Goal: Information Seeking & Learning: Check status

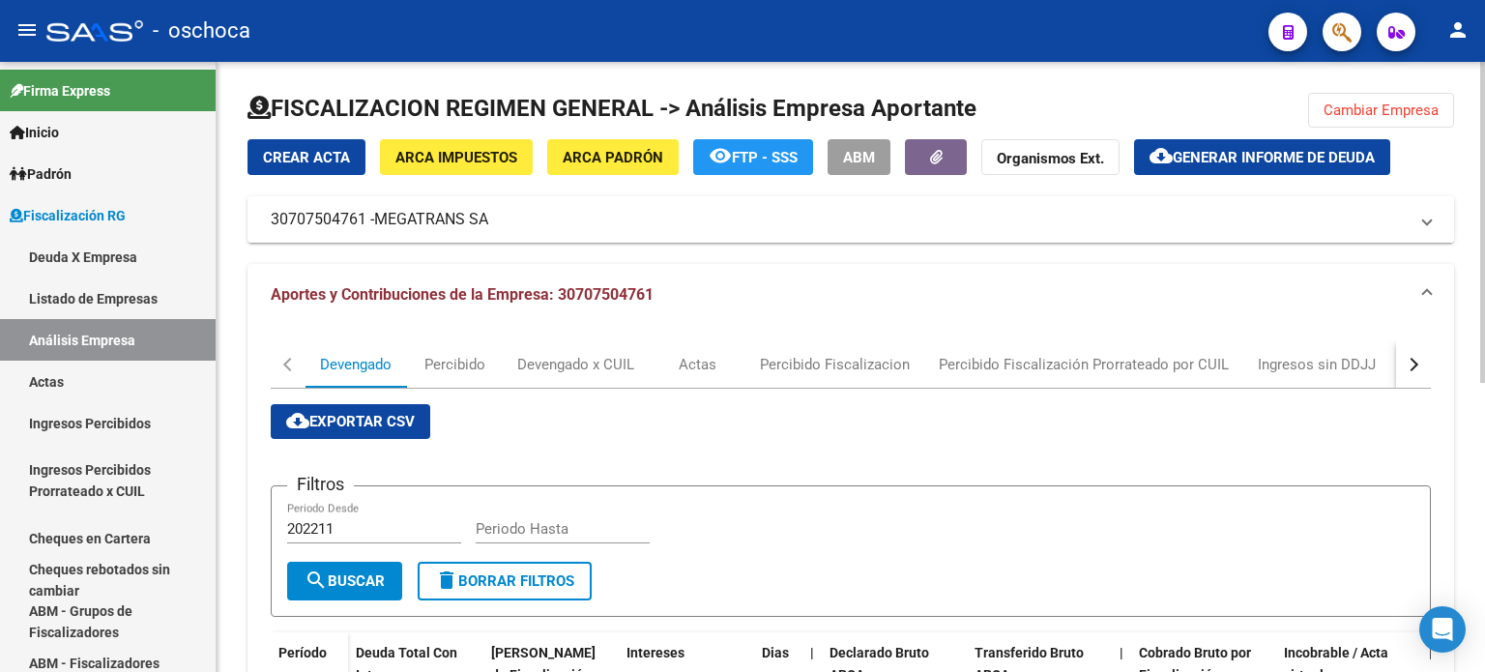
click at [1367, 502] on div "Filtros 202211 Periodo Desde Periodo Hasta" at bounding box center [850, 532] width 1127 height 60
click at [1333, 108] on div "FISCALIZACION REGIMEN GENERAL -> Análisis Empresa Aportante Cambiar Empresa Cre…" at bounding box center [851, 629] width 1207 height 1073
click at [1385, 105] on span "Cambiar Empresa" at bounding box center [1381, 110] width 115 height 17
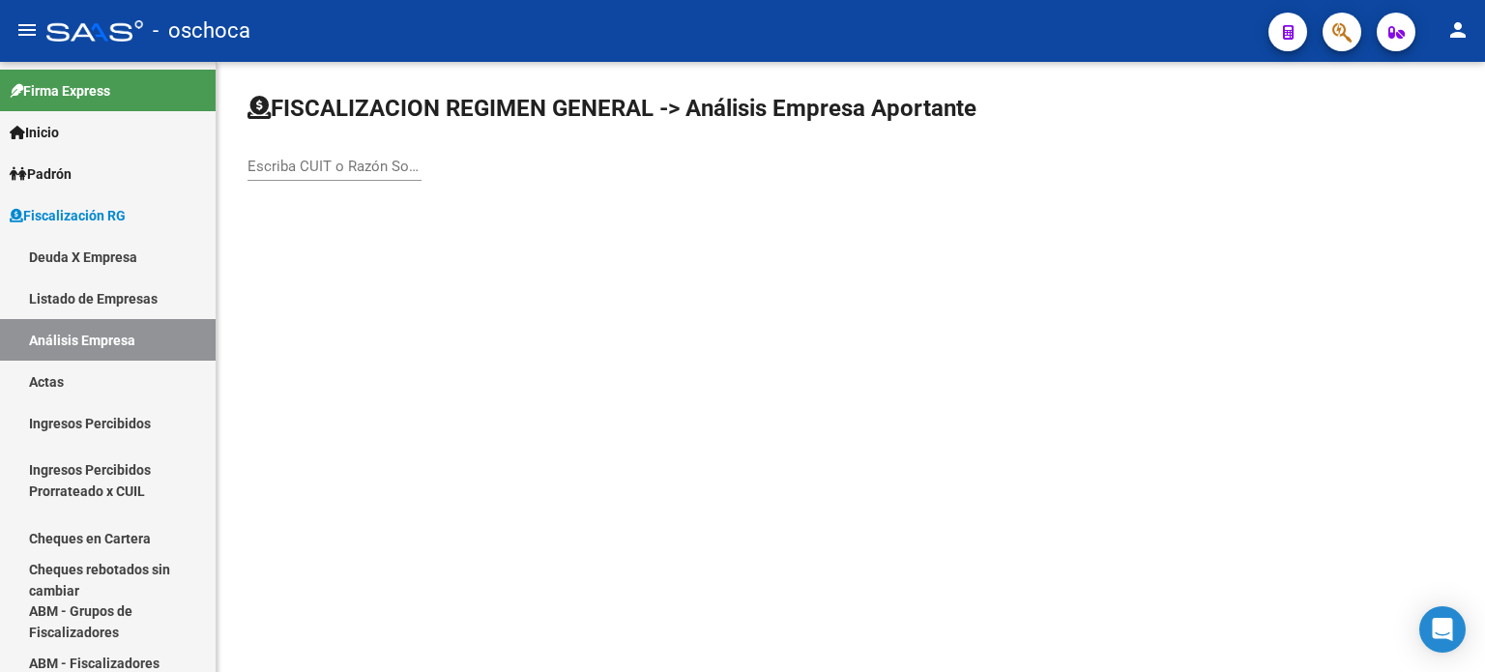
click at [296, 165] on input "Escriba CUIT o Razón Social para buscar" at bounding box center [335, 166] width 174 height 17
type input "30573990672"
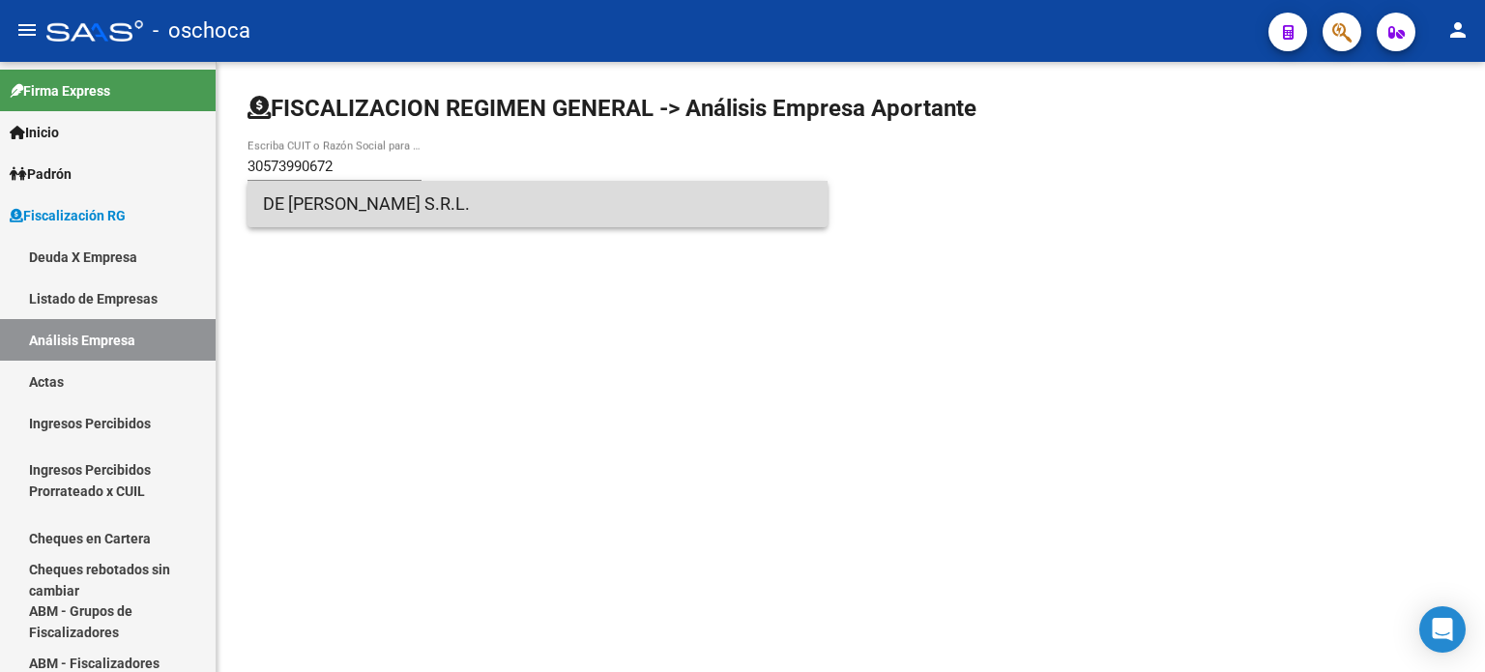
click at [361, 200] on span "DE [PERSON_NAME] S.R.L." at bounding box center [537, 204] width 549 height 46
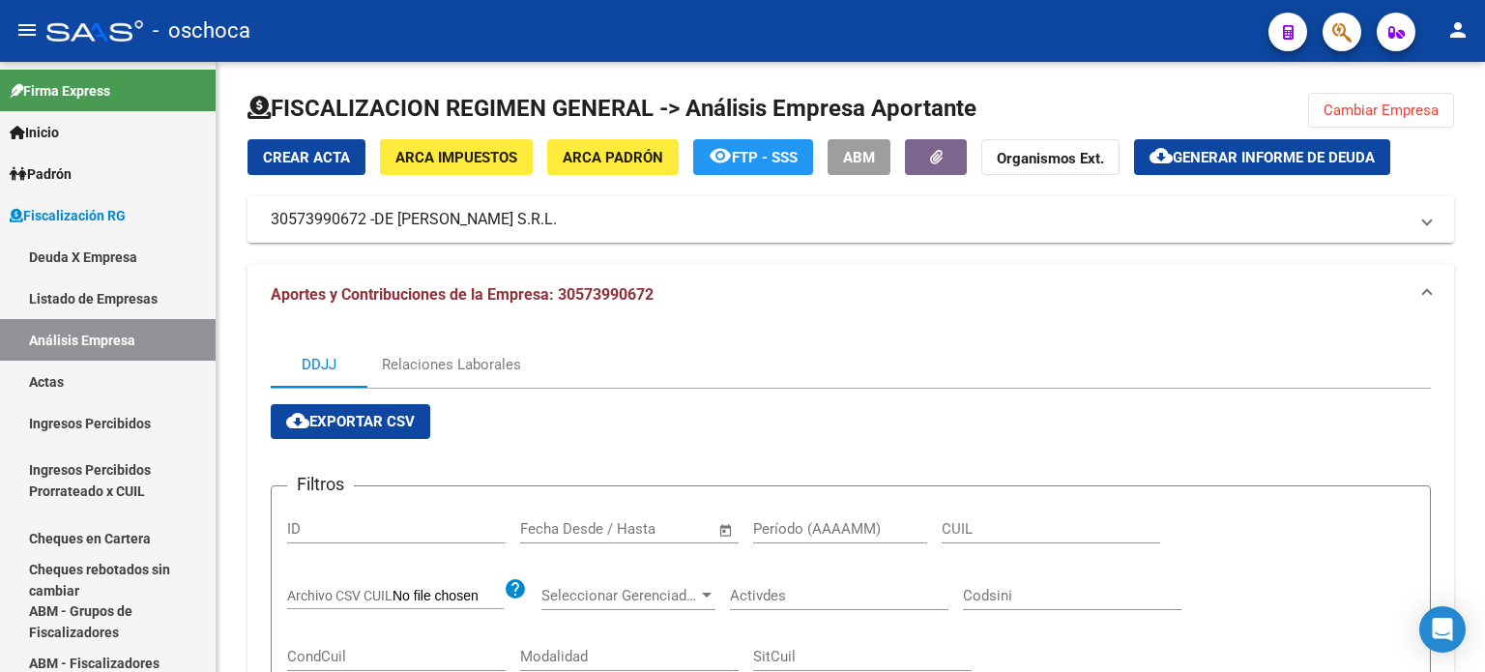
scroll to position [299, 0]
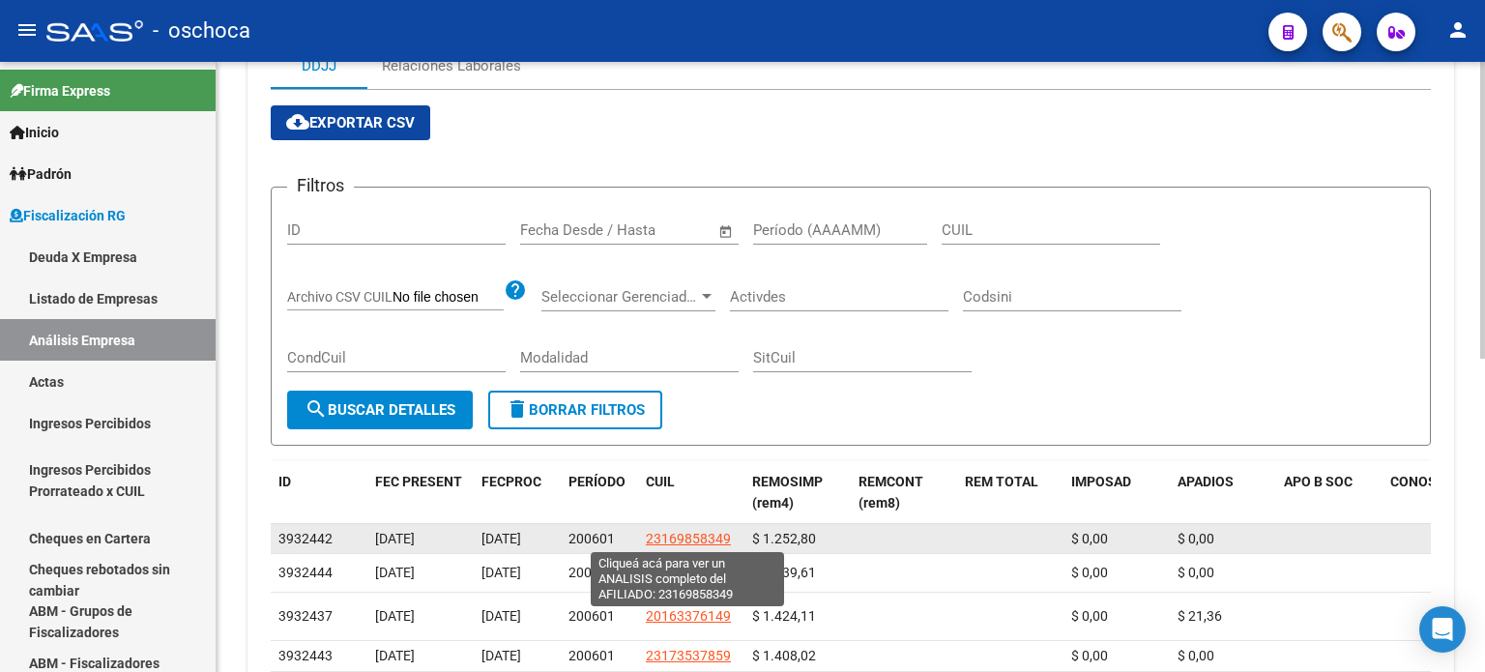
click at [699, 541] on span "23169858349" at bounding box center [688, 538] width 85 height 15
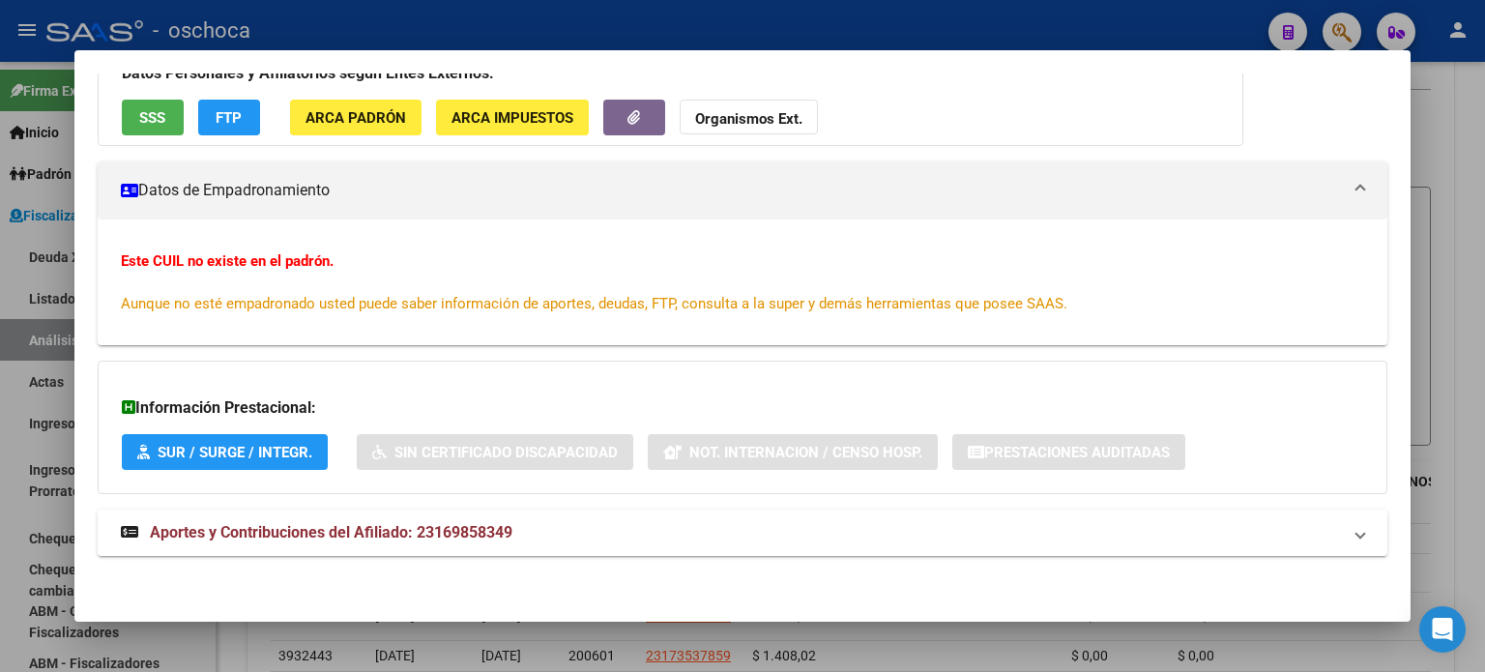
scroll to position [0, 0]
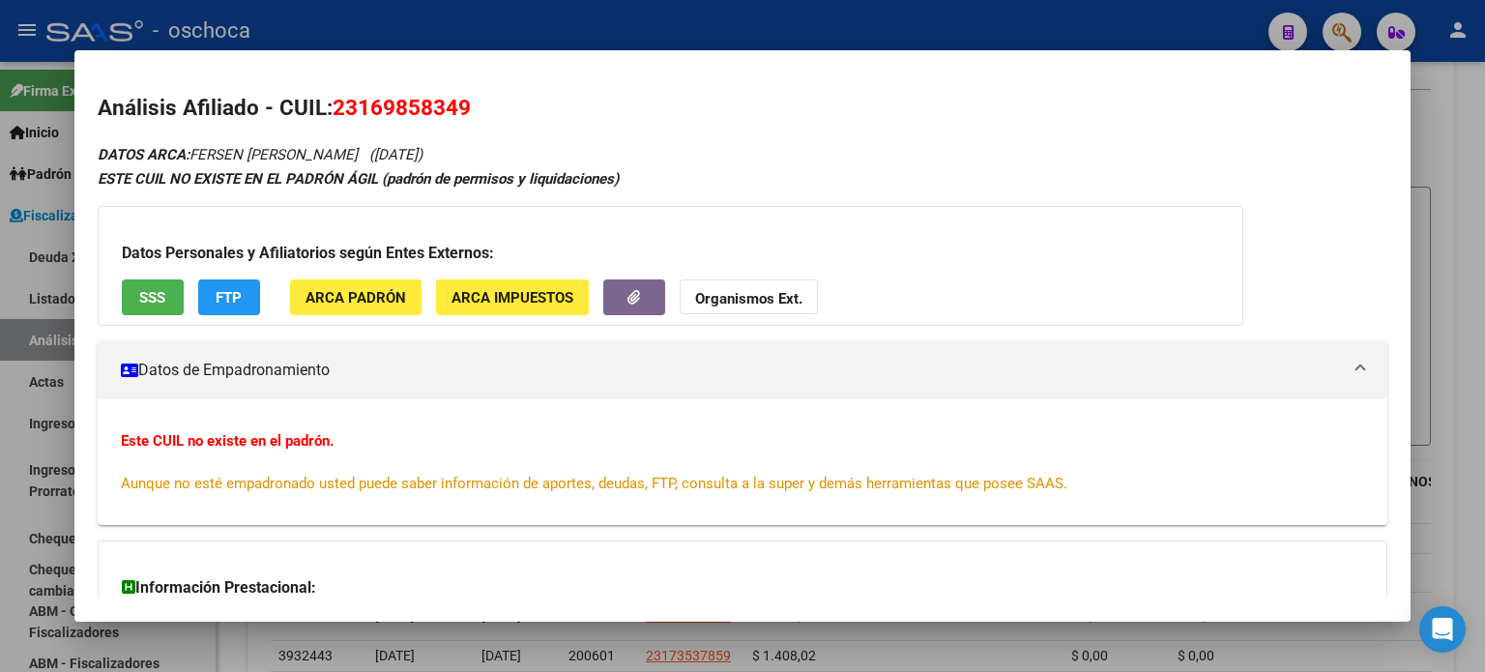
click at [1447, 158] on div at bounding box center [742, 336] width 1485 height 672
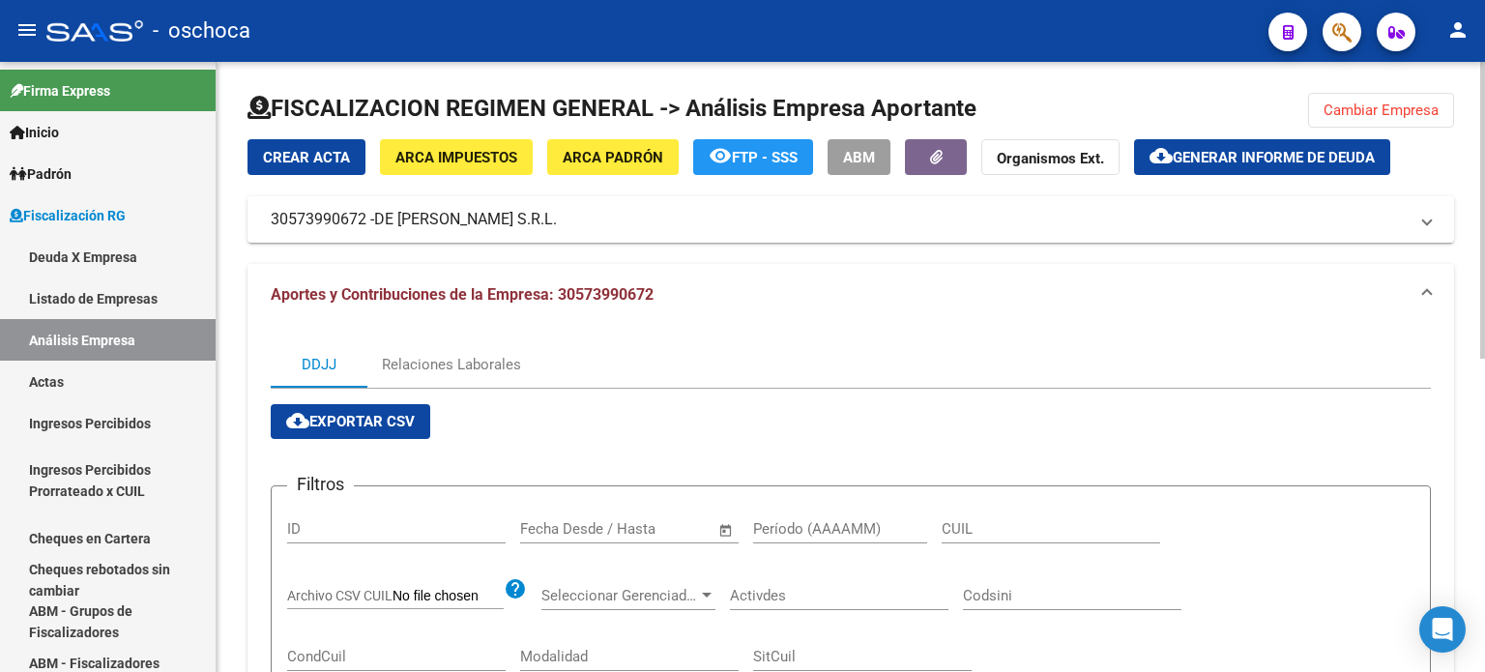
click at [1409, 107] on span "Cambiar Empresa" at bounding box center [1381, 110] width 115 height 17
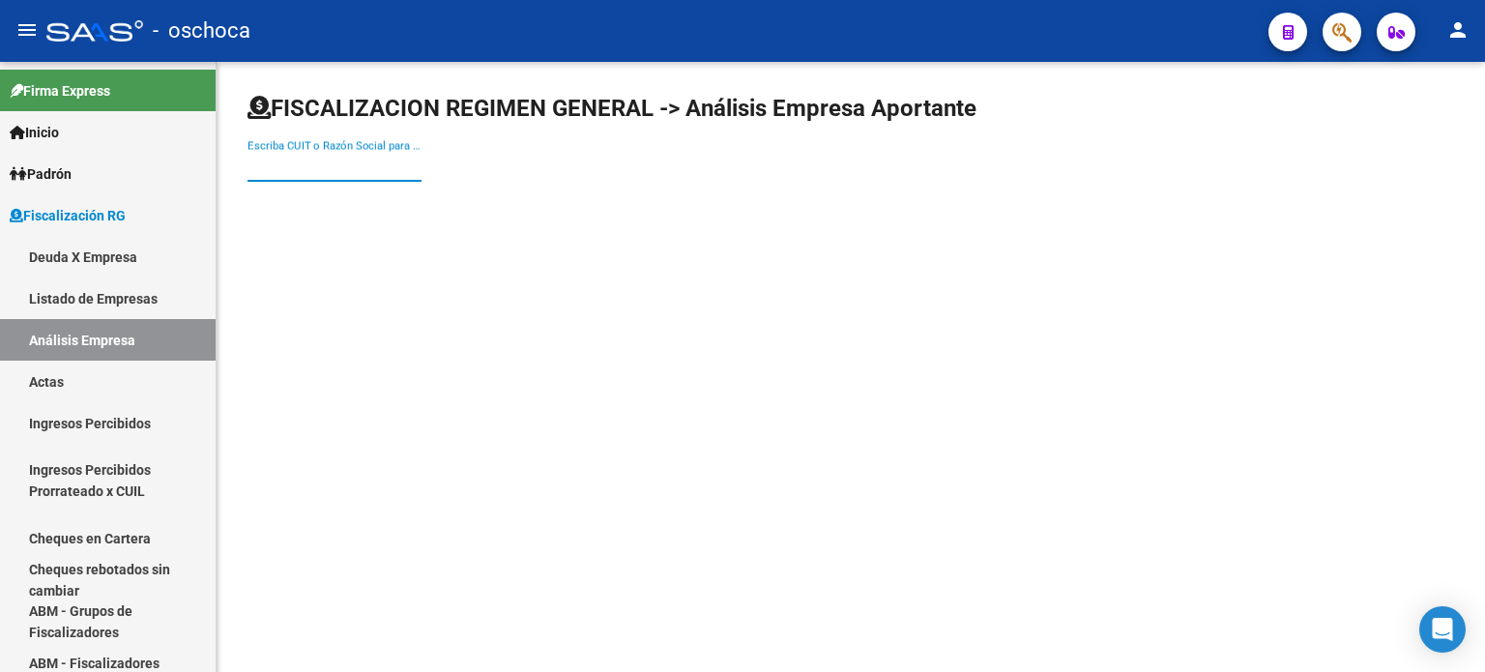
click at [334, 167] on input "Escriba CUIT o Razón Social para buscar" at bounding box center [335, 166] width 174 height 17
type input "30709431362"
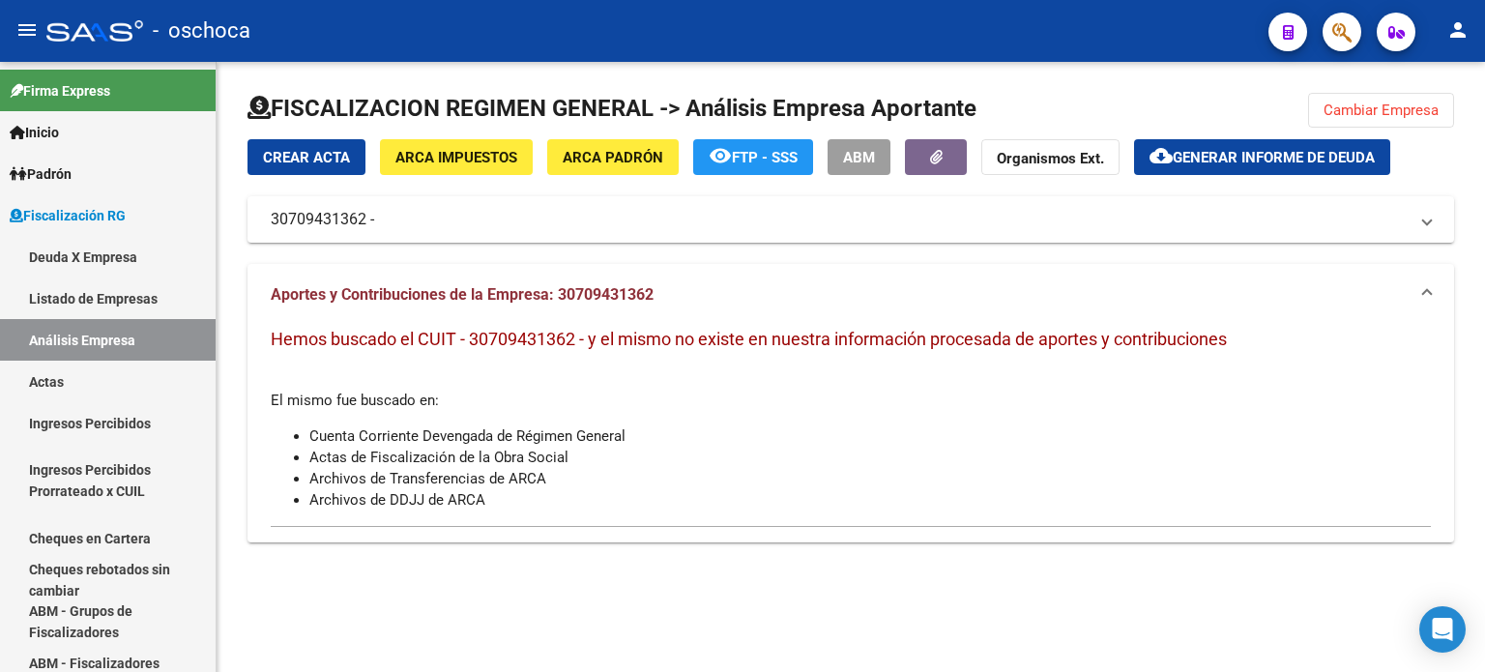
click at [468, 150] on span "ARCA Impuestos" at bounding box center [456, 157] width 122 height 17
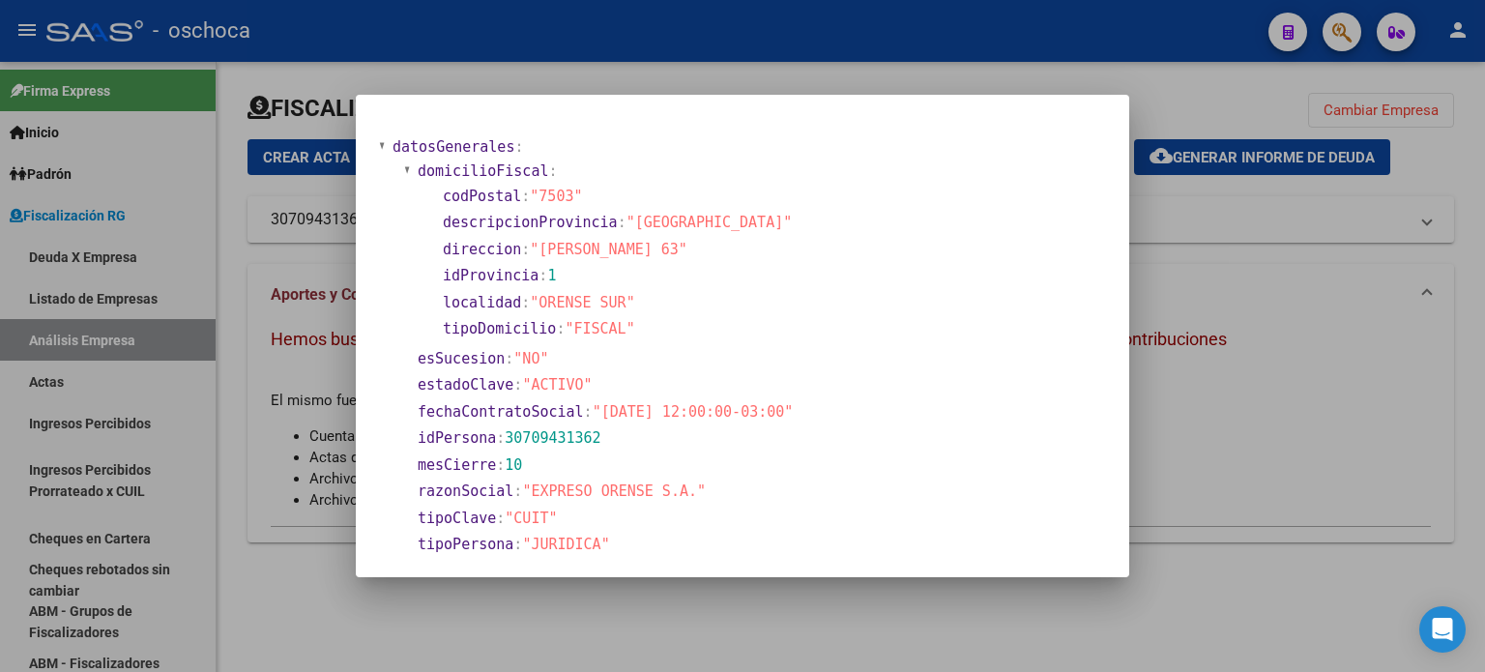
click at [1361, 332] on div at bounding box center [742, 336] width 1485 height 672
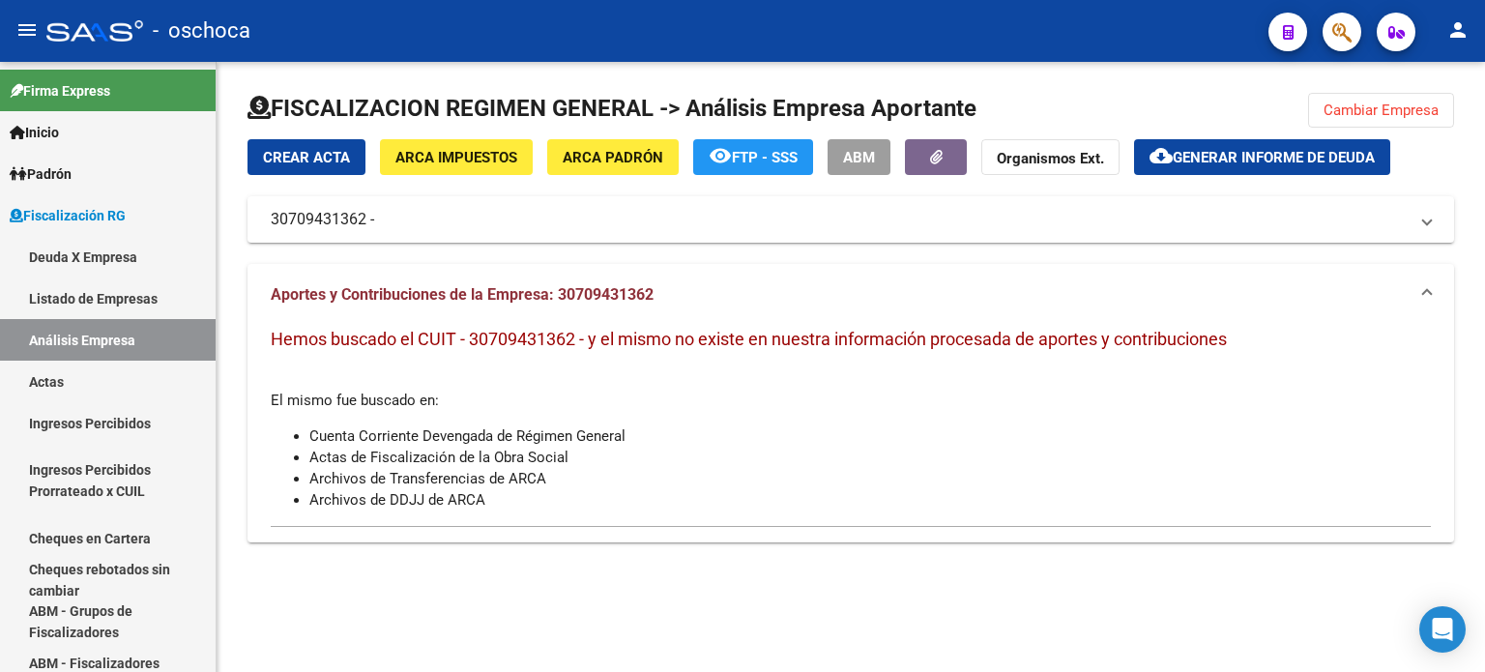
click at [1311, 111] on button "Cambiar Empresa" at bounding box center [1381, 110] width 146 height 35
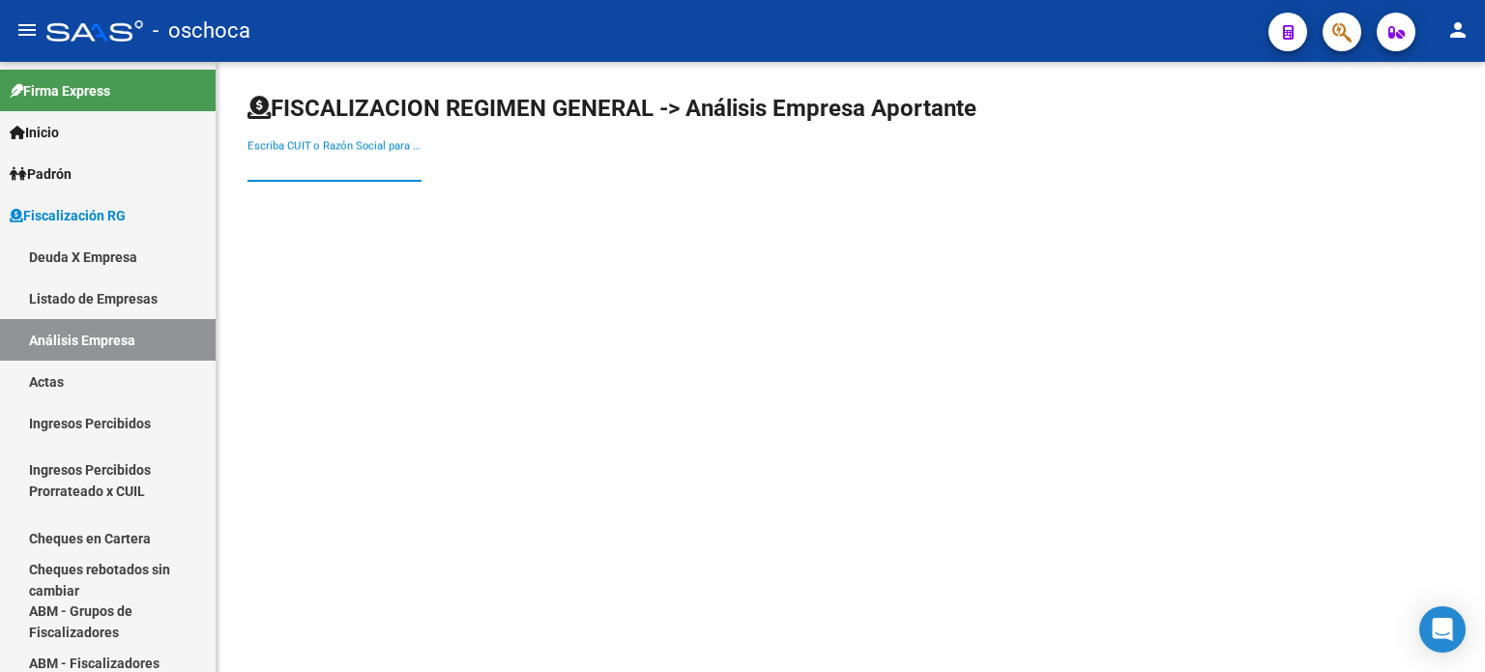
click at [263, 165] on input "Escriba CUIT o Razón Social para buscar" at bounding box center [335, 166] width 174 height 17
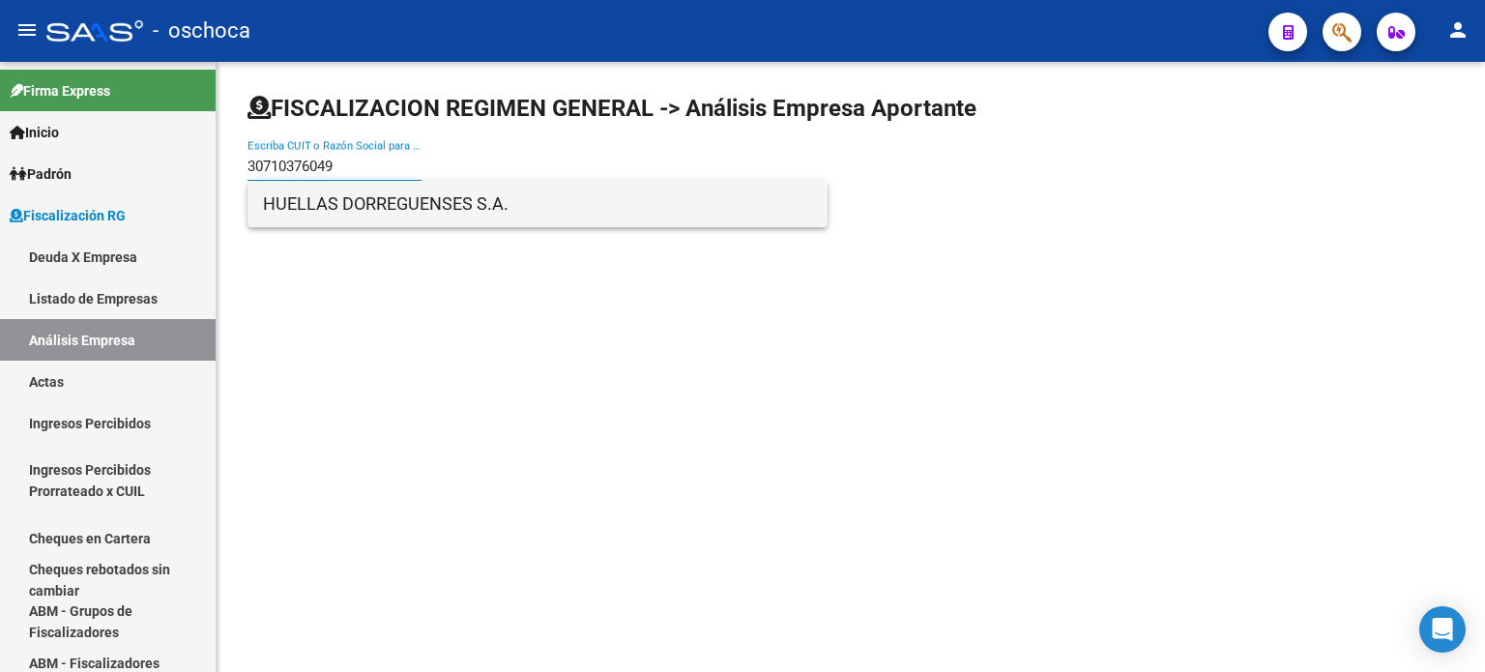
type input "30710376049"
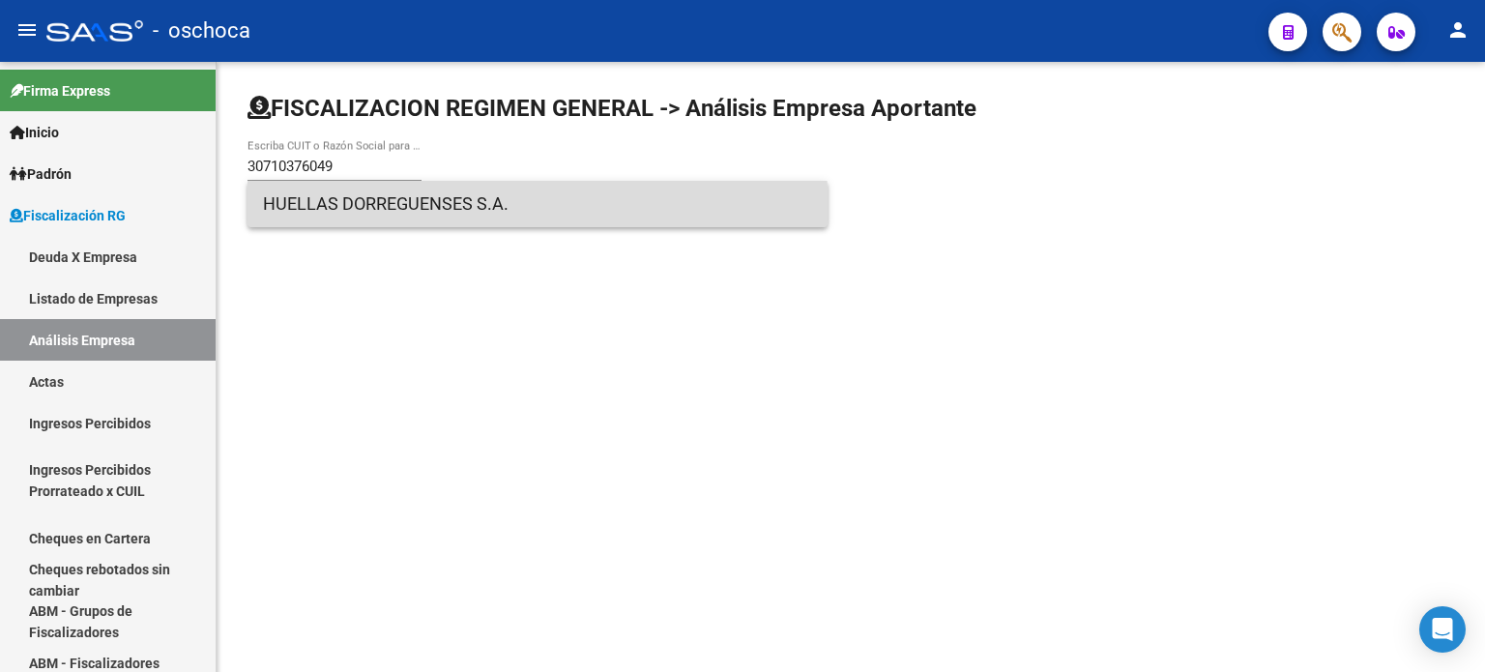
click at [426, 213] on span "HUELLAS DORREGUENSES S.A." at bounding box center [537, 204] width 549 height 46
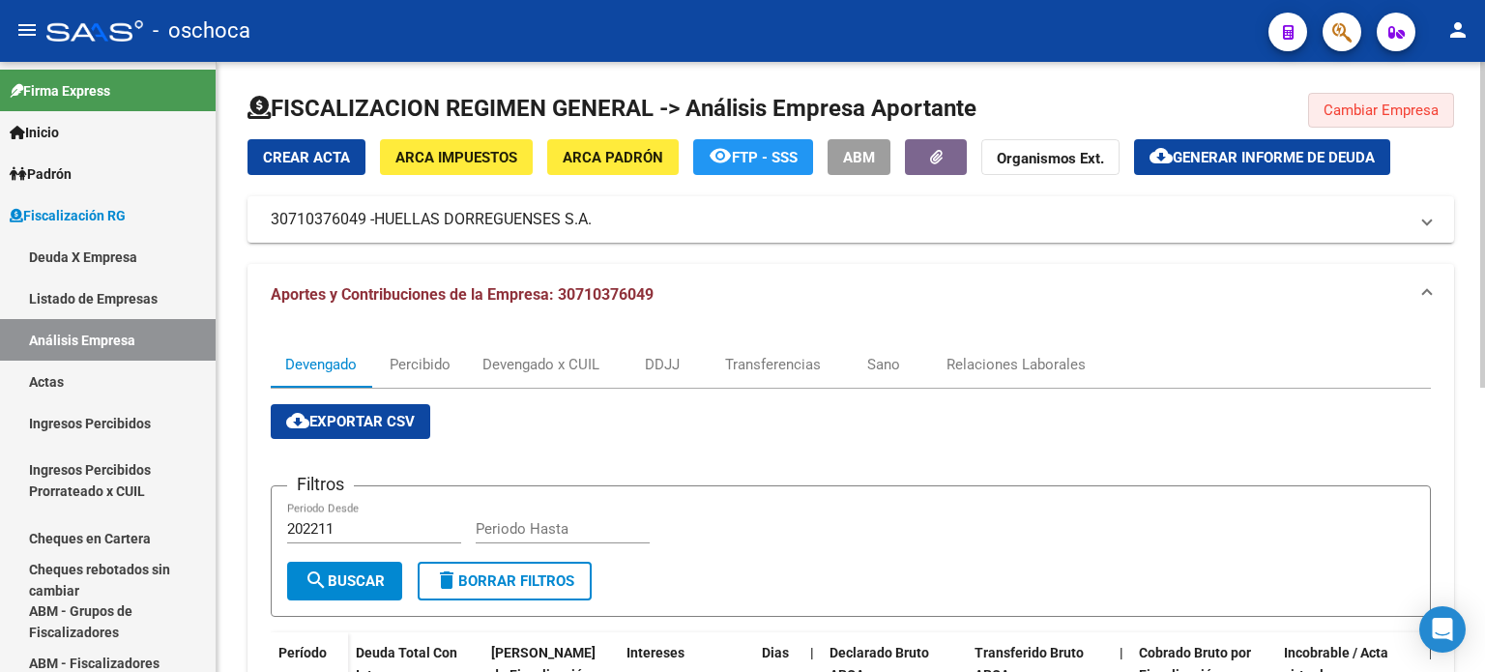
click at [1358, 118] on span "Cambiar Empresa" at bounding box center [1381, 110] width 115 height 17
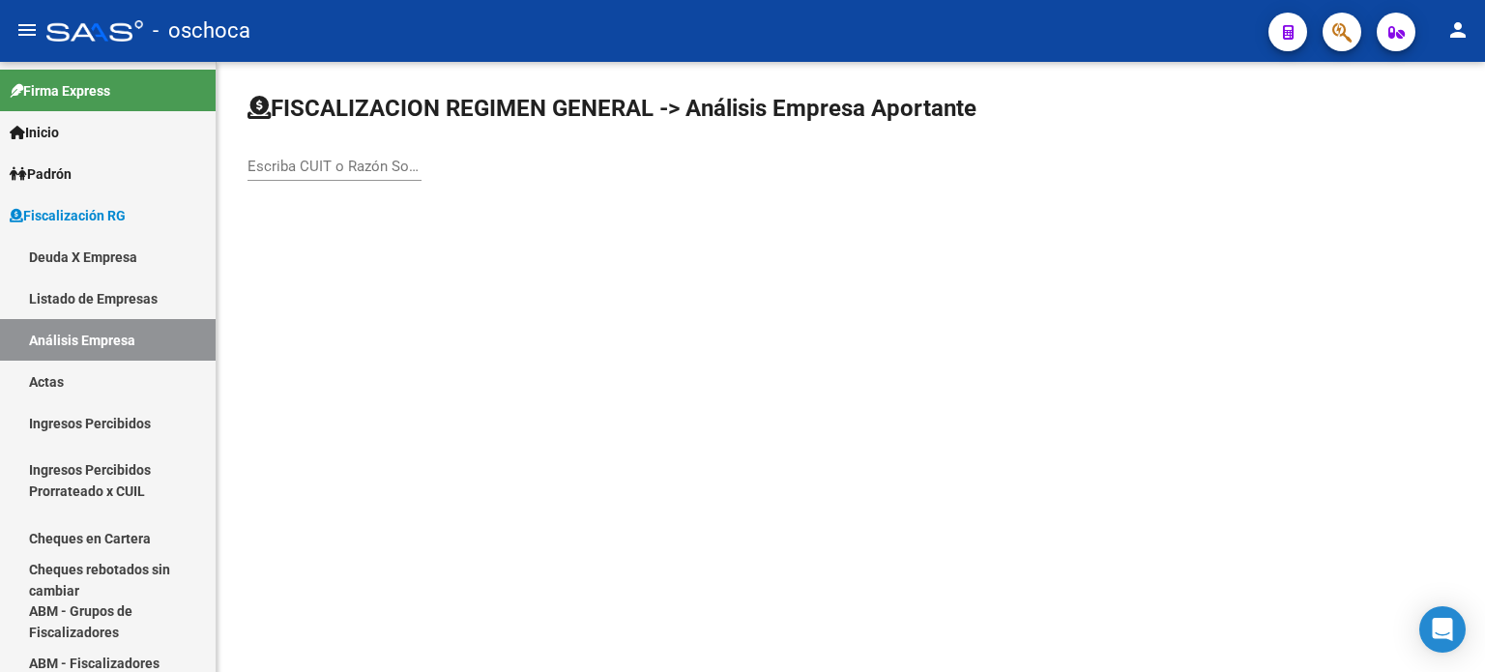
click at [269, 169] on input "Escriba CUIT o Razón Social para buscar" at bounding box center [335, 166] width 174 height 17
type input "20217896119"
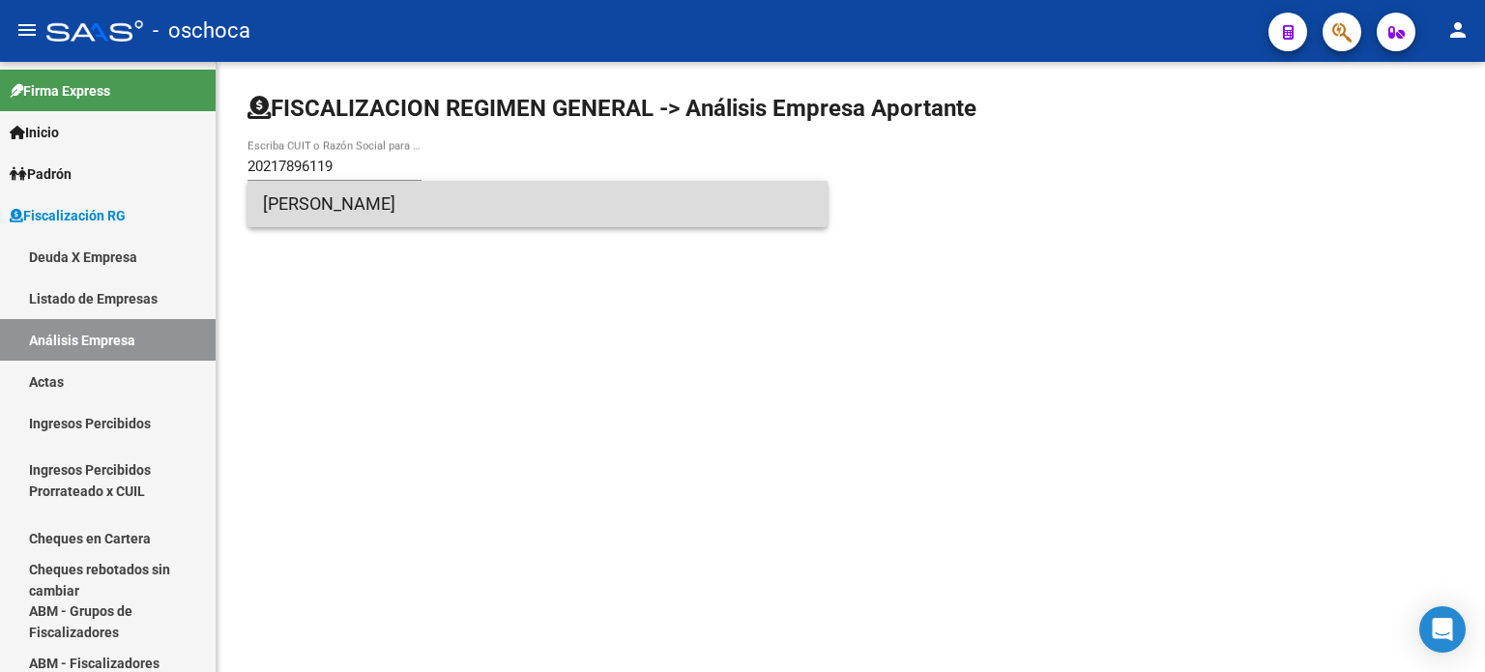
click at [364, 199] on span "[PERSON_NAME]" at bounding box center [537, 204] width 549 height 46
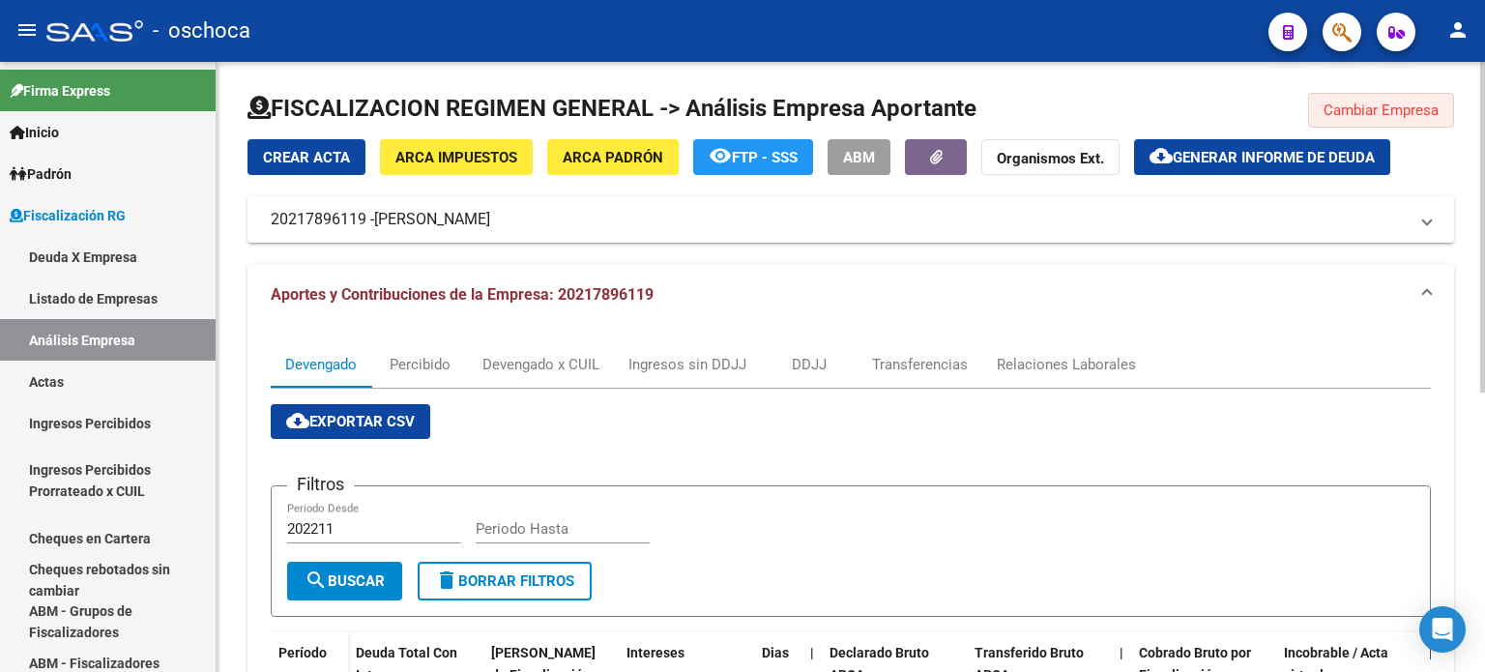
click at [1416, 111] on span "Cambiar Empresa" at bounding box center [1381, 110] width 115 height 17
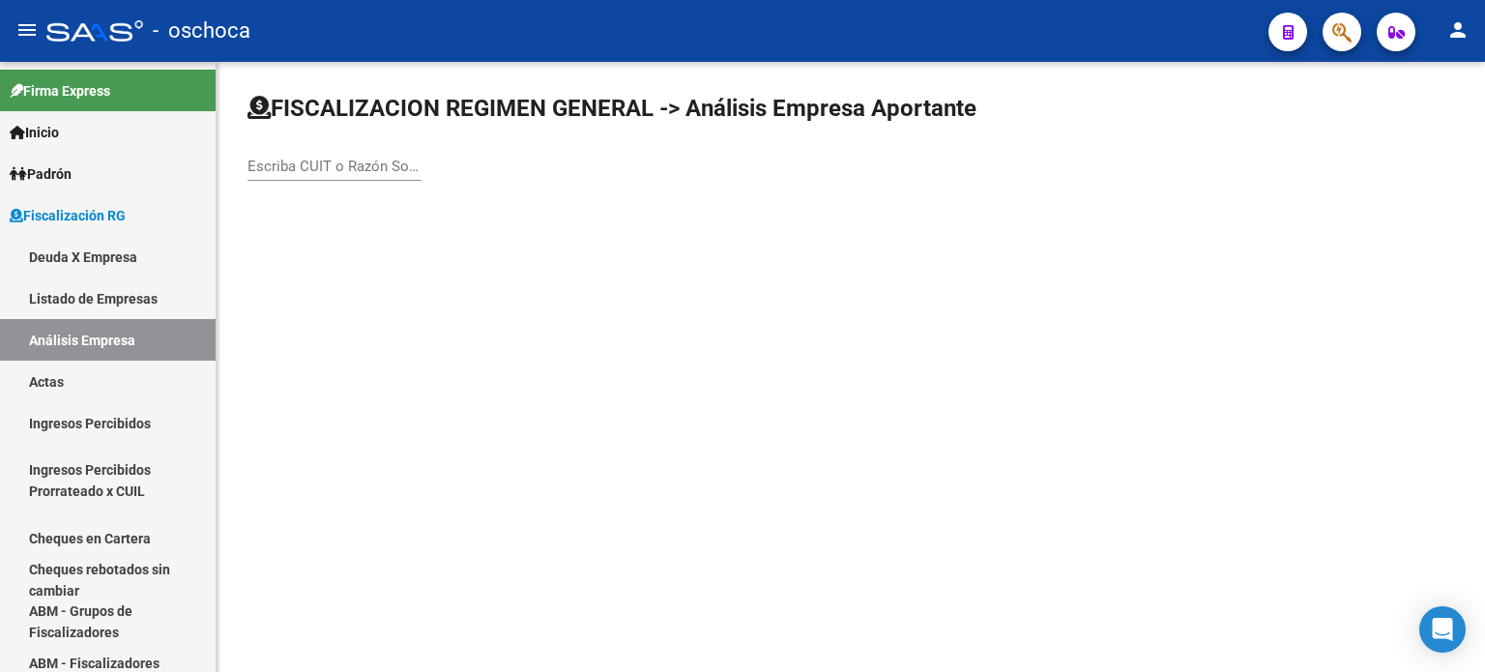
click at [304, 161] on input "Escriba CUIT o Razón Social para buscar" at bounding box center [335, 166] width 174 height 17
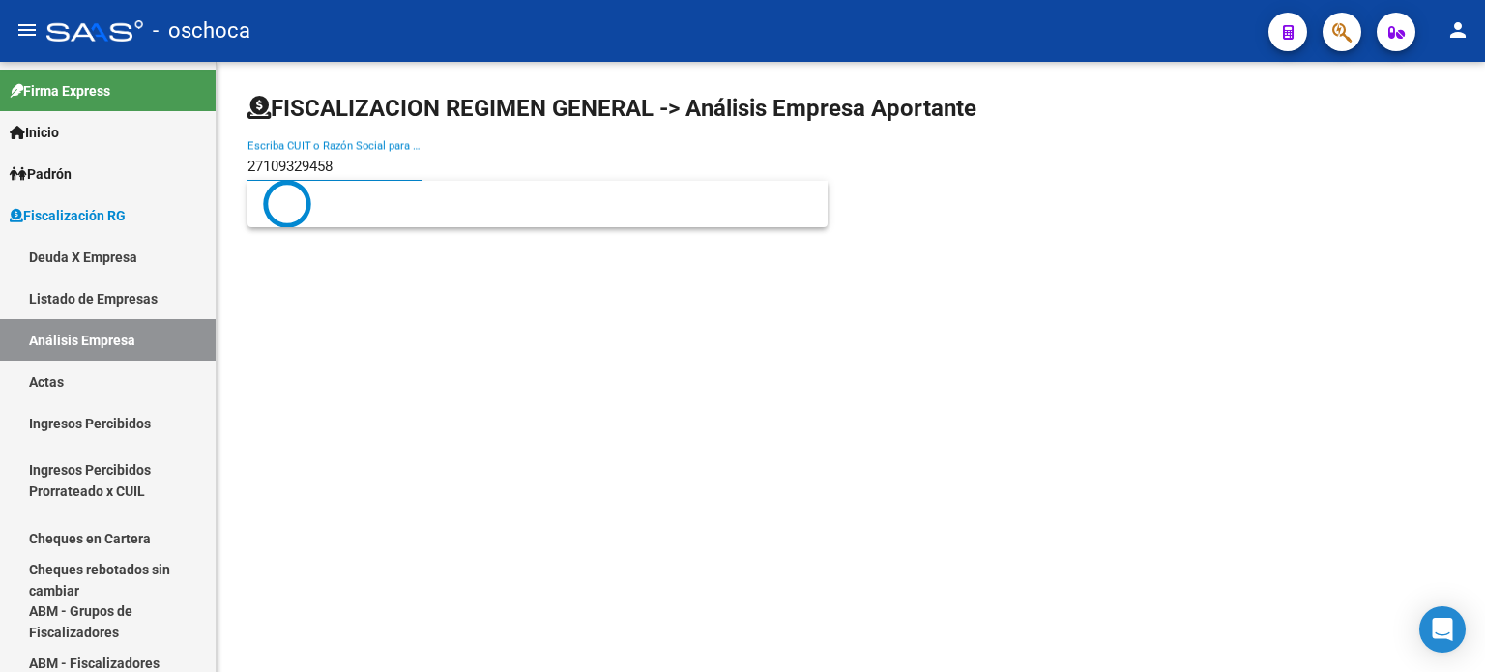
type input "27109329458"
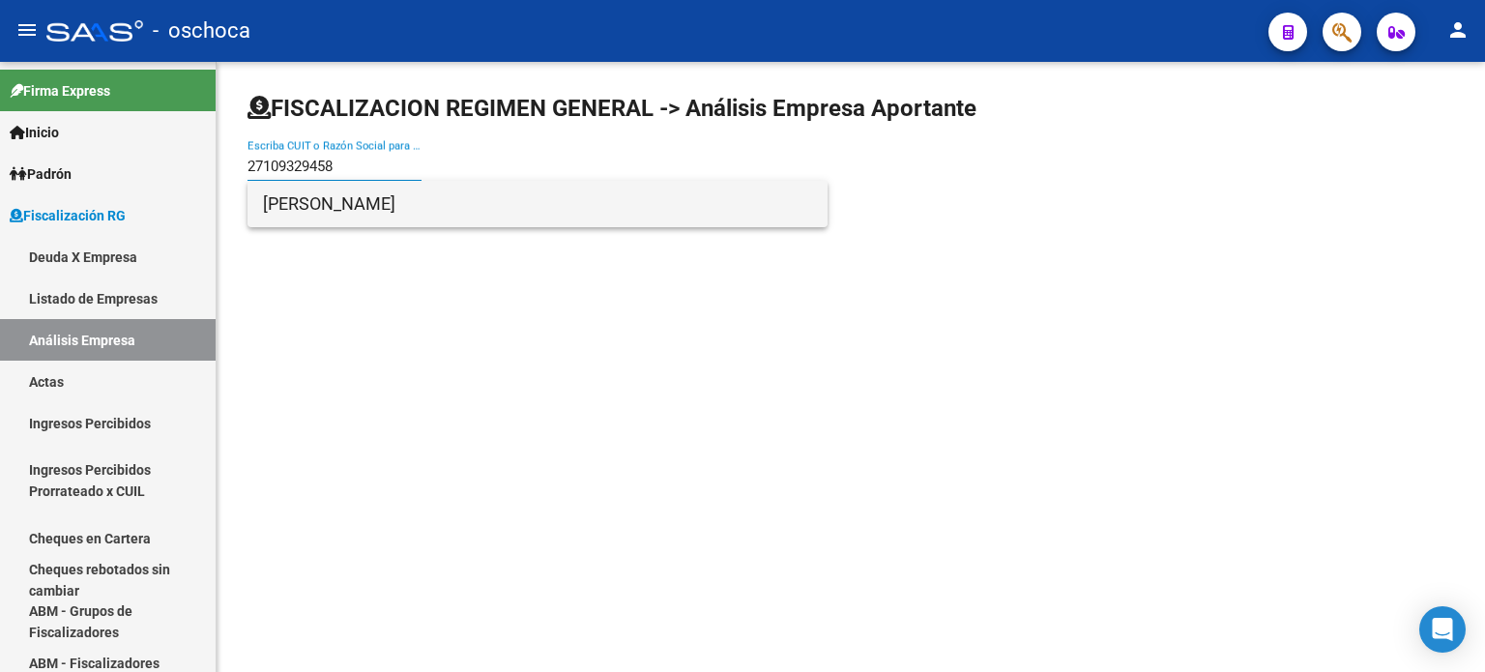
click at [366, 194] on span "[PERSON_NAME]" at bounding box center [537, 204] width 549 height 46
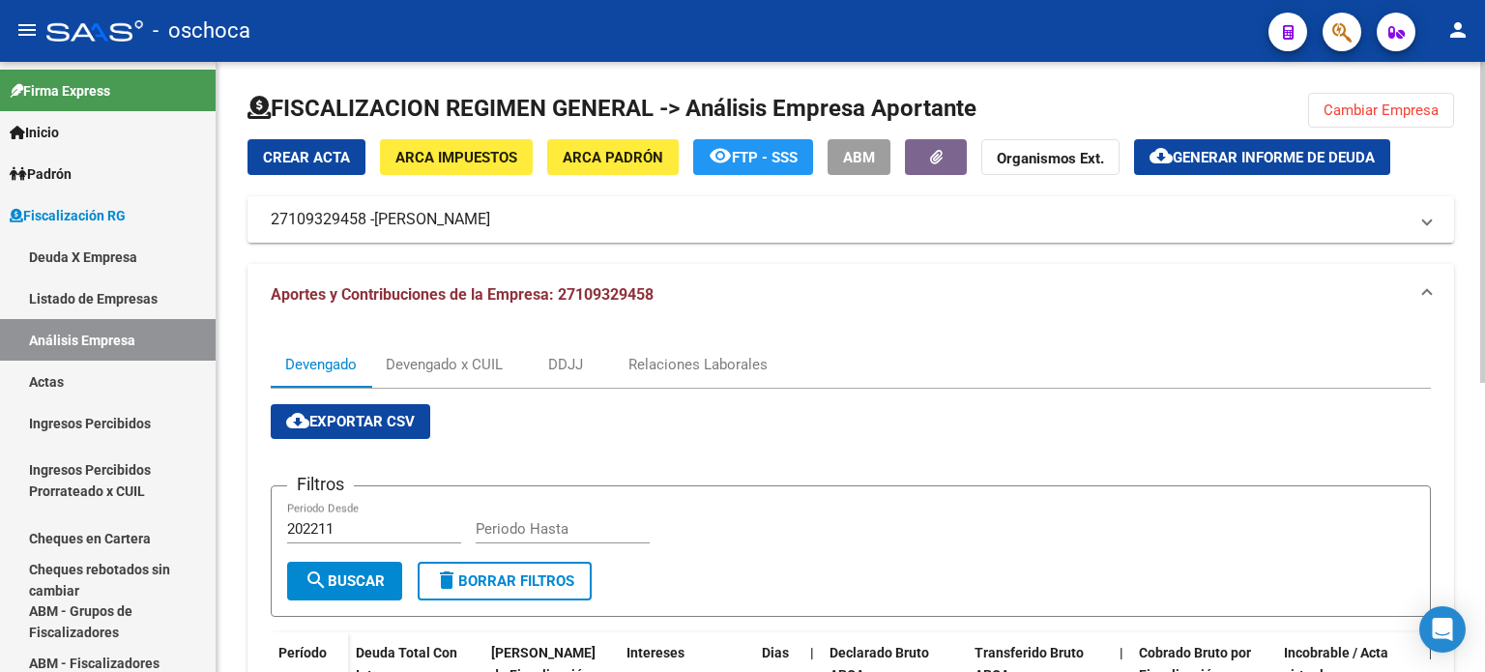
click at [1402, 97] on button "Cambiar Empresa" at bounding box center [1381, 110] width 146 height 35
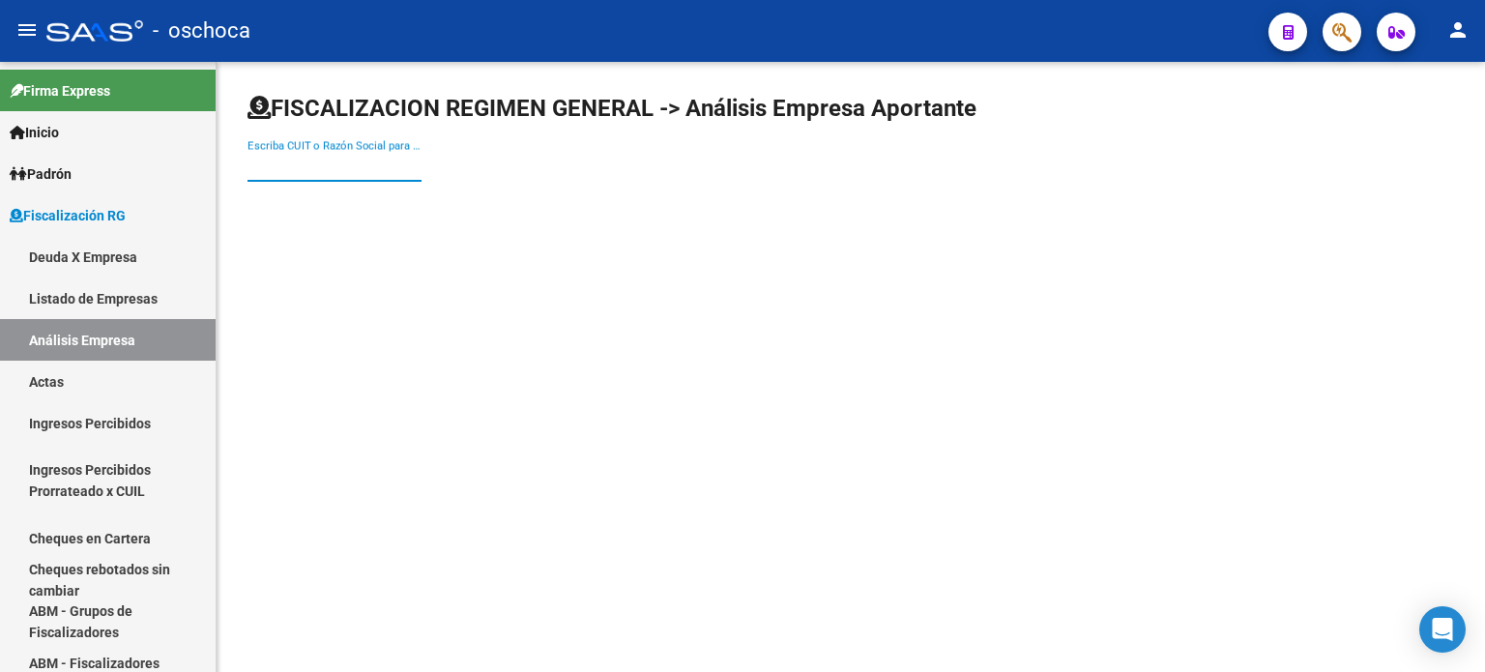
click at [325, 160] on input "Escriba CUIT o Razón Social para buscar" at bounding box center [335, 166] width 174 height 17
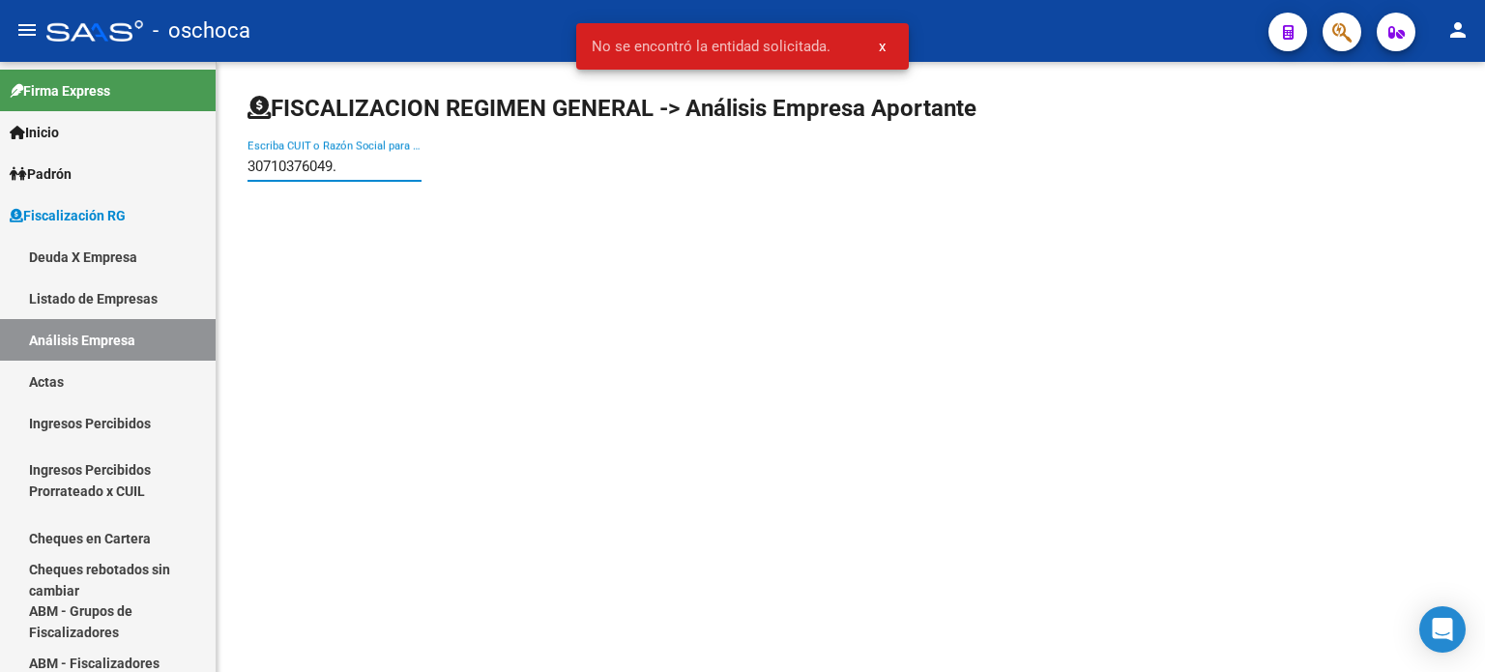
type input "30710376049"
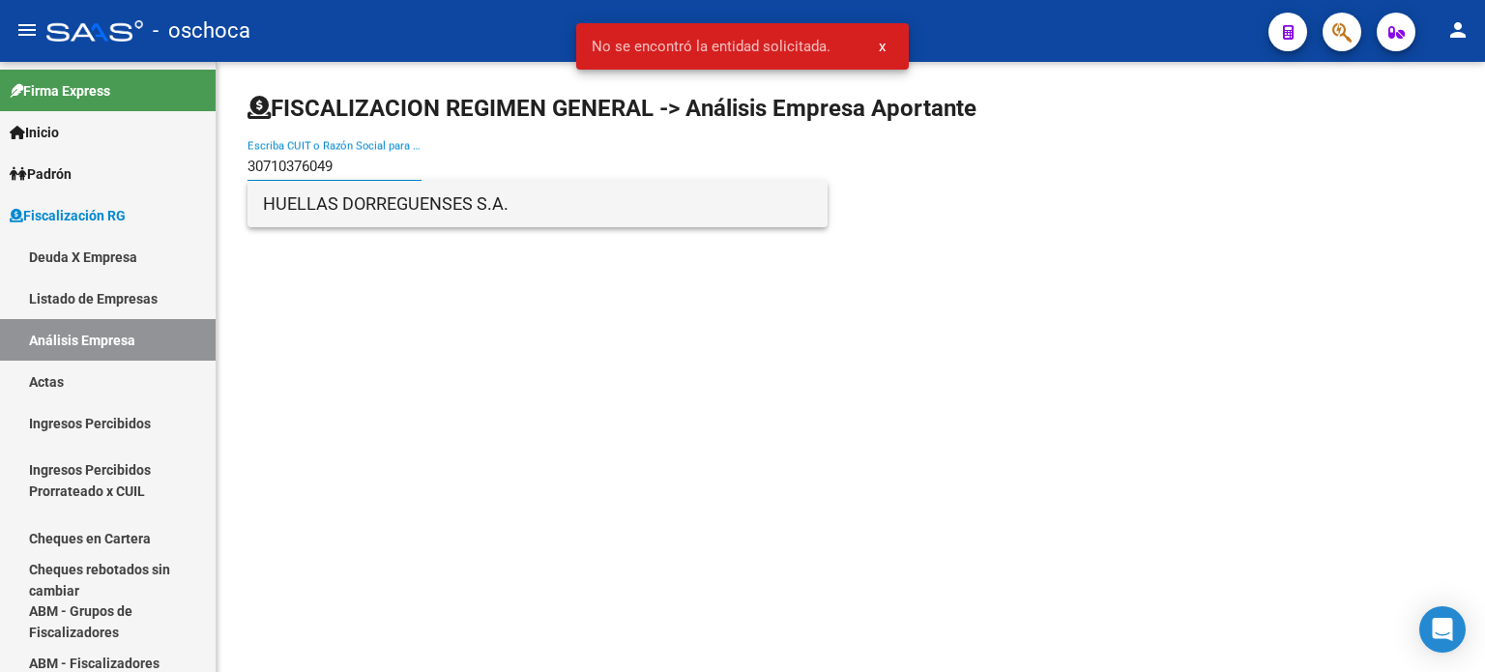
click at [396, 213] on span "HUELLAS DORREGUENSES S.A." at bounding box center [537, 204] width 549 height 46
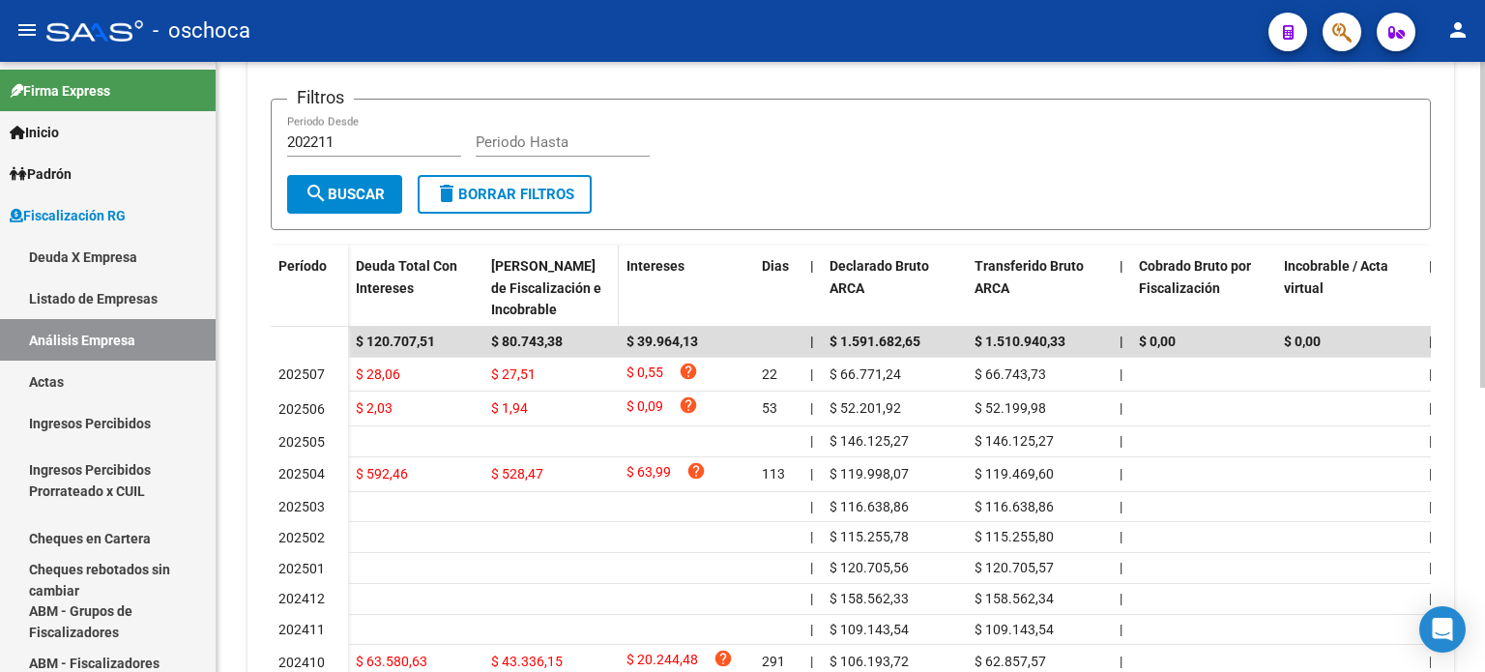
scroll to position [193, 0]
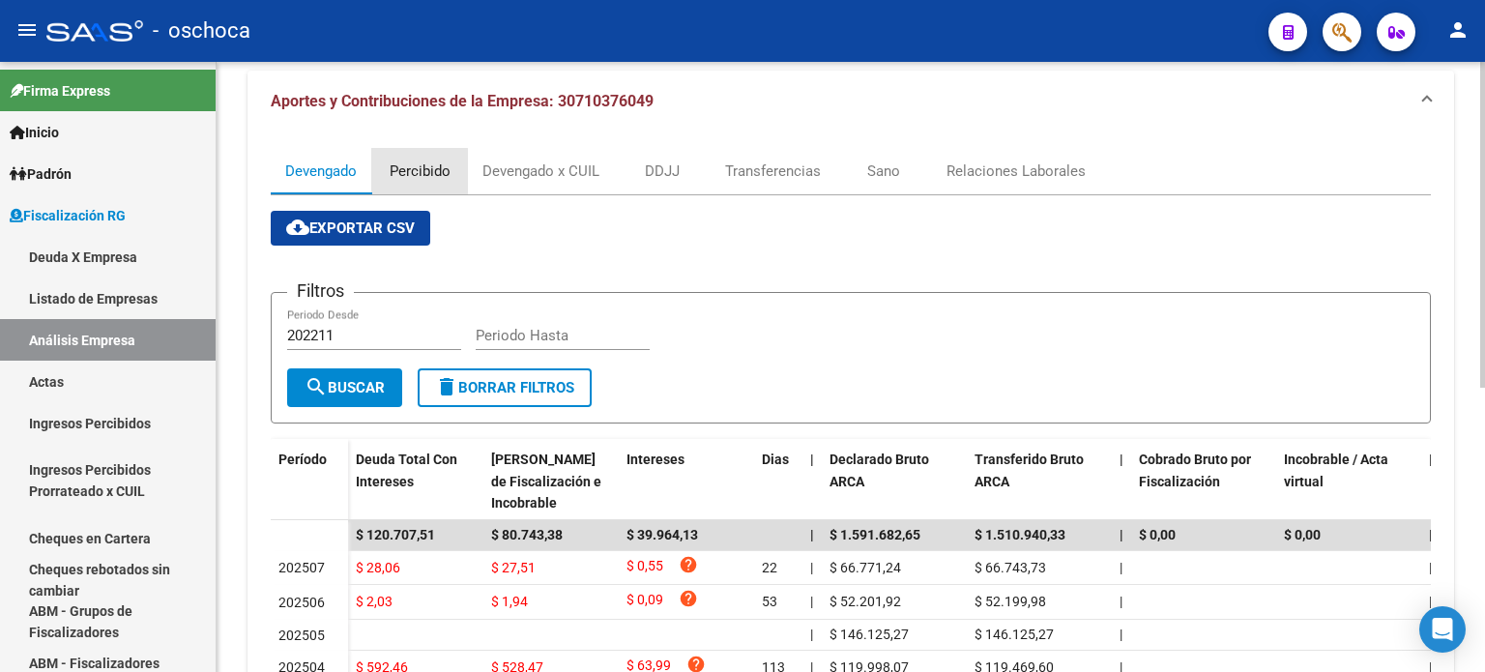
click at [418, 171] on div "Percibido" at bounding box center [420, 171] width 61 height 21
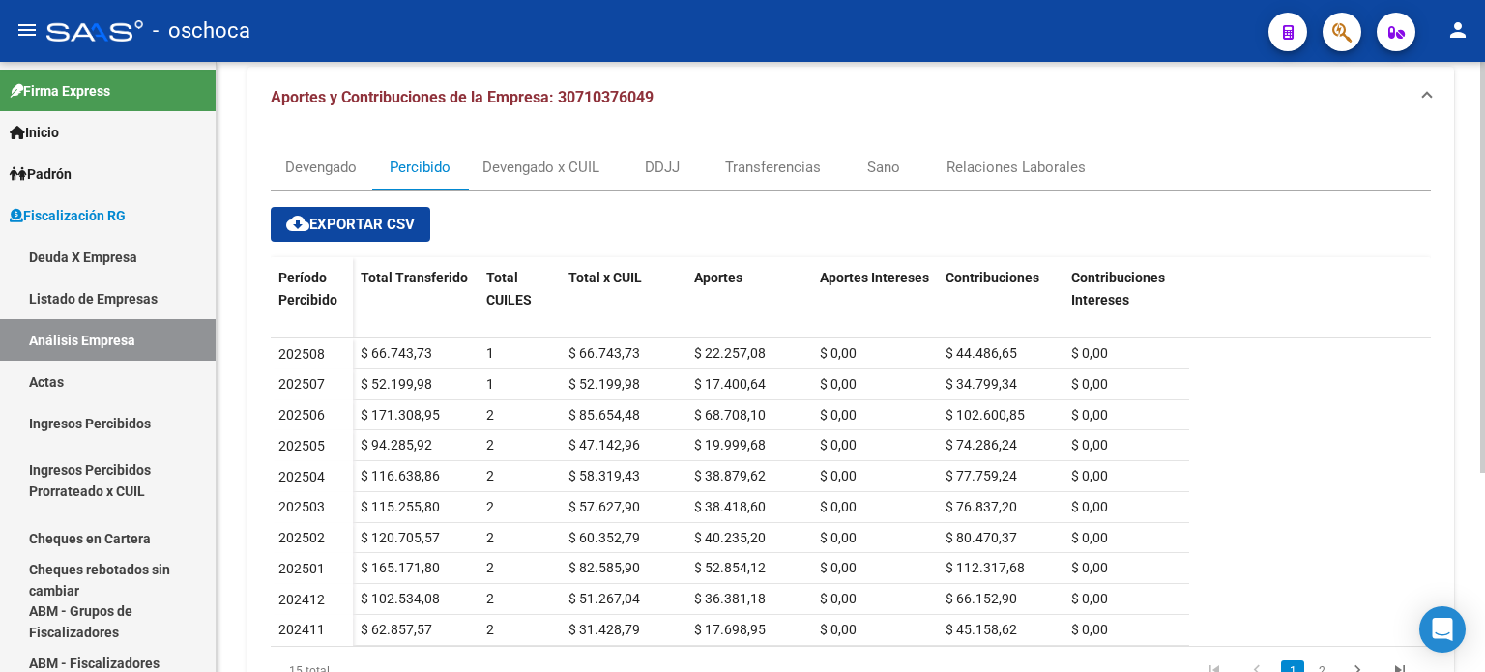
scroll to position [0, 0]
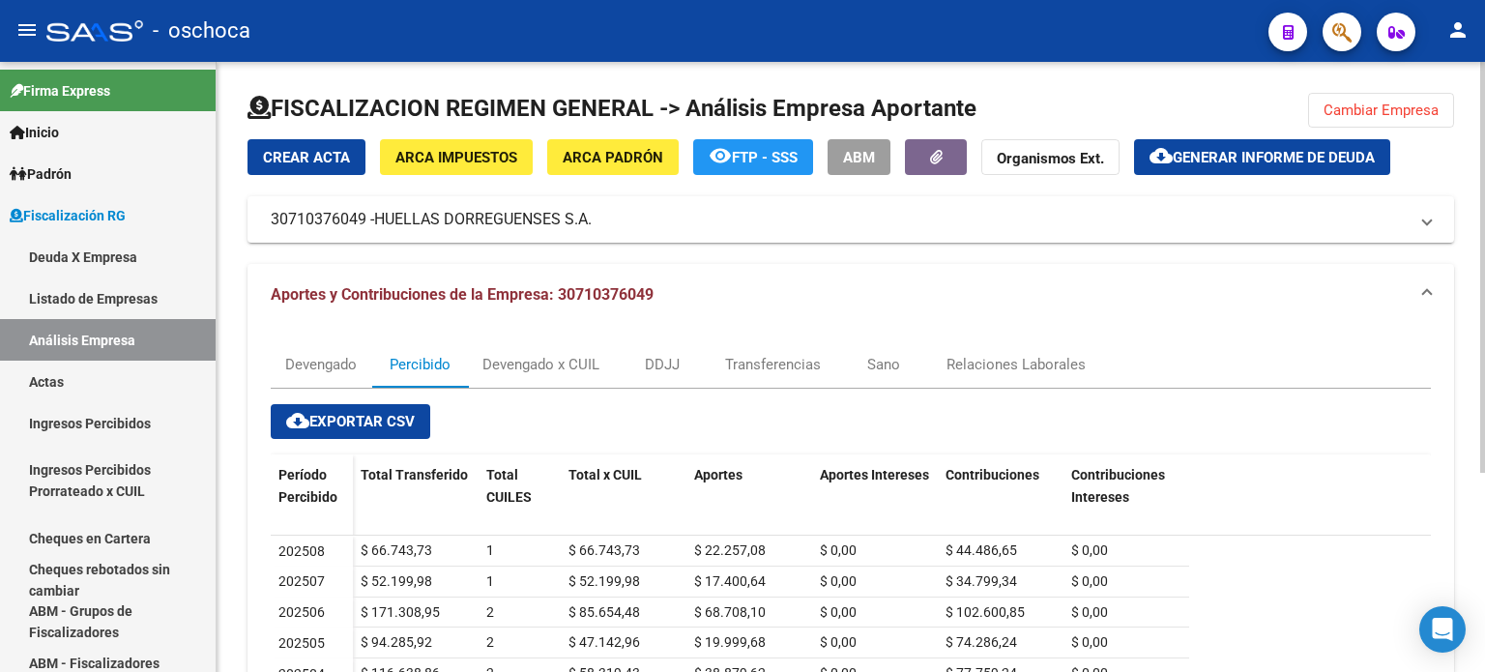
click at [1389, 112] on span "Cambiar Empresa" at bounding box center [1381, 110] width 115 height 17
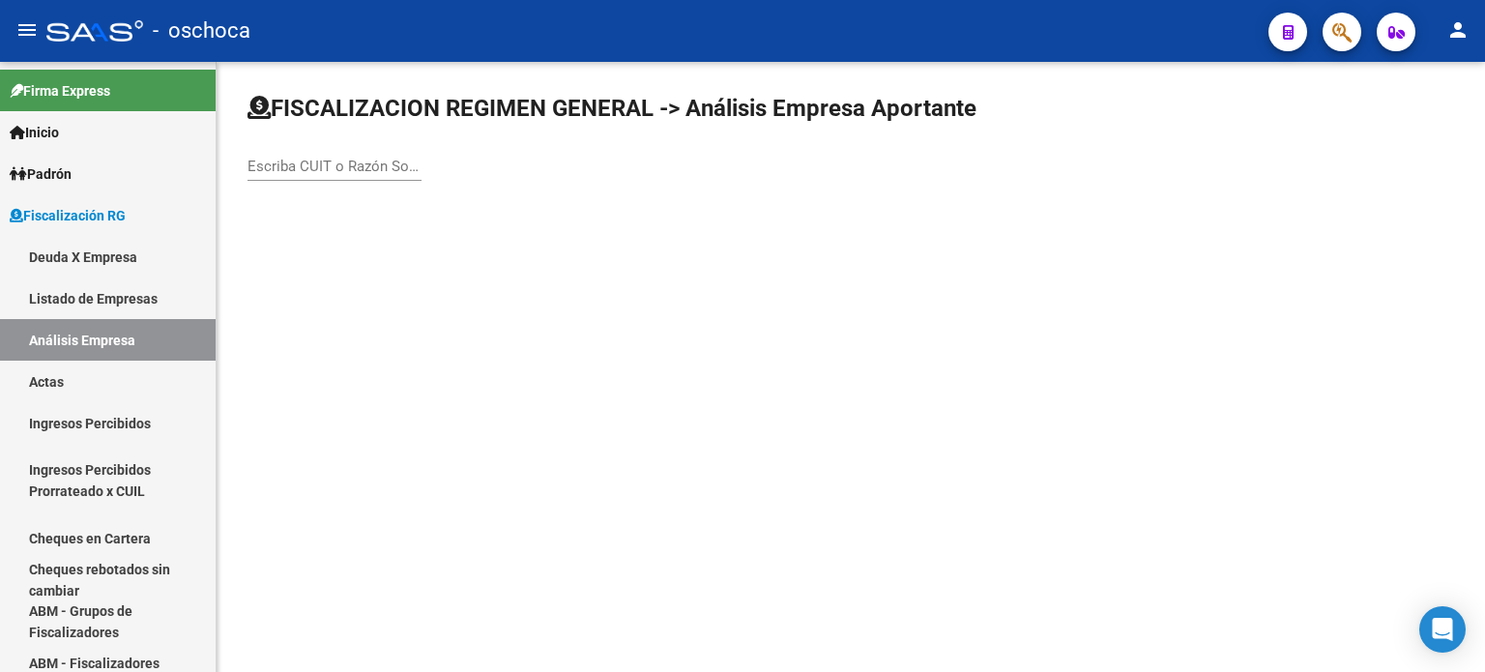
click at [265, 167] on input "Escriba CUIT o Razón Social para buscar" at bounding box center [335, 166] width 174 height 17
type input "1"
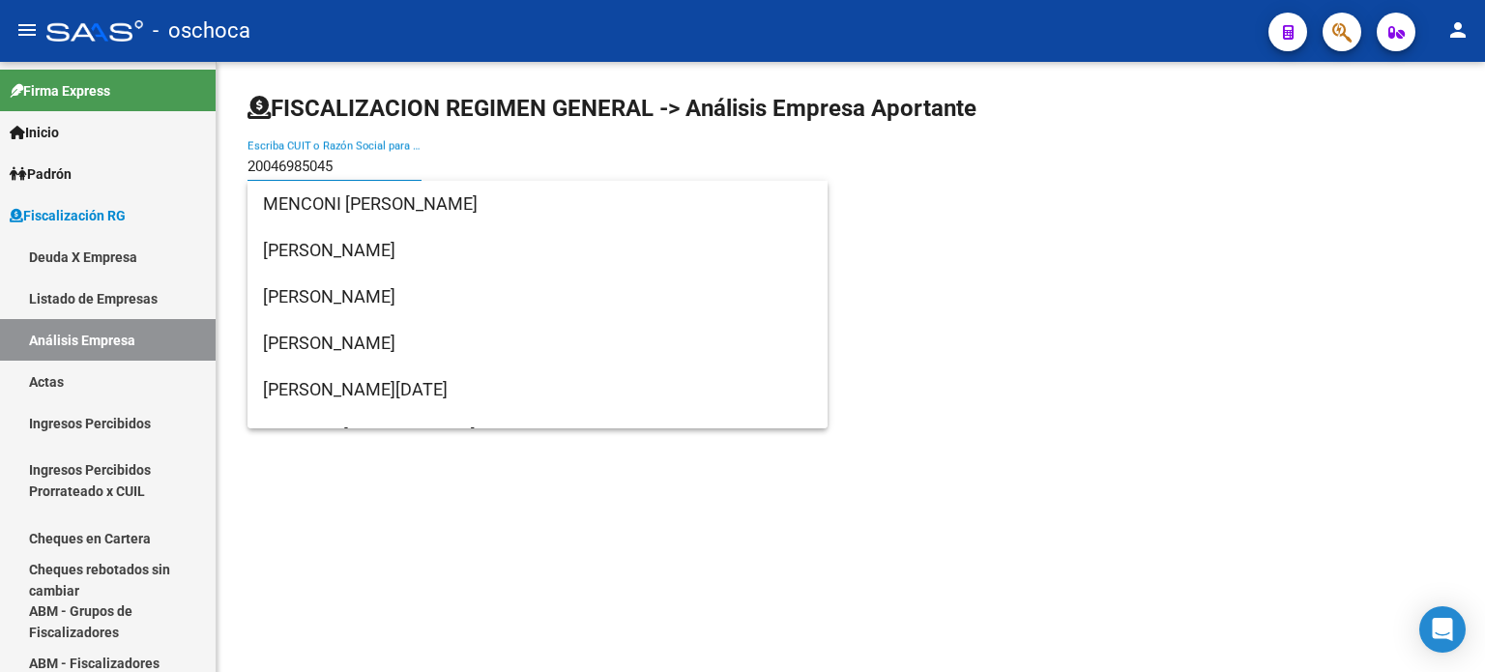
type input "20046985045"
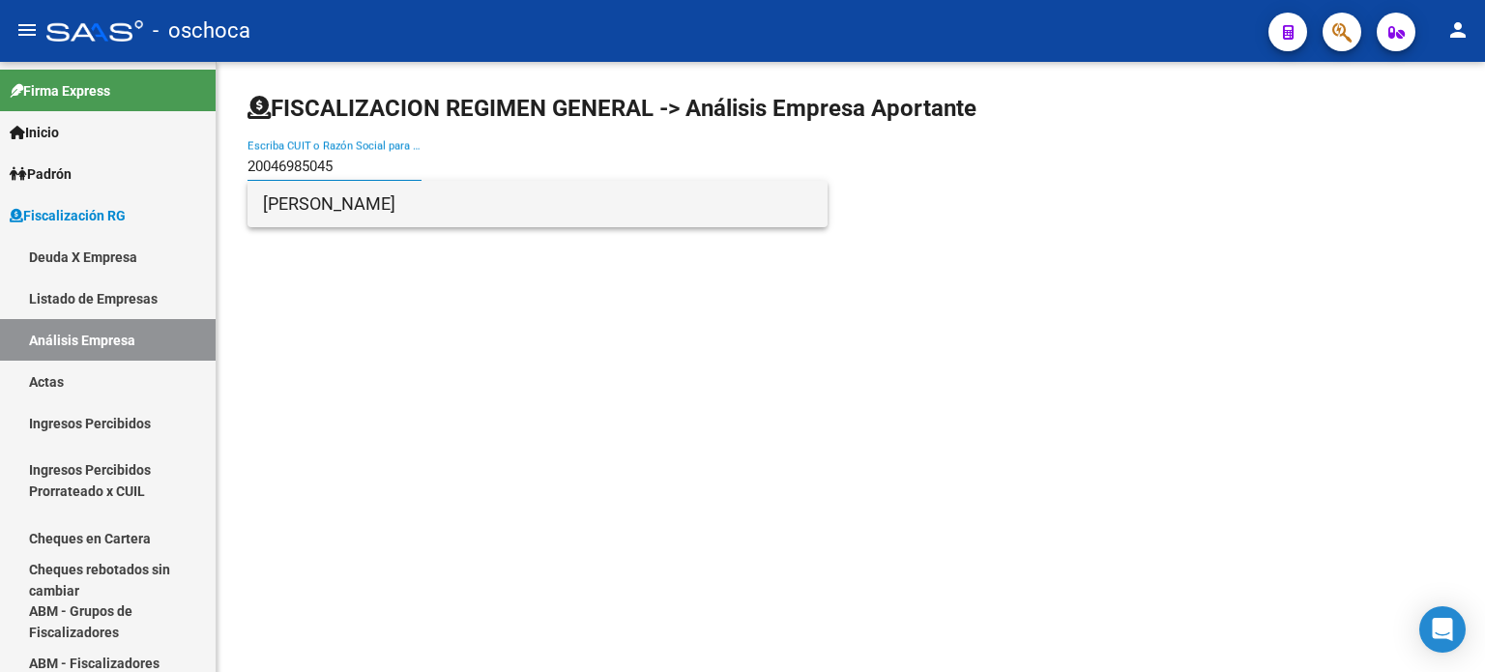
click at [425, 199] on span "[PERSON_NAME]" at bounding box center [537, 204] width 549 height 46
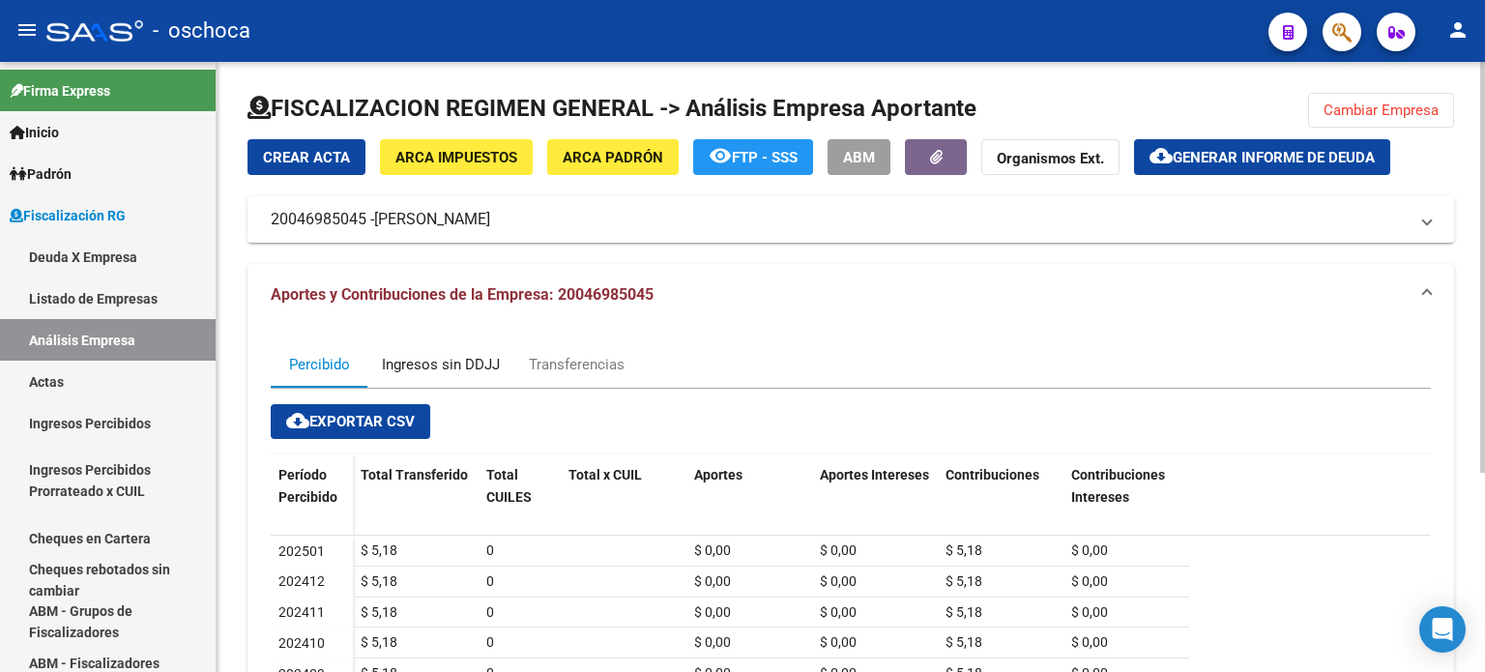
click at [460, 366] on div "Ingresos sin DDJJ" at bounding box center [441, 364] width 118 height 21
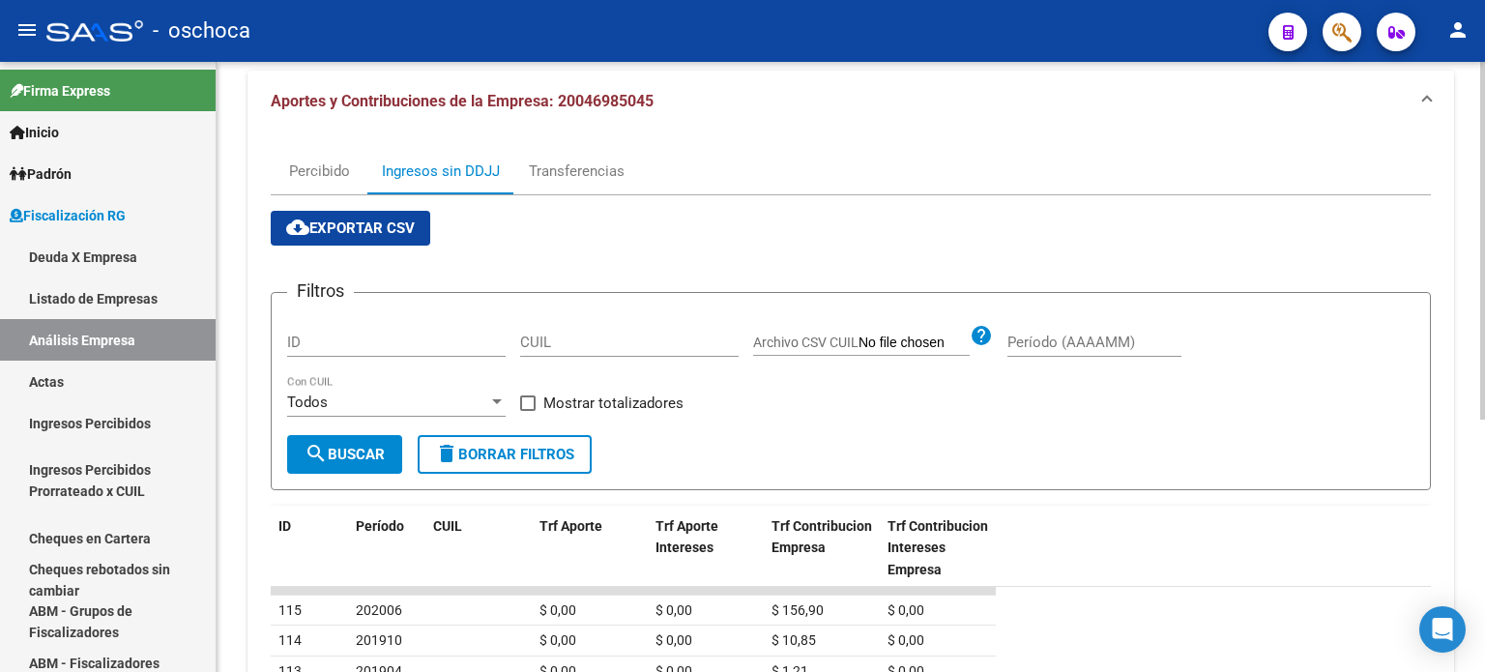
scroll to position [97, 0]
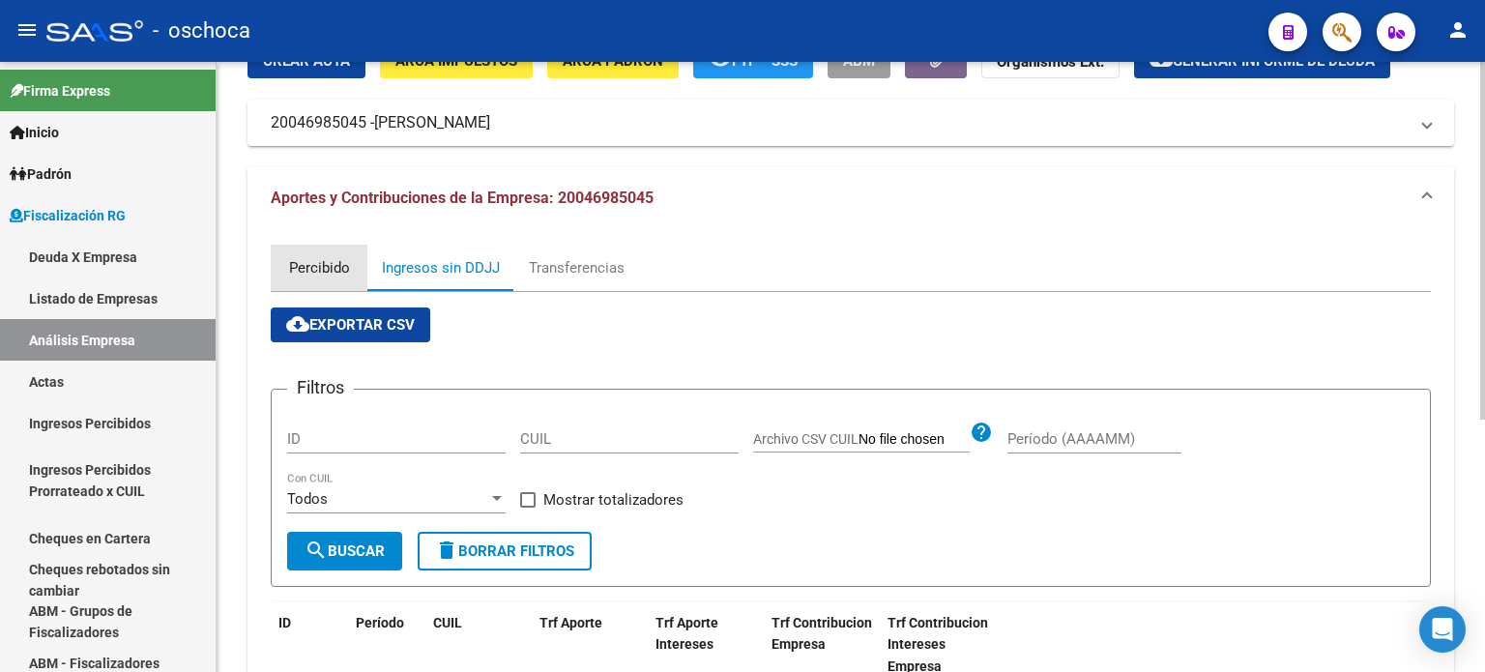
click at [319, 272] on div "Percibido" at bounding box center [319, 267] width 61 height 21
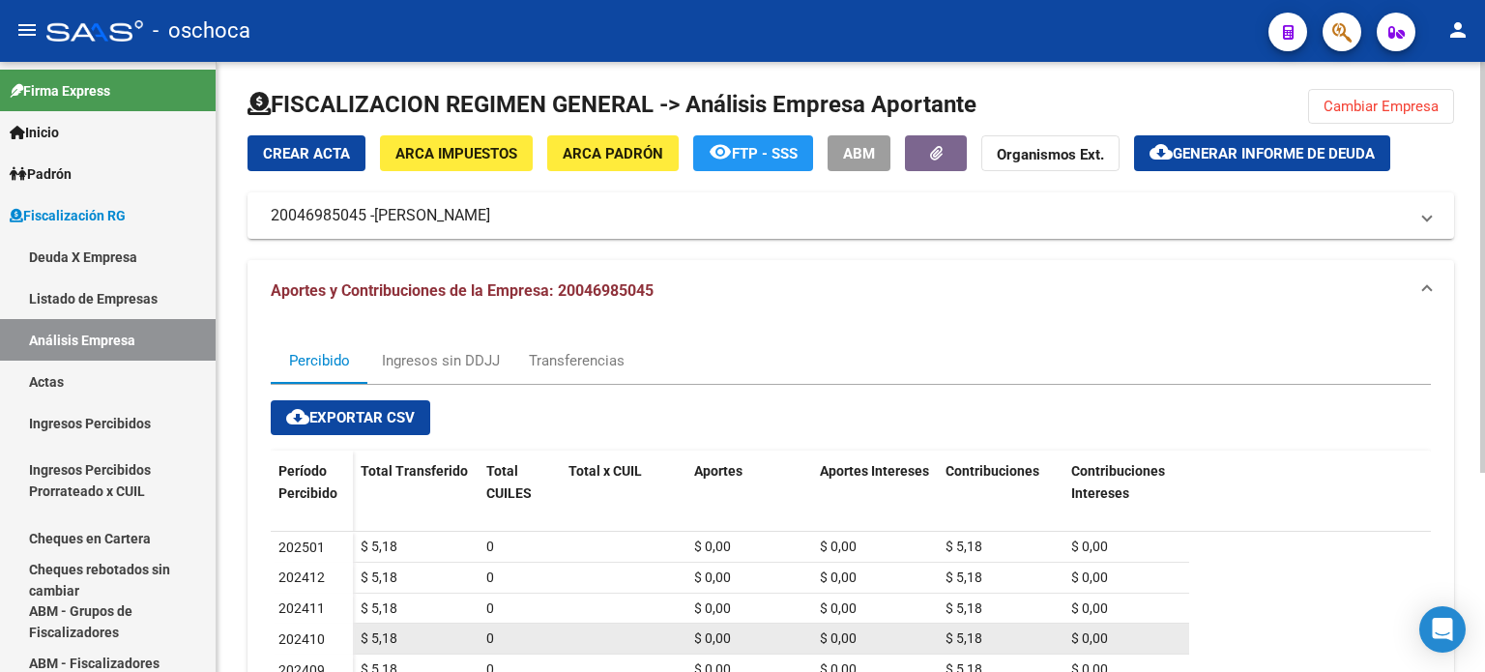
scroll to position [0, 0]
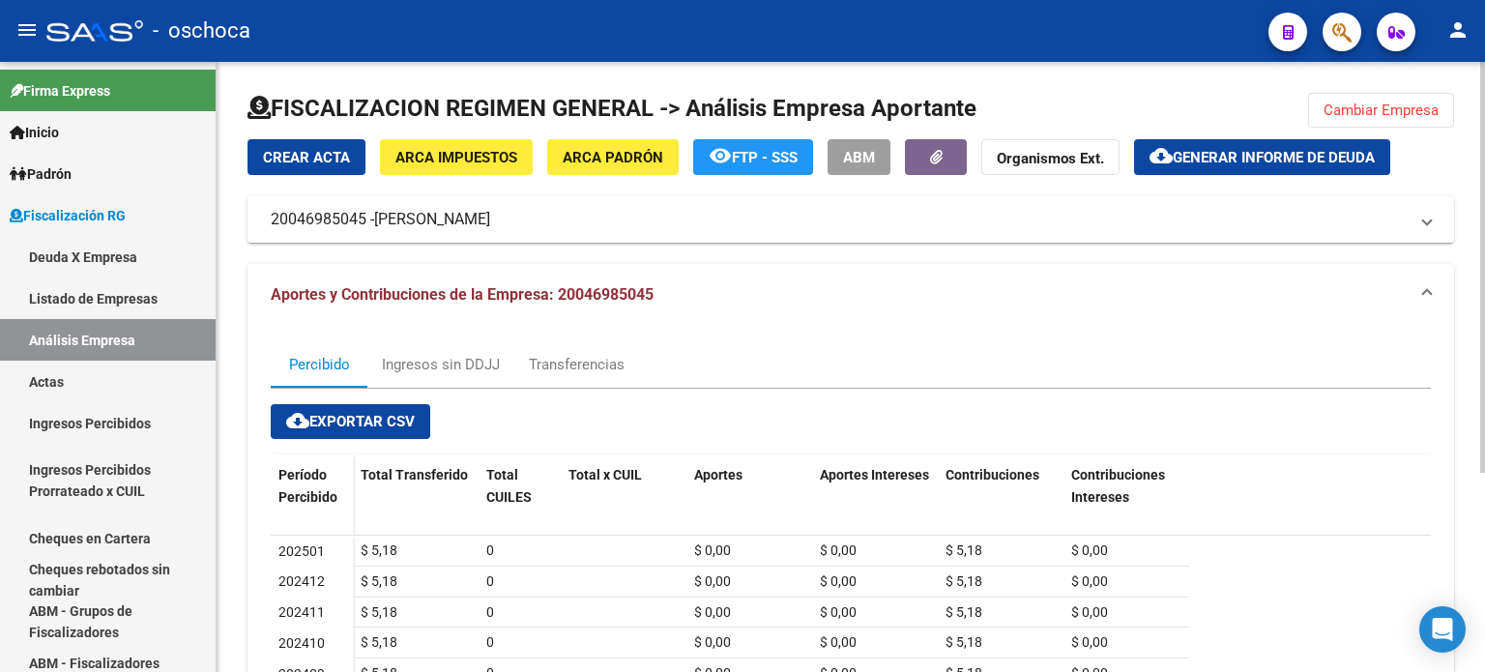
click at [1410, 128] on div at bounding box center [851, 116] width 1207 height 46
click at [1400, 114] on span "Cambiar Empresa" at bounding box center [1381, 110] width 115 height 17
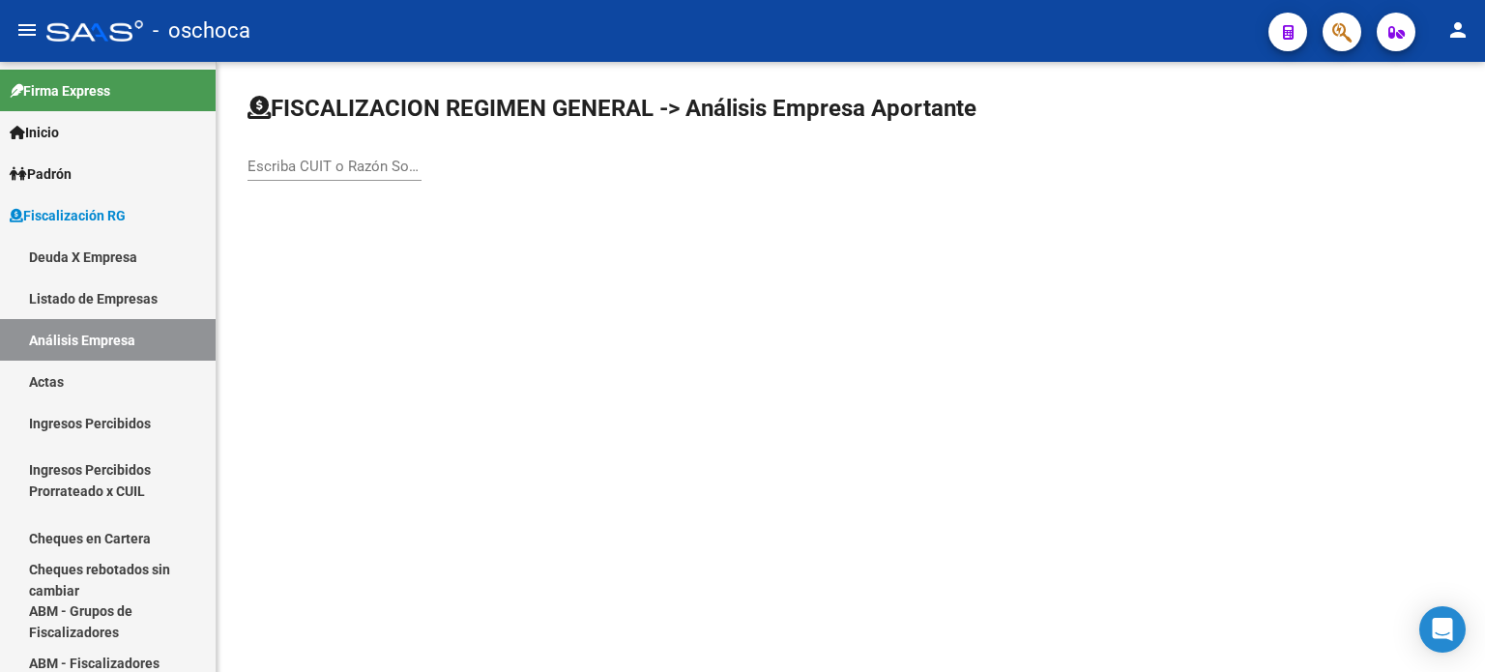
click at [335, 161] on input "Escriba CUIT o Razón Social para buscar" at bounding box center [335, 166] width 174 height 17
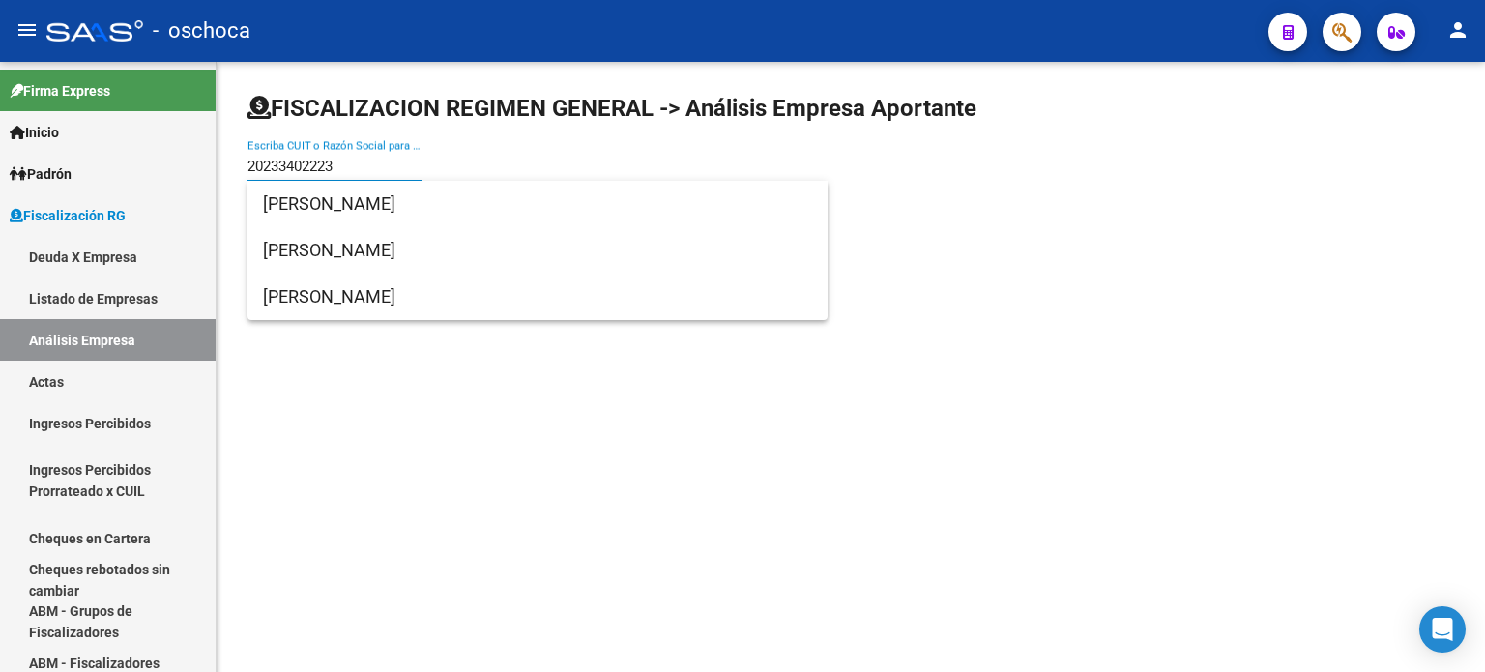
type input "20233402223"
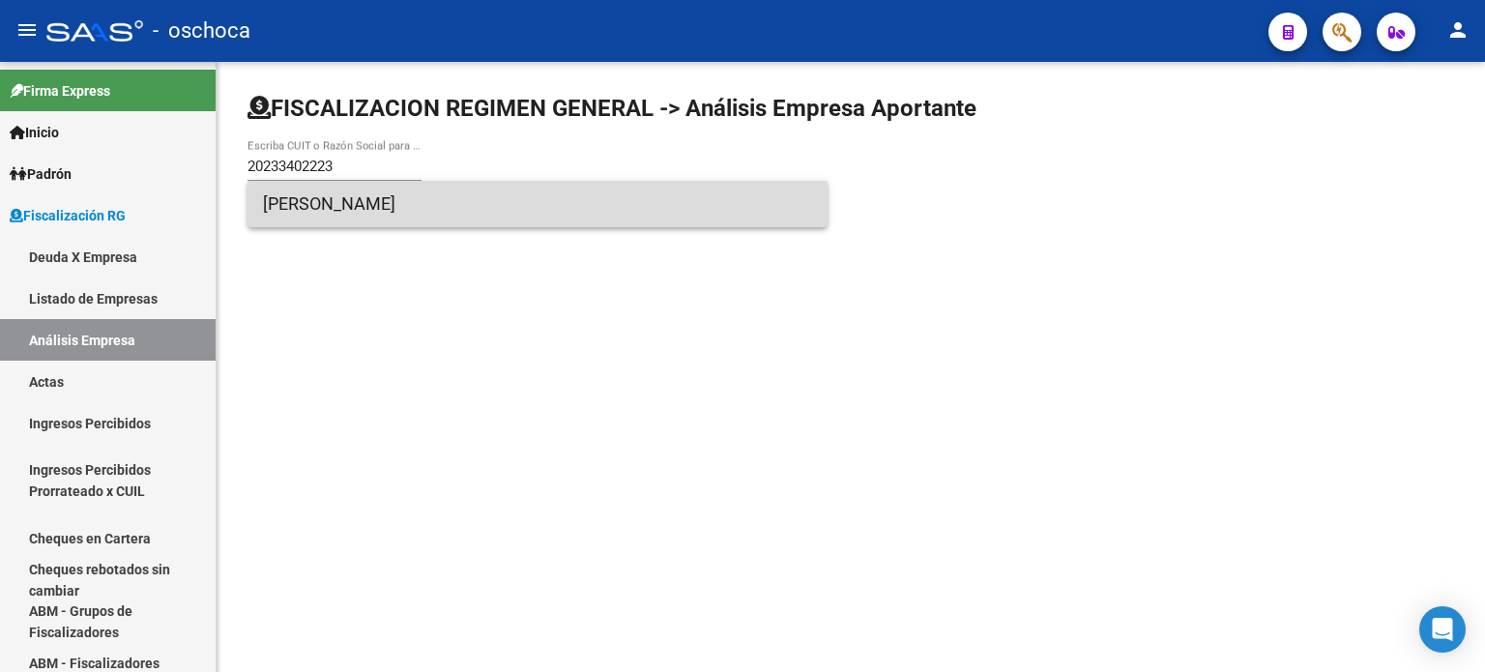
click at [449, 208] on span "[PERSON_NAME]" at bounding box center [537, 204] width 549 height 46
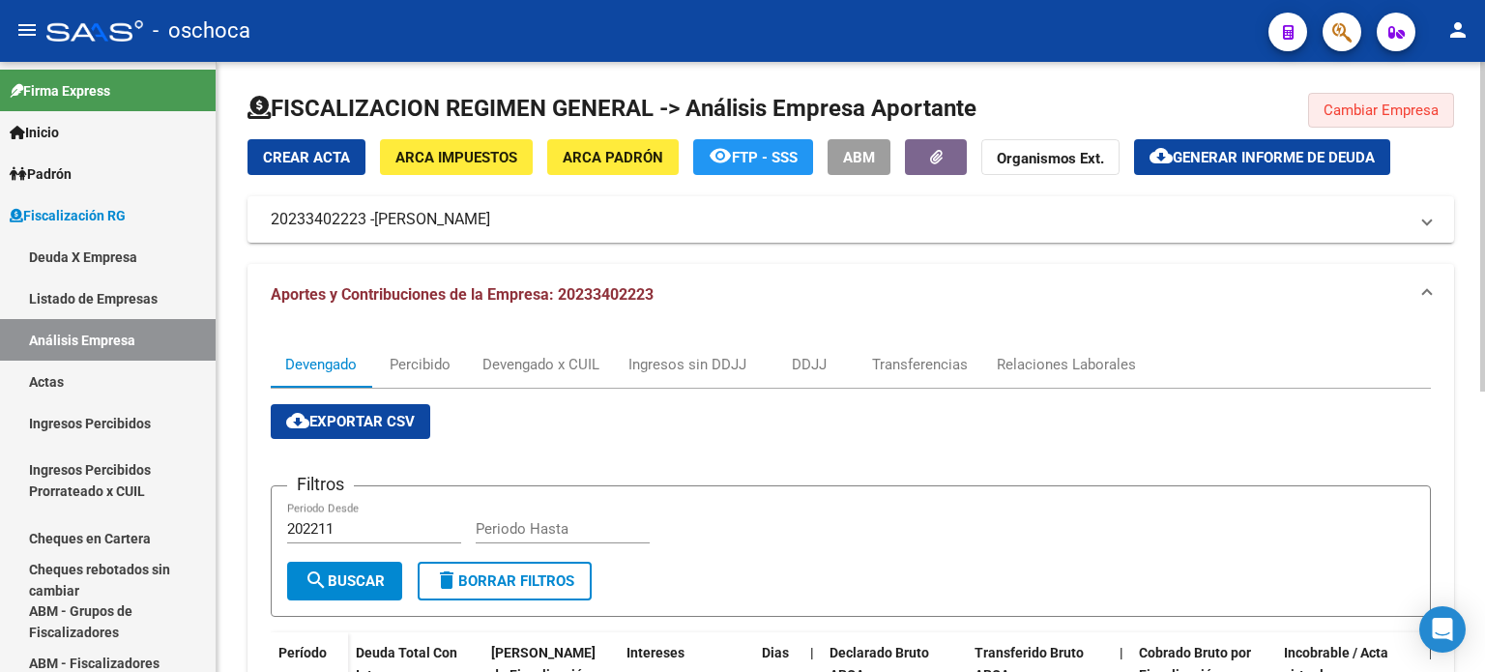
click at [1388, 102] on span "Cambiar Empresa" at bounding box center [1381, 110] width 115 height 17
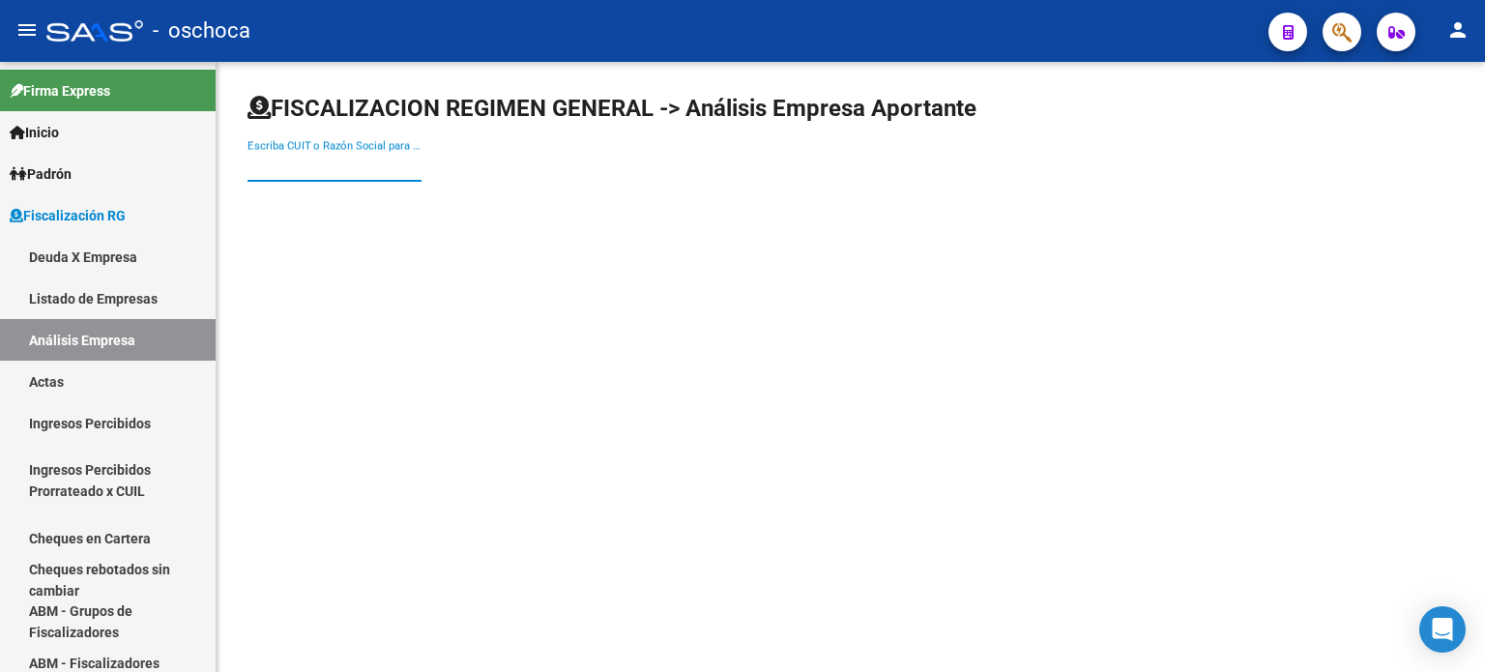
drag, startPoint x: 322, startPoint y: 161, endPoint x: 350, endPoint y: 161, distance: 28.0
click at [331, 161] on input "Escriba CUIT o Razón Social para buscar" at bounding box center [335, 166] width 174 height 17
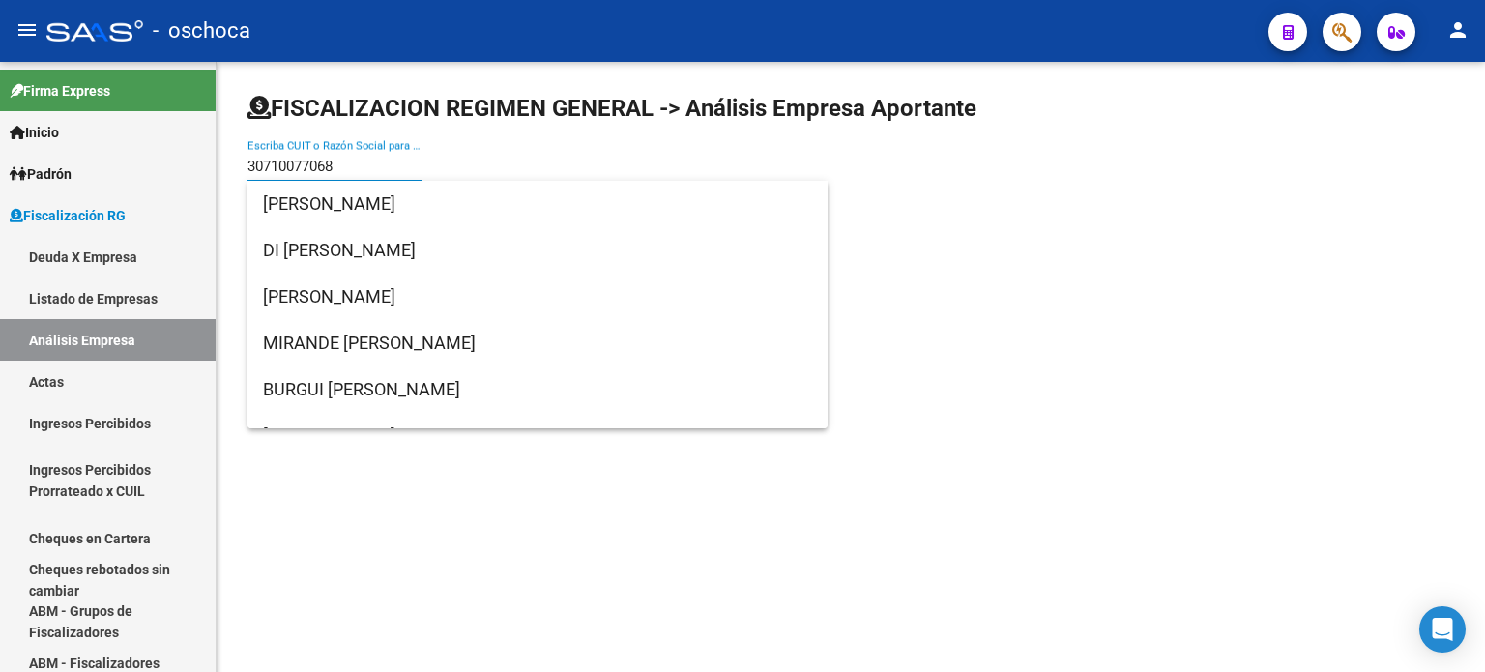
type input "30710077068"
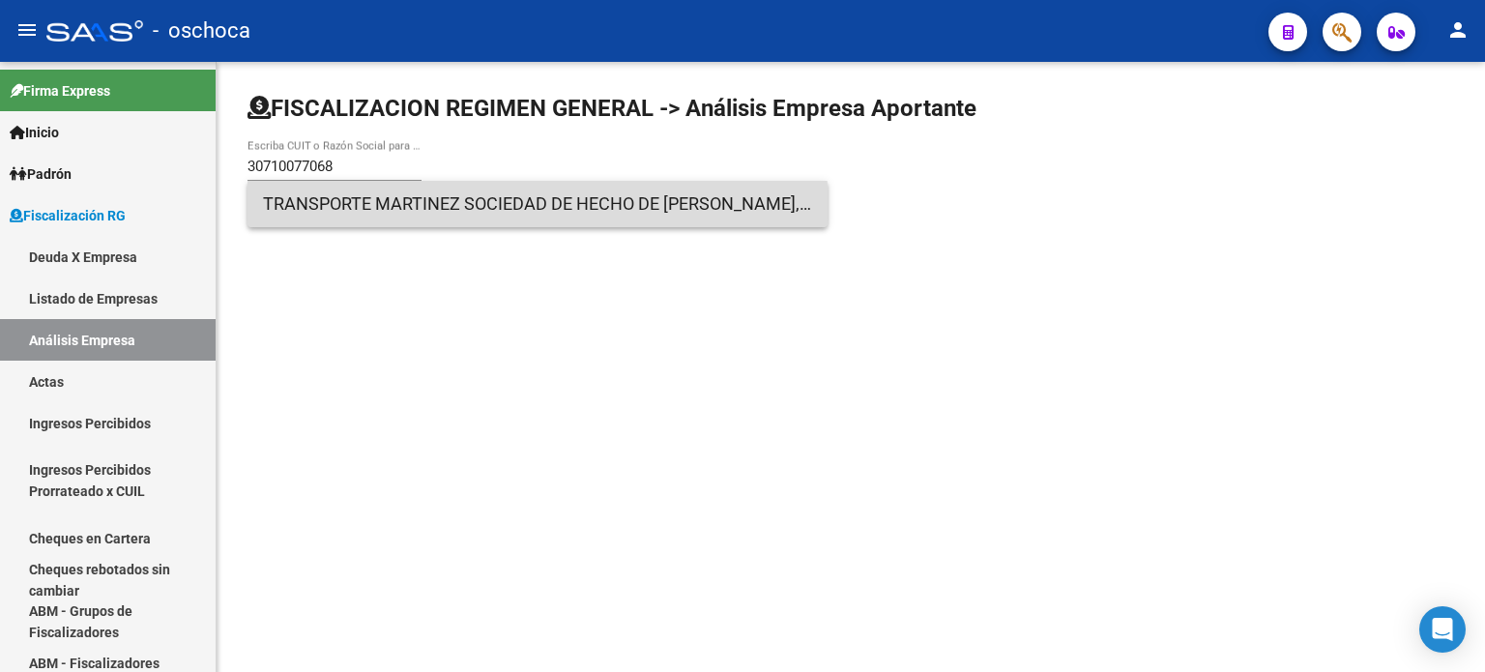
click at [402, 213] on span "TRANSPORTE MARTINEZ SOCIEDAD DE HECHO DE [PERSON_NAME], [PERSON_NAME] Y [PERSON…" at bounding box center [537, 204] width 549 height 46
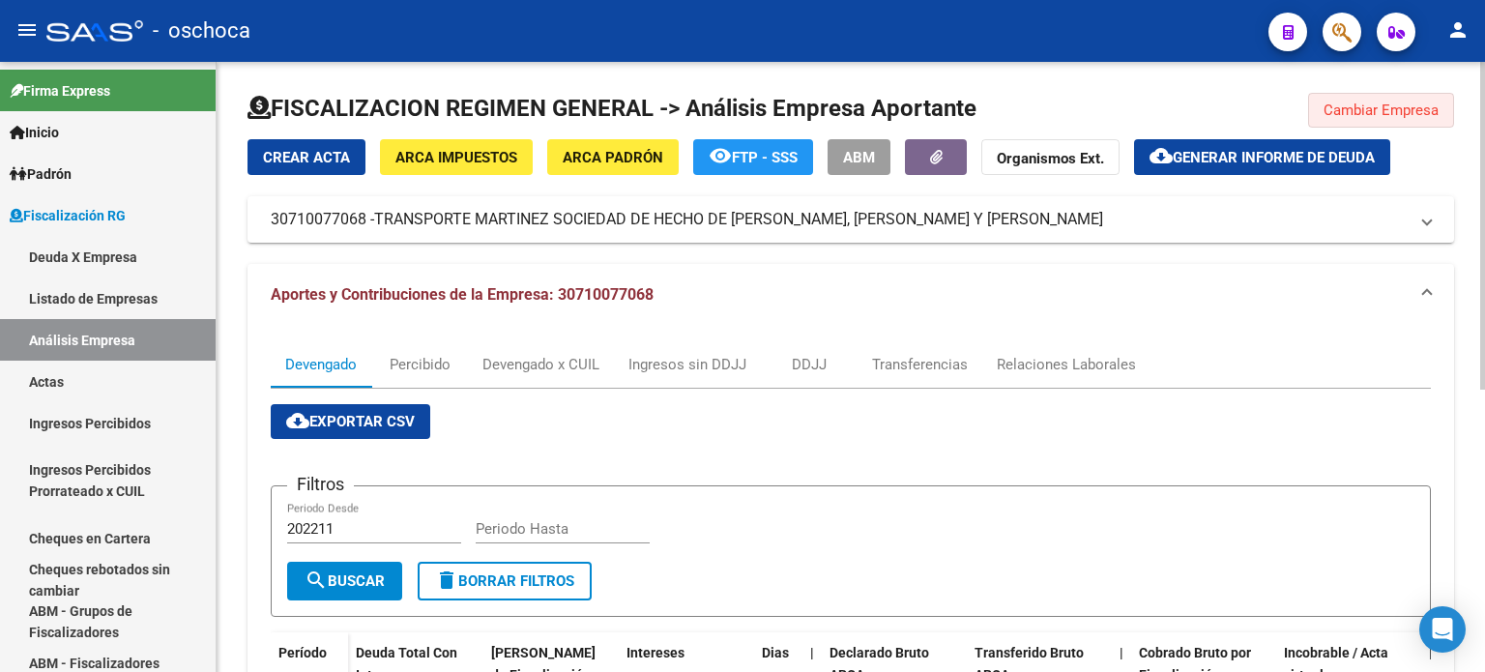
click at [1343, 110] on span "Cambiar Empresa" at bounding box center [1381, 110] width 115 height 17
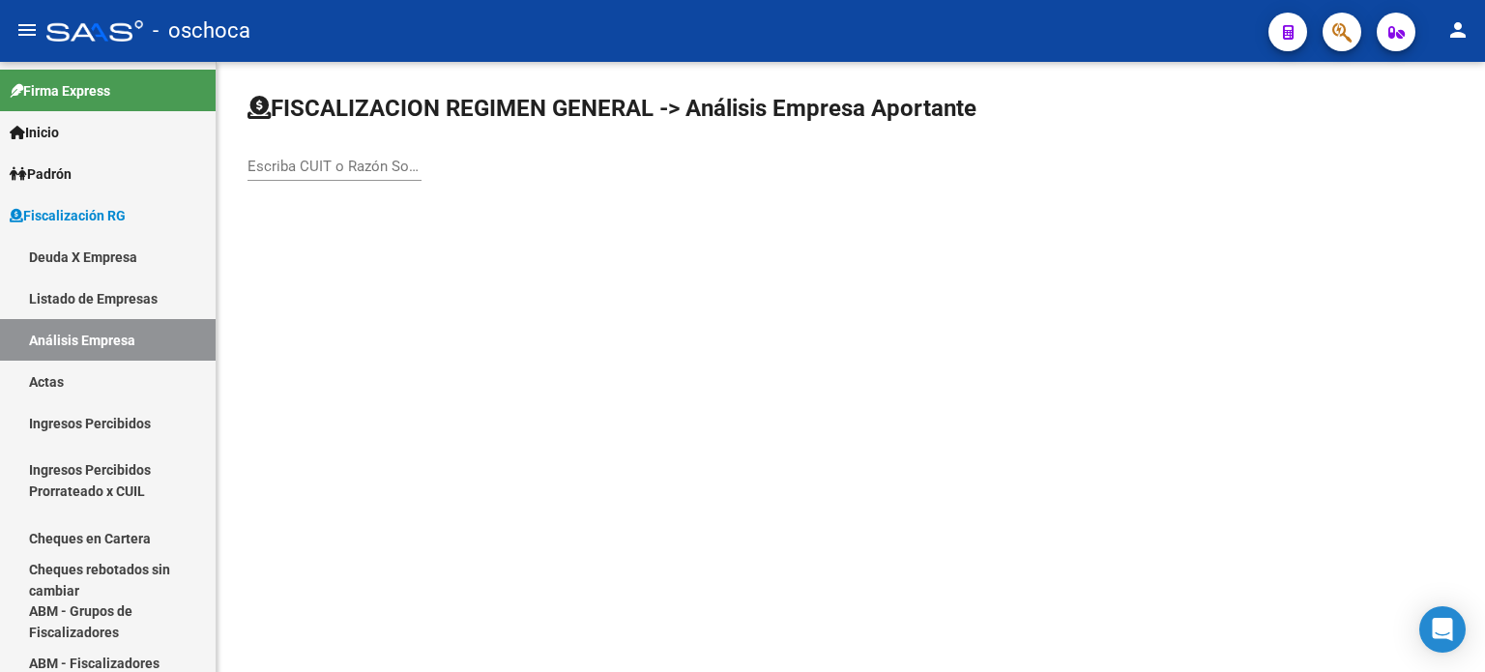
click at [251, 161] on input "Escriba CUIT o Razón Social para buscar" at bounding box center [335, 166] width 174 height 17
type input "23145543894"
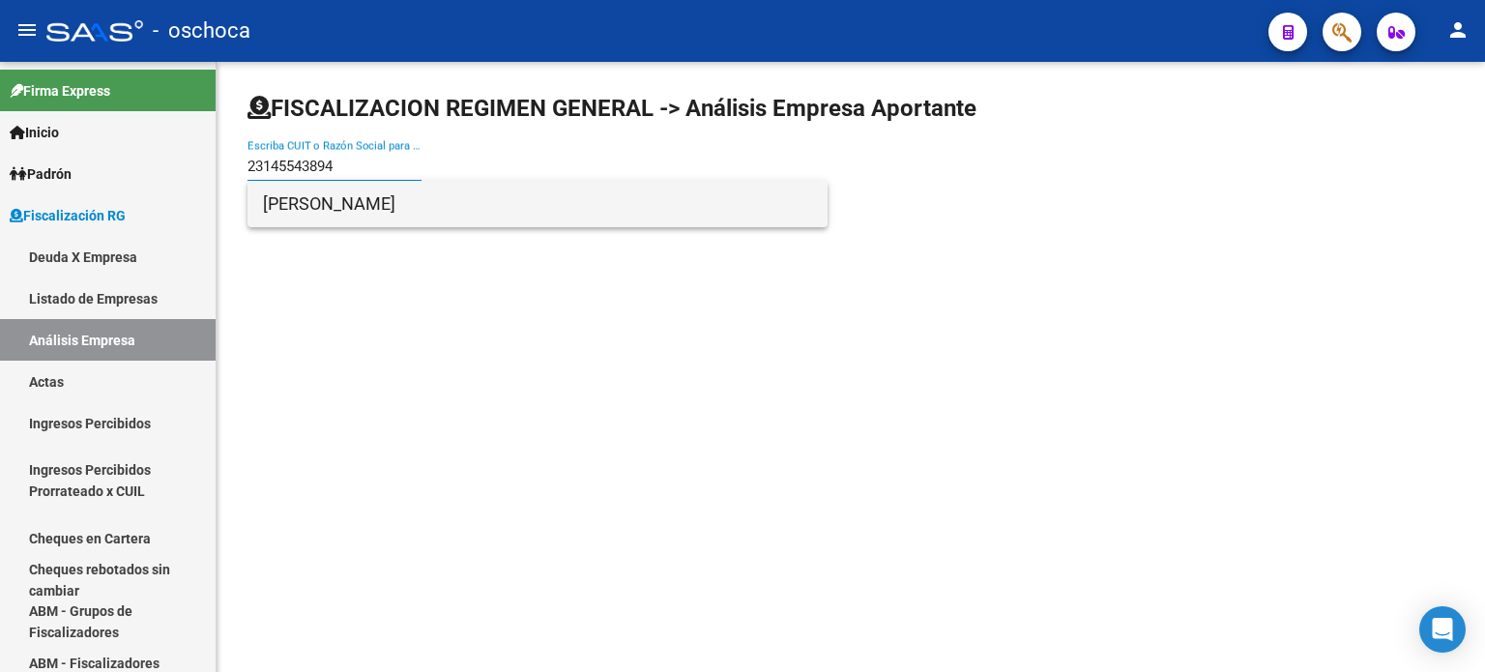
click at [394, 204] on span "[PERSON_NAME]" at bounding box center [537, 204] width 549 height 46
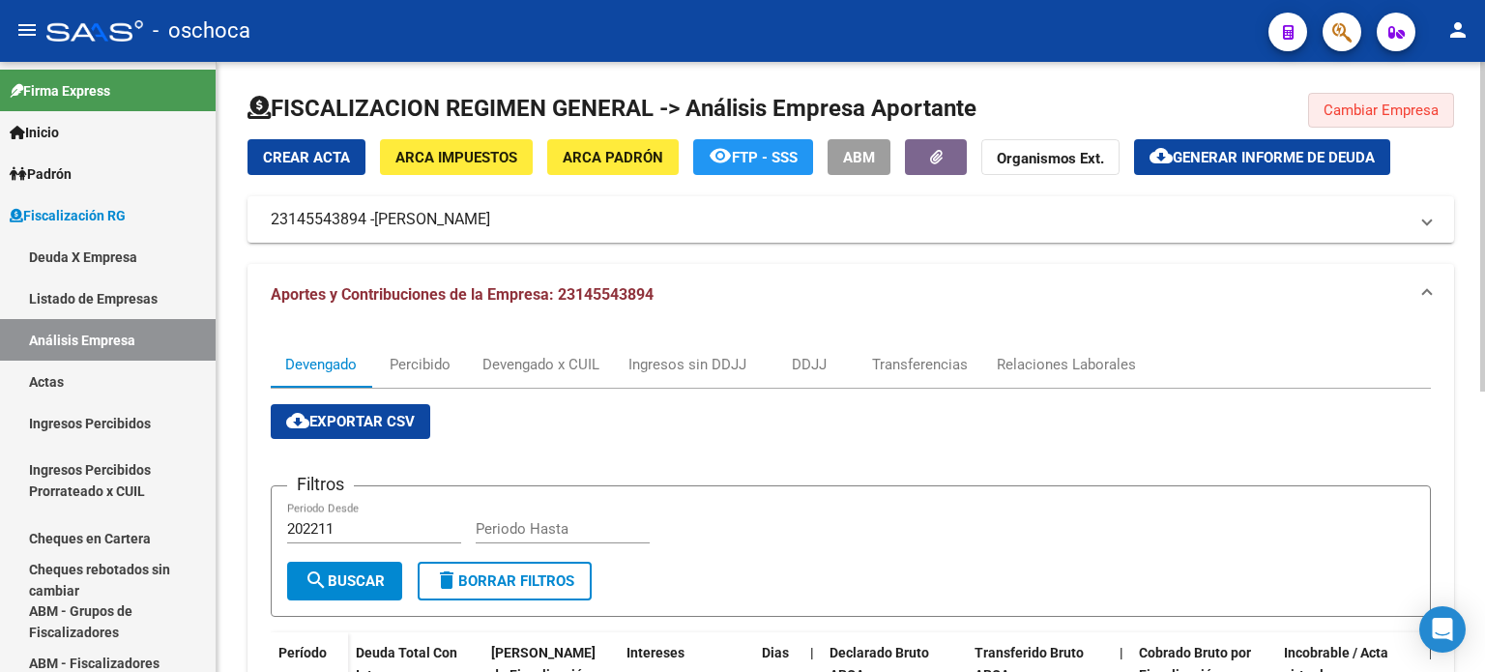
click at [1382, 102] on span "Cambiar Empresa" at bounding box center [1381, 110] width 115 height 17
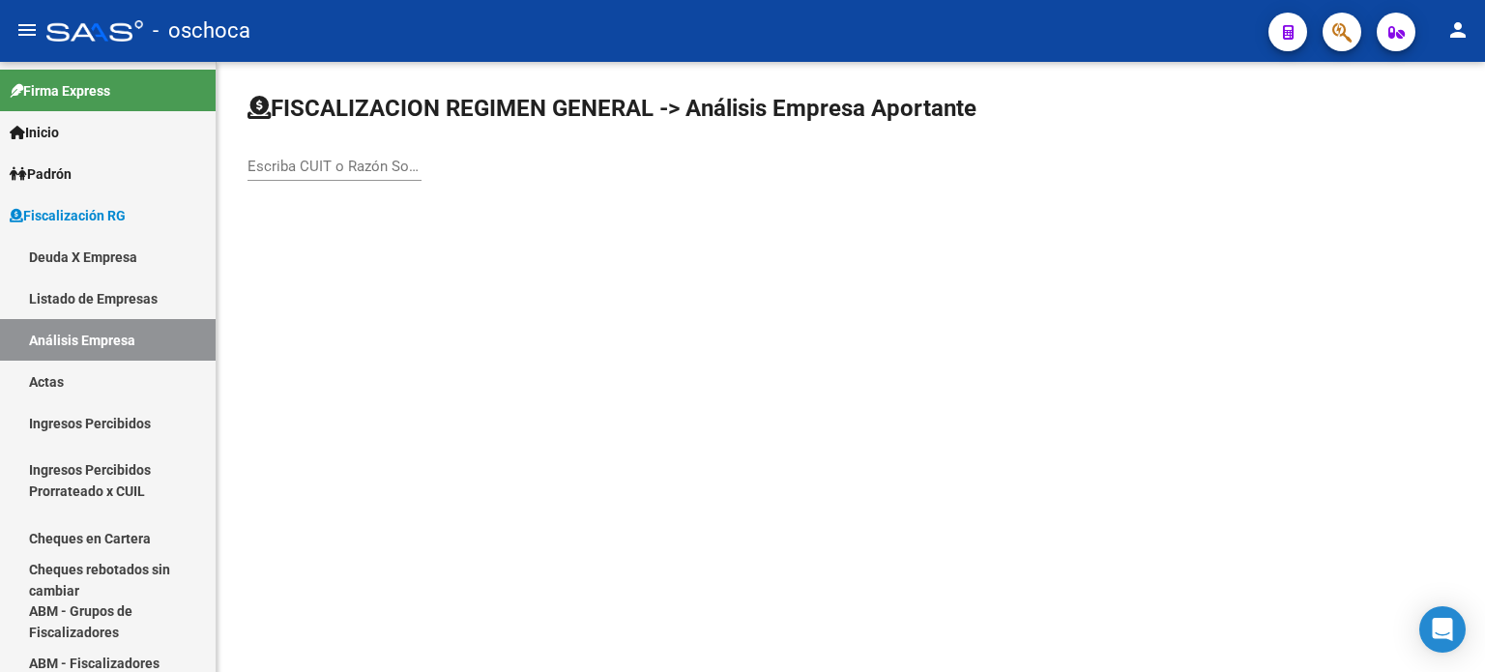
click at [347, 160] on input "Escriba CUIT o Razón Social para buscar" at bounding box center [335, 166] width 174 height 17
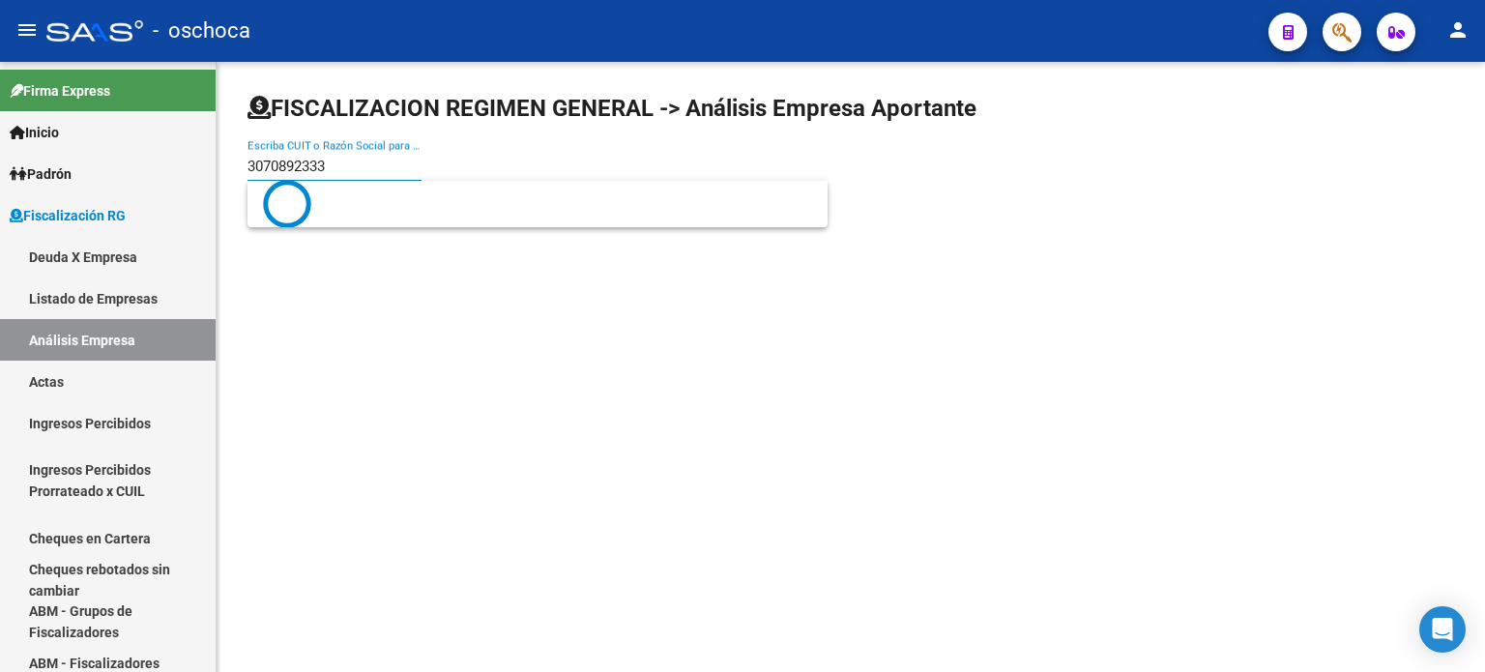
type input "30708923334"
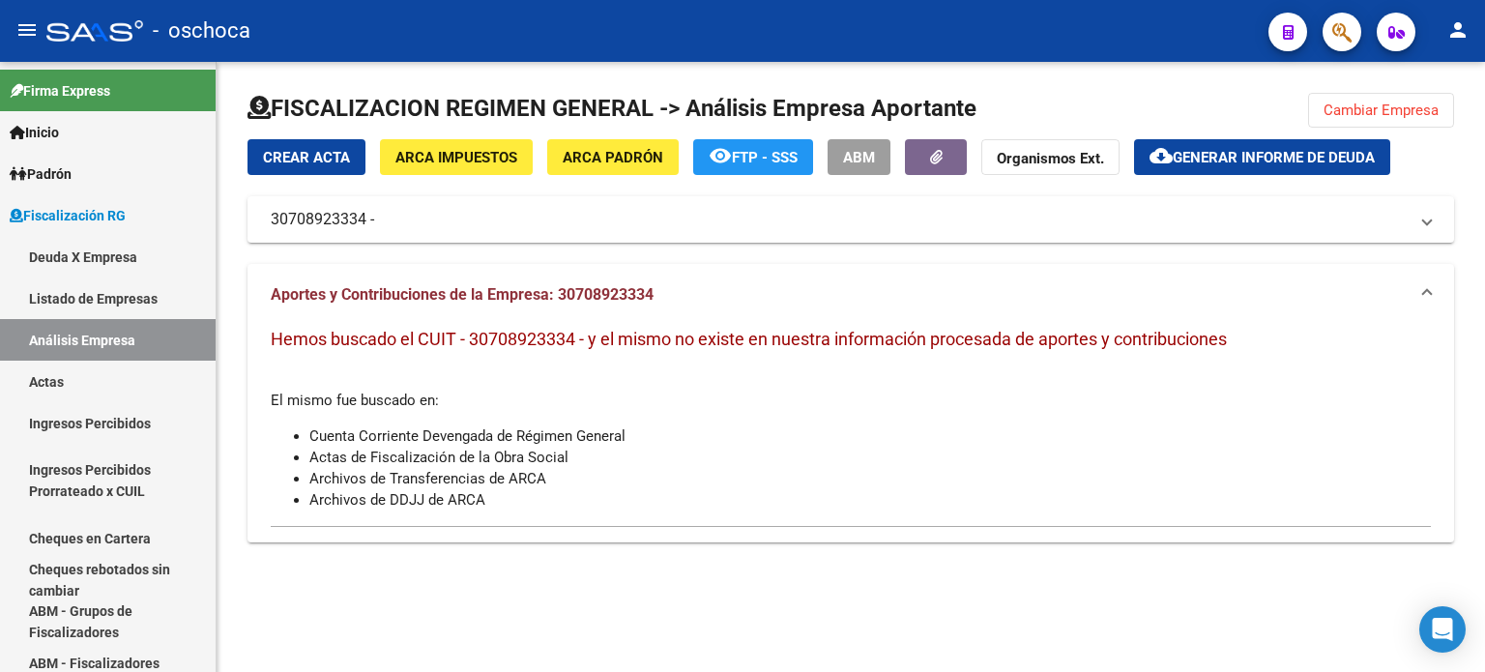
click at [455, 146] on button "ARCA Impuestos" at bounding box center [456, 157] width 153 height 36
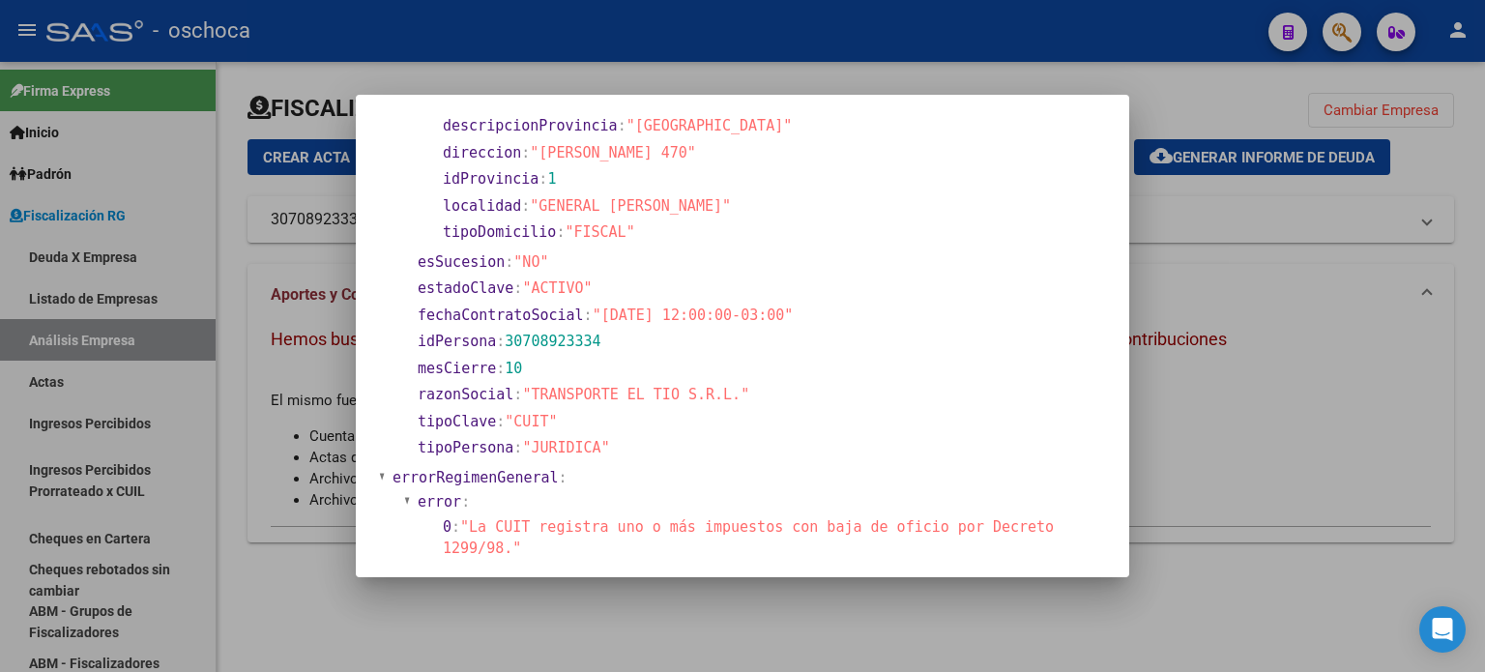
scroll to position [193, 0]
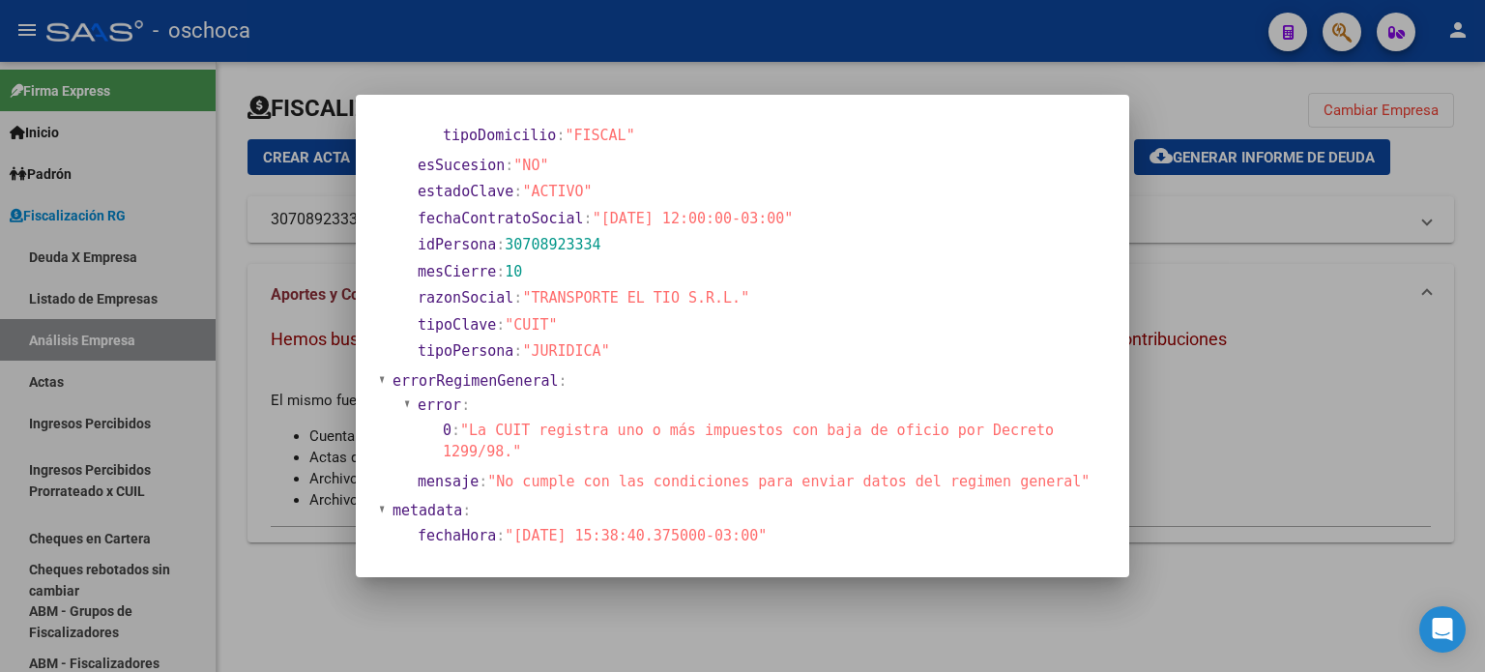
click at [1275, 231] on div at bounding box center [742, 336] width 1485 height 672
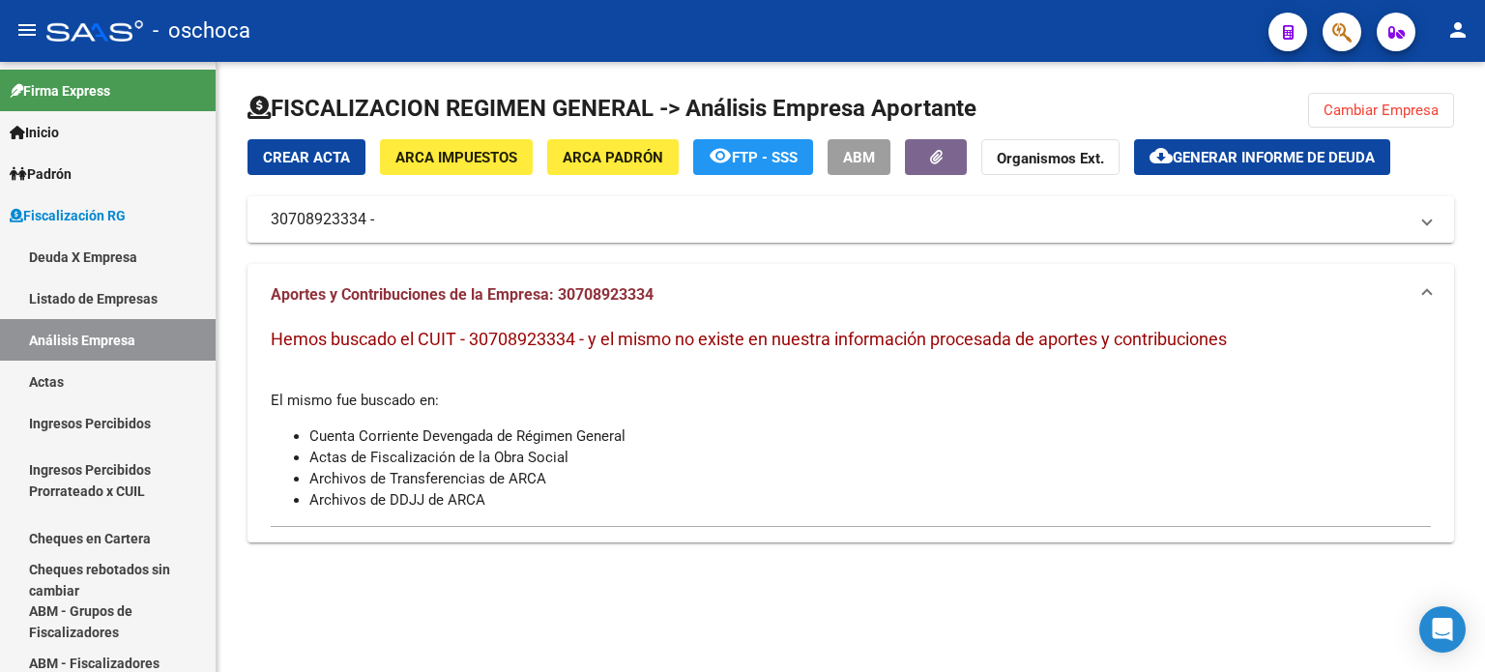
click at [1380, 111] on span "Cambiar Empresa" at bounding box center [1381, 110] width 115 height 17
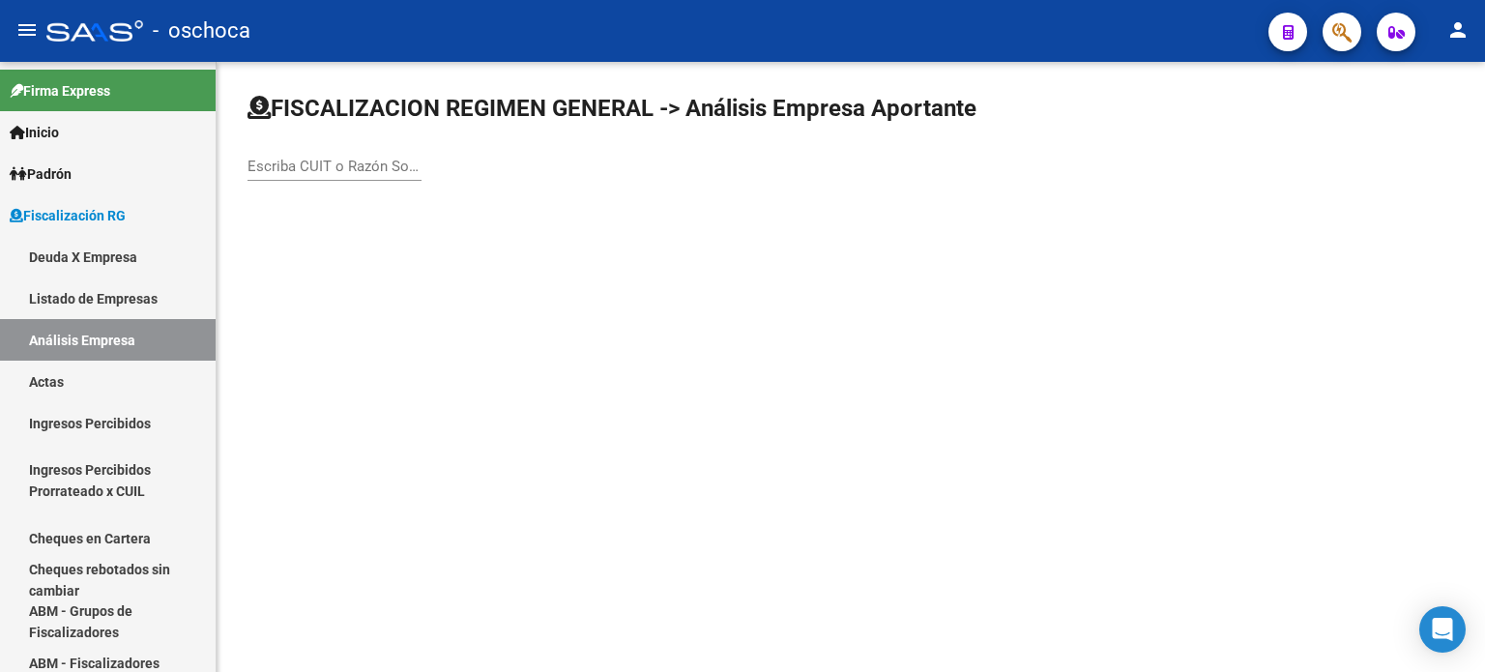
click at [336, 168] on input "Escriba CUIT o Razón Social para buscar" at bounding box center [335, 166] width 174 height 17
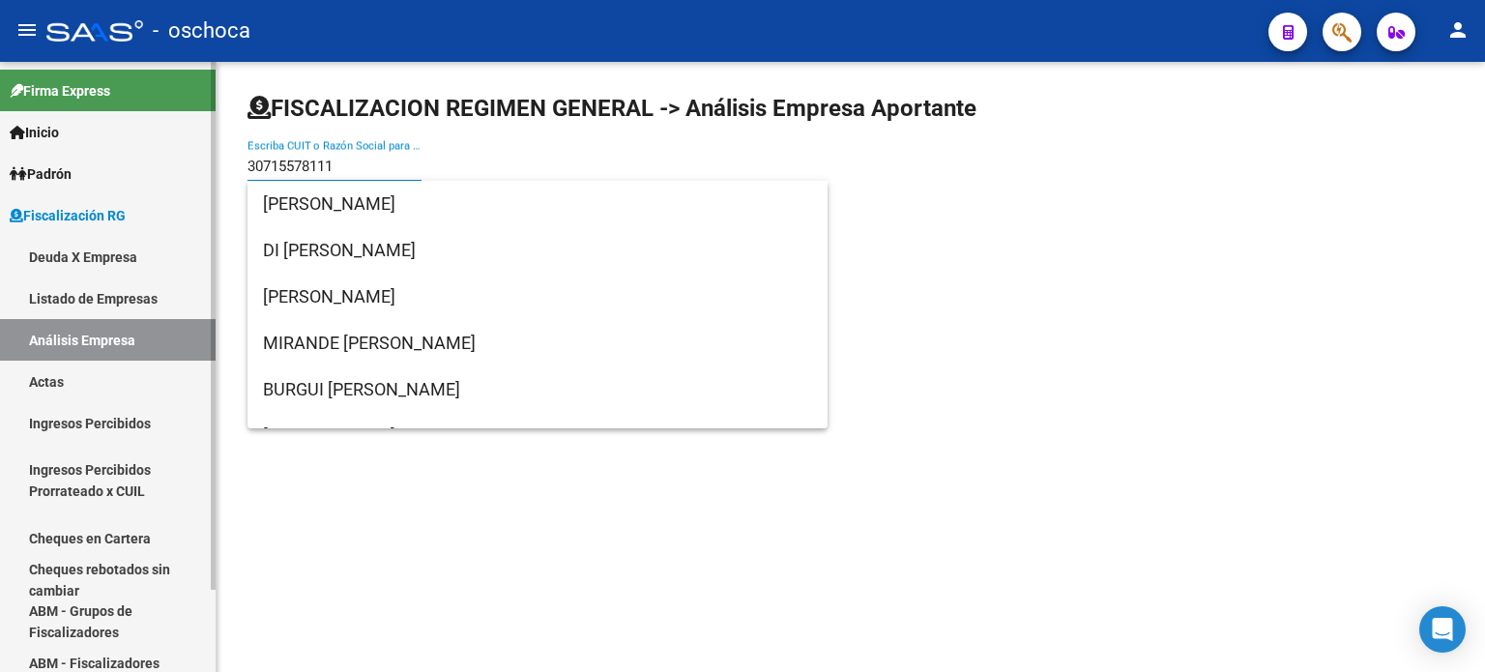
drag, startPoint x: 365, startPoint y: 158, endPoint x: 193, endPoint y: 166, distance: 171.4
click at [193, 166] on mat-sidenav-container "Firma Express Inicio Instructivos Contacto OS Padrón Afiliados Empadronados Mov…" at bounding box center [742, 367] width 1485 height 610
type input "30715578111"
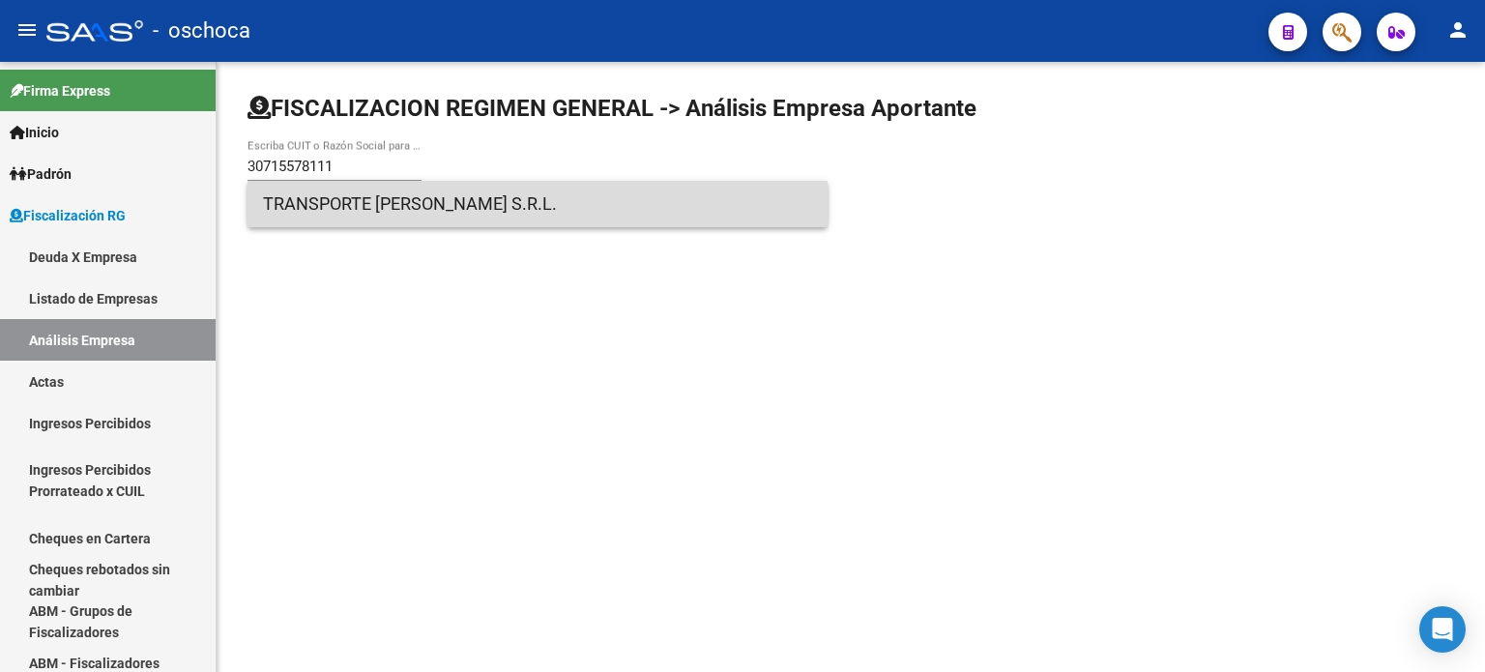
click at [367, 218] on span "TRANSPORTE [PERSON_NAME] S.R.L." at bounding box center [537, 204] width 549 height 46
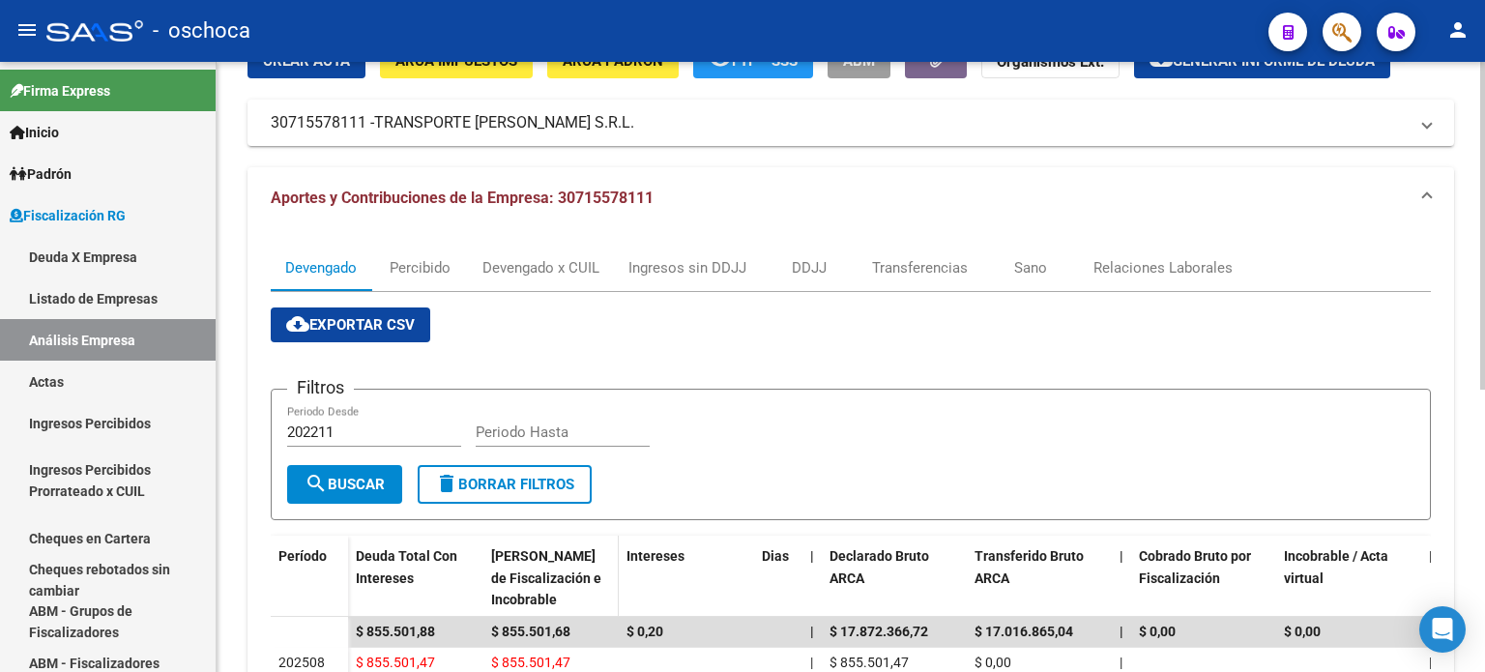
scroll to position [0, 0]
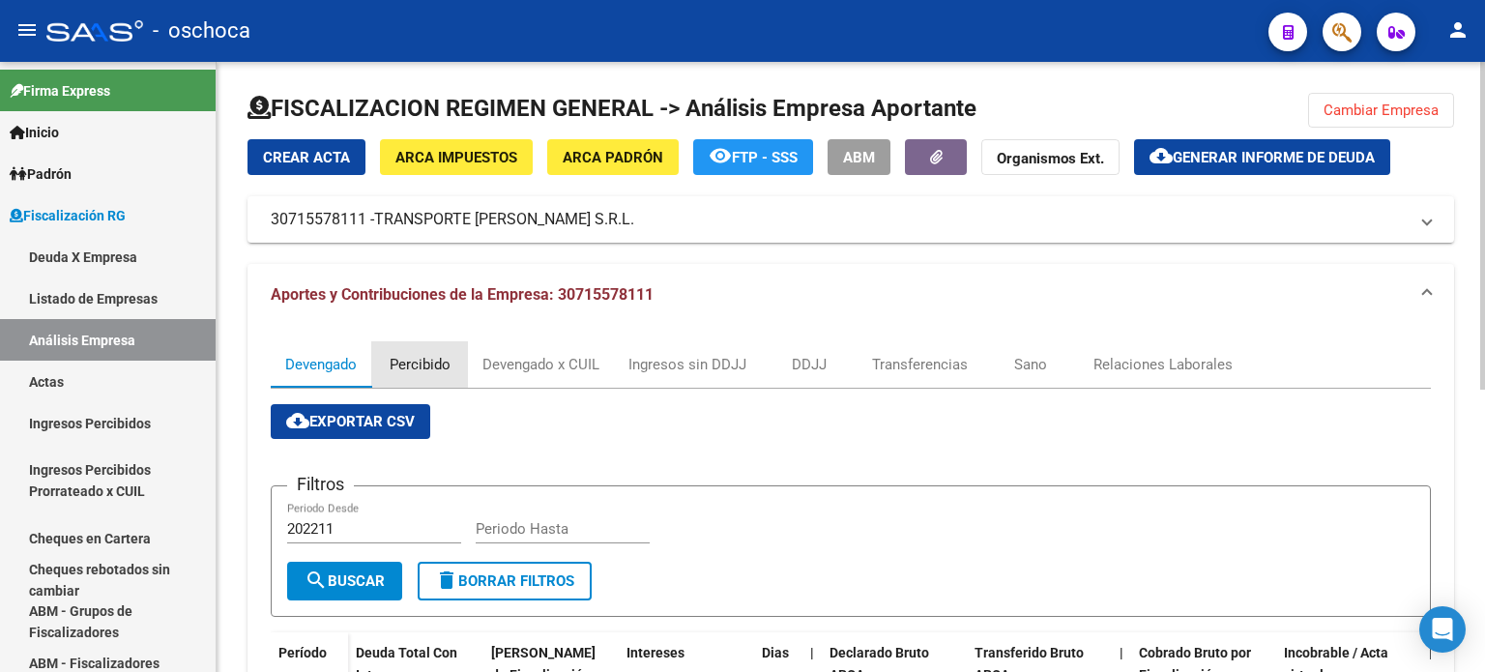
click at [443, 364] on div "Percibido" at bounding box center [420, 364] width 61 height 21
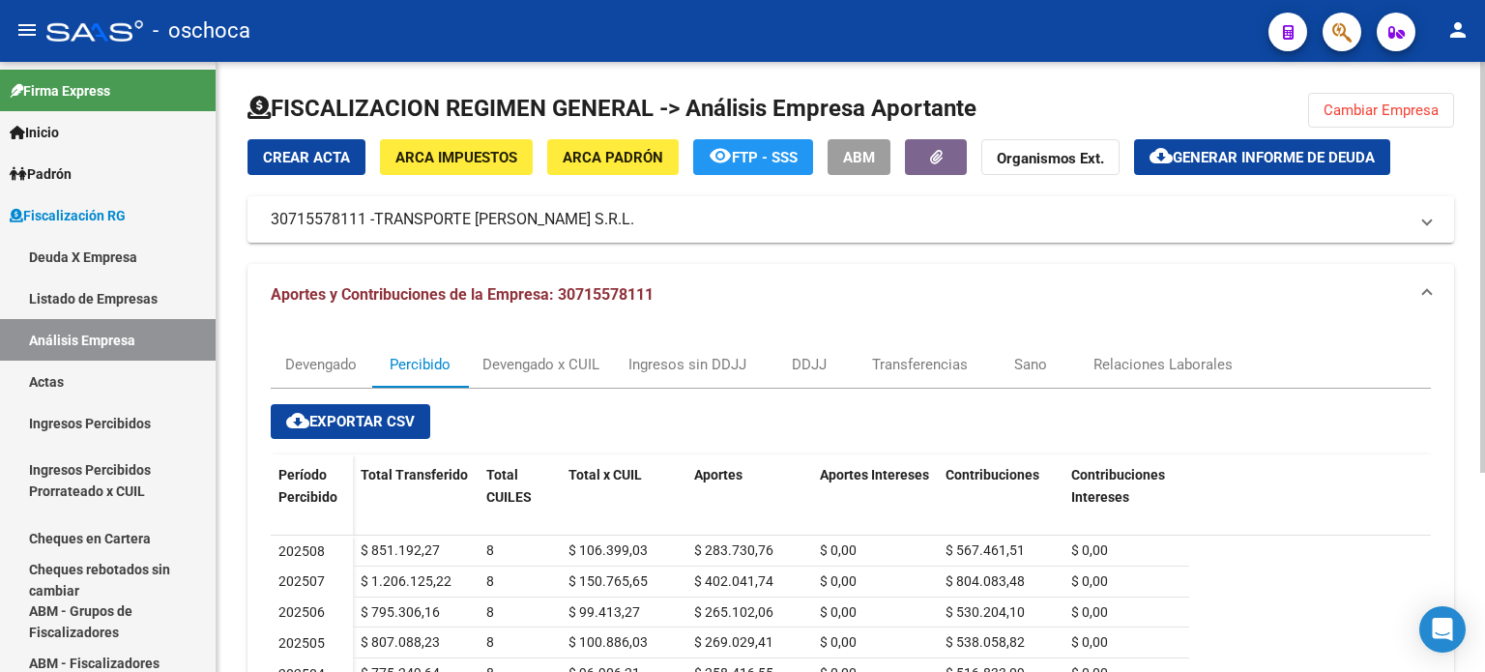
click at [1365, 96] on button "Cambiar Empresa" at bounding box center [1381, 110] width 146 height 35
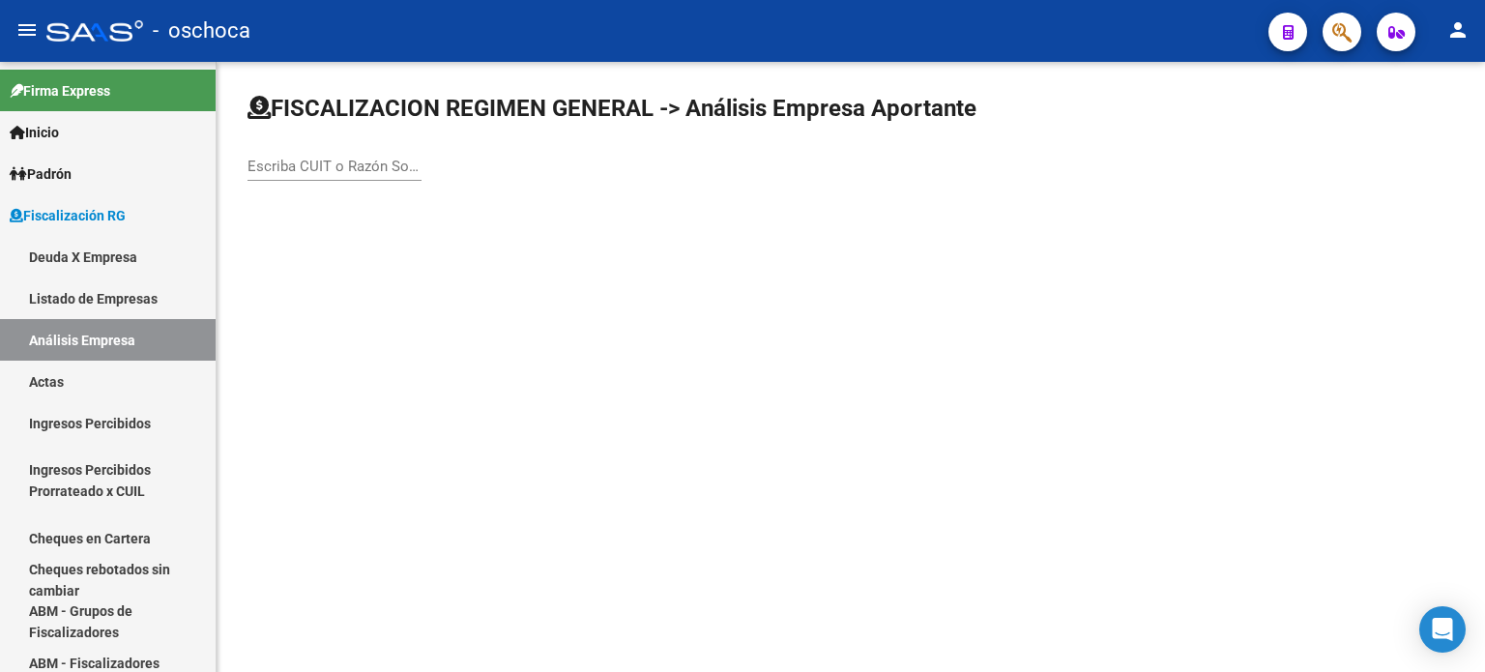
click at [301, 162] on input "Escriba CUIT o Razón Social para buscar" at bounding box center [335, 166] width 174 height 17
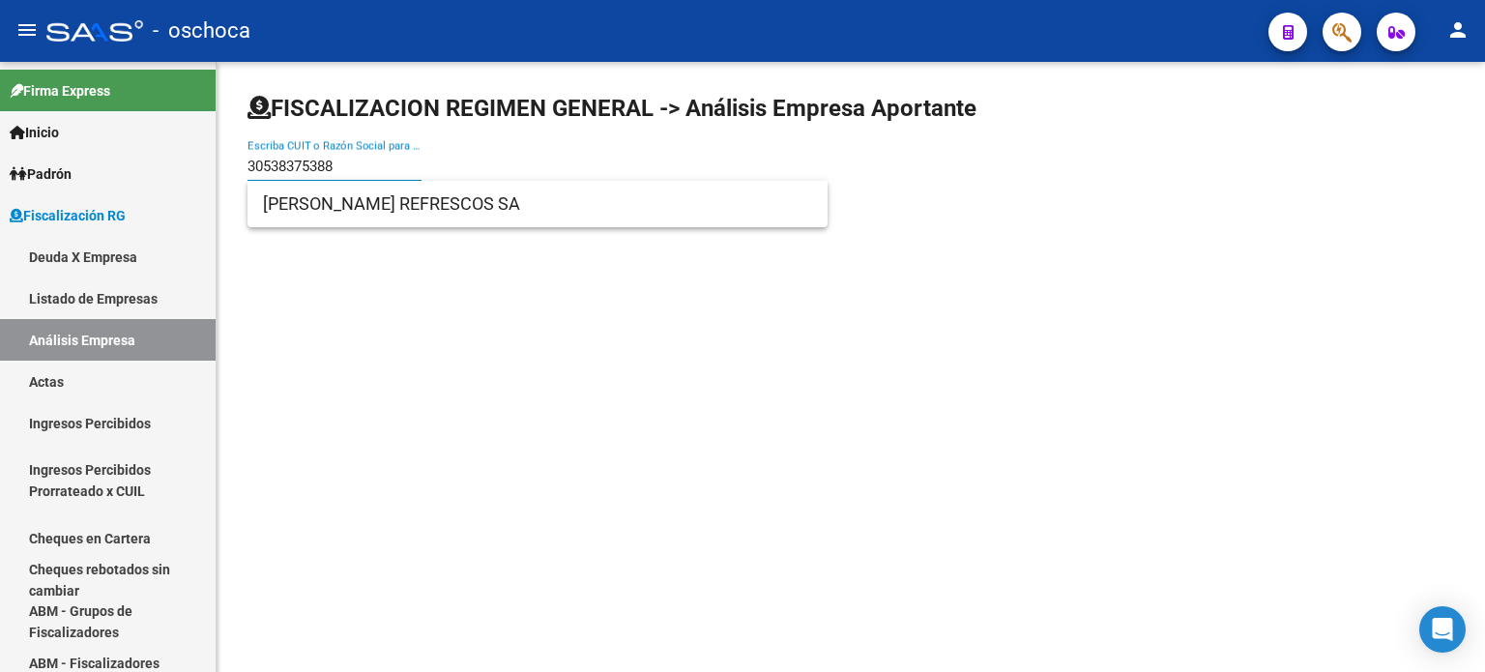
type input "30538375388"
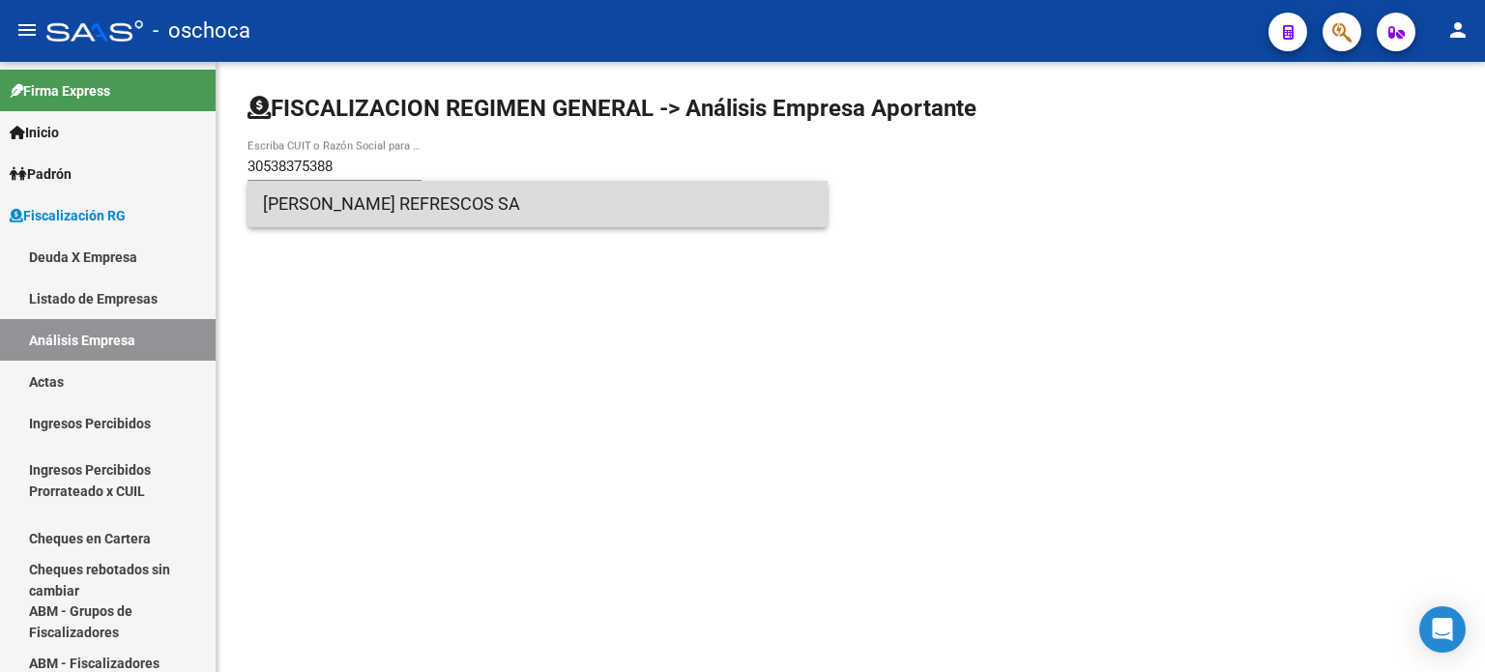
click at [400, 204] on span "[PERSON_NAME] REFRESCOS SA" at bounding box center [537, 204] width 549 height 46
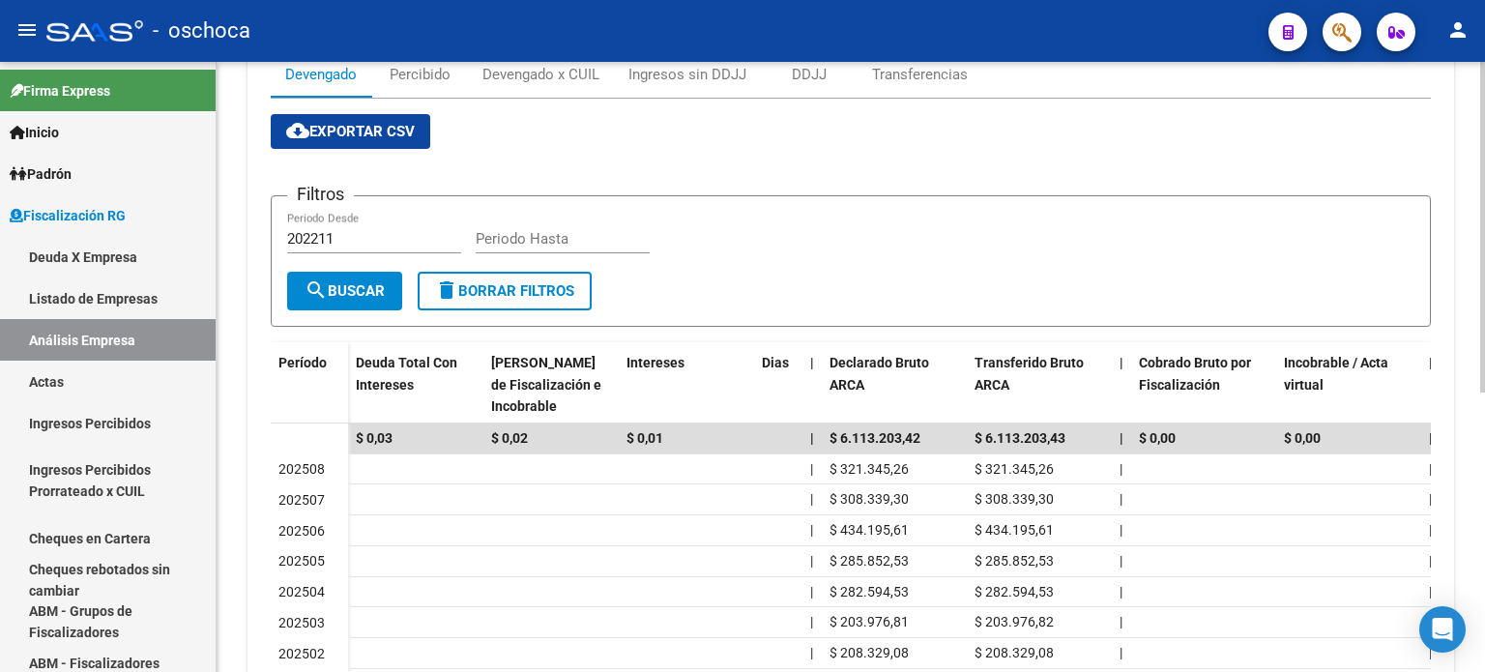
scroll to position [193, 0]
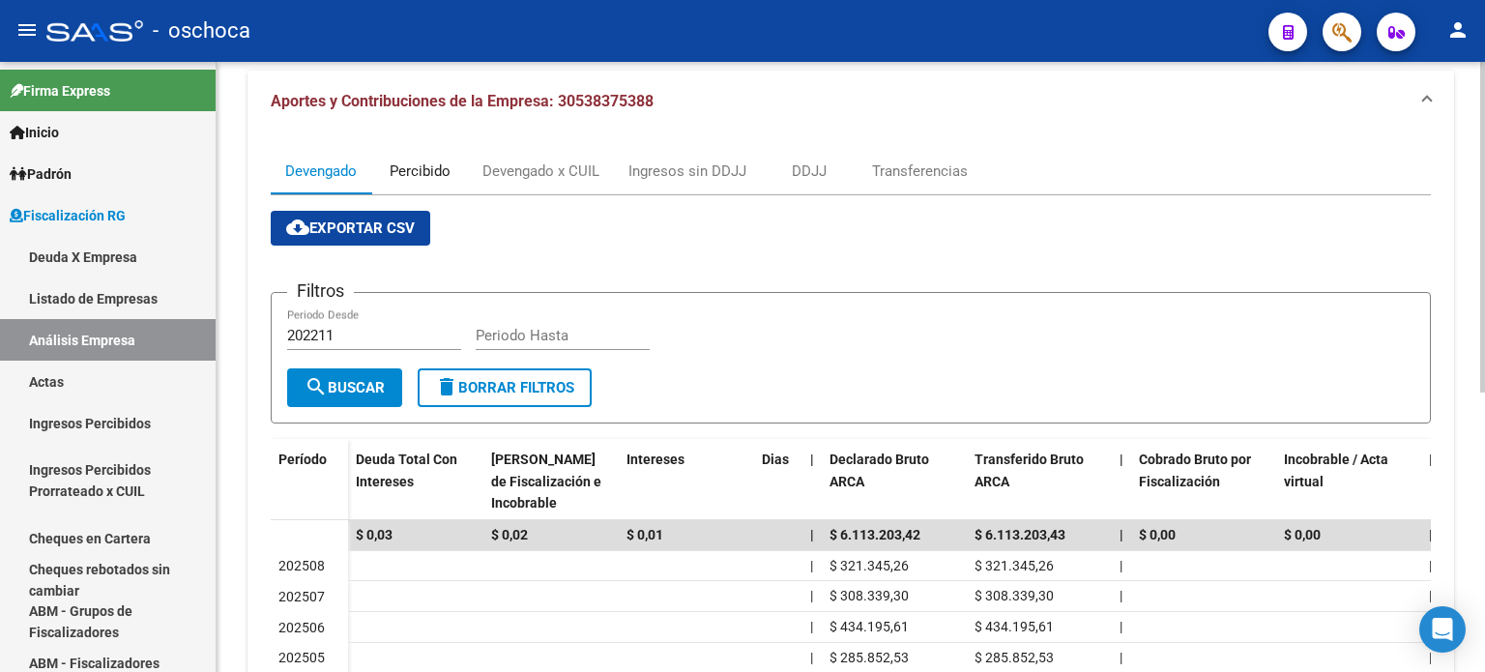
click at [422, 170] on div "Percibido" at bounding box center [420, 171] width 61 height 21
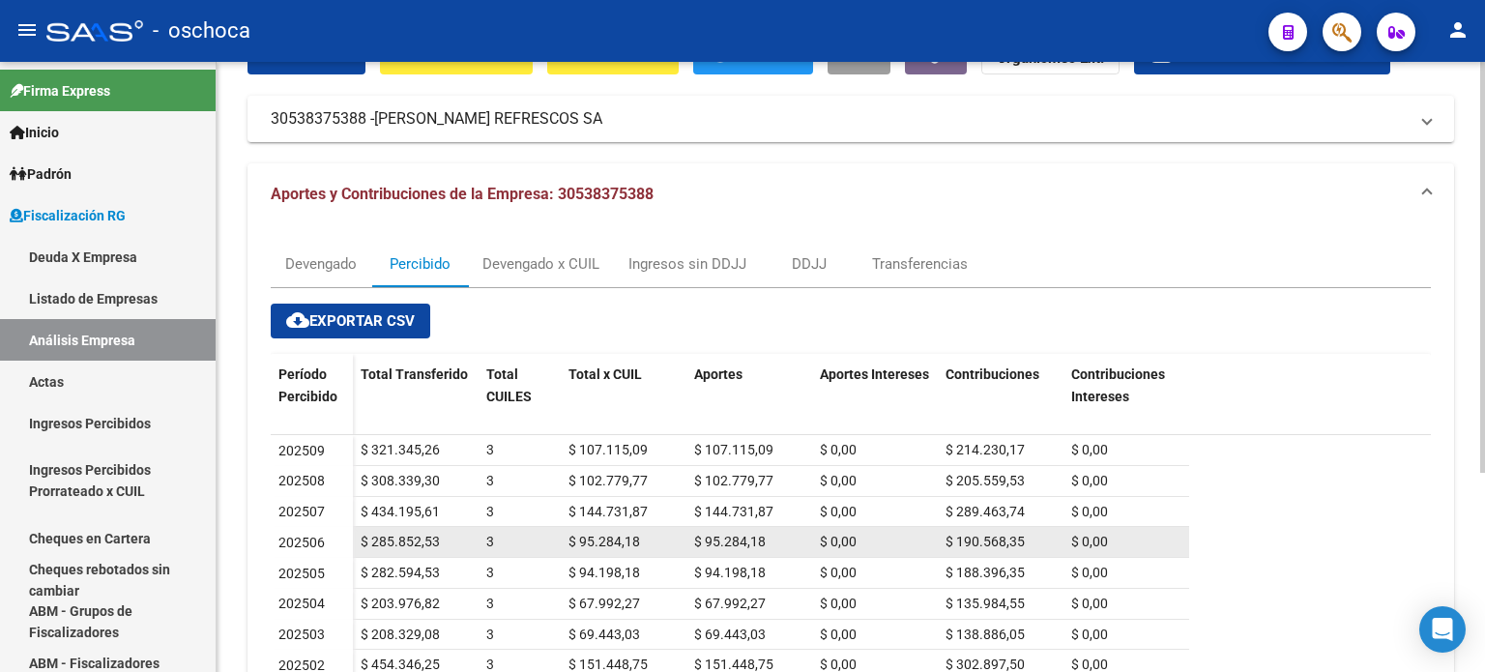
scroll to position [4, 0]
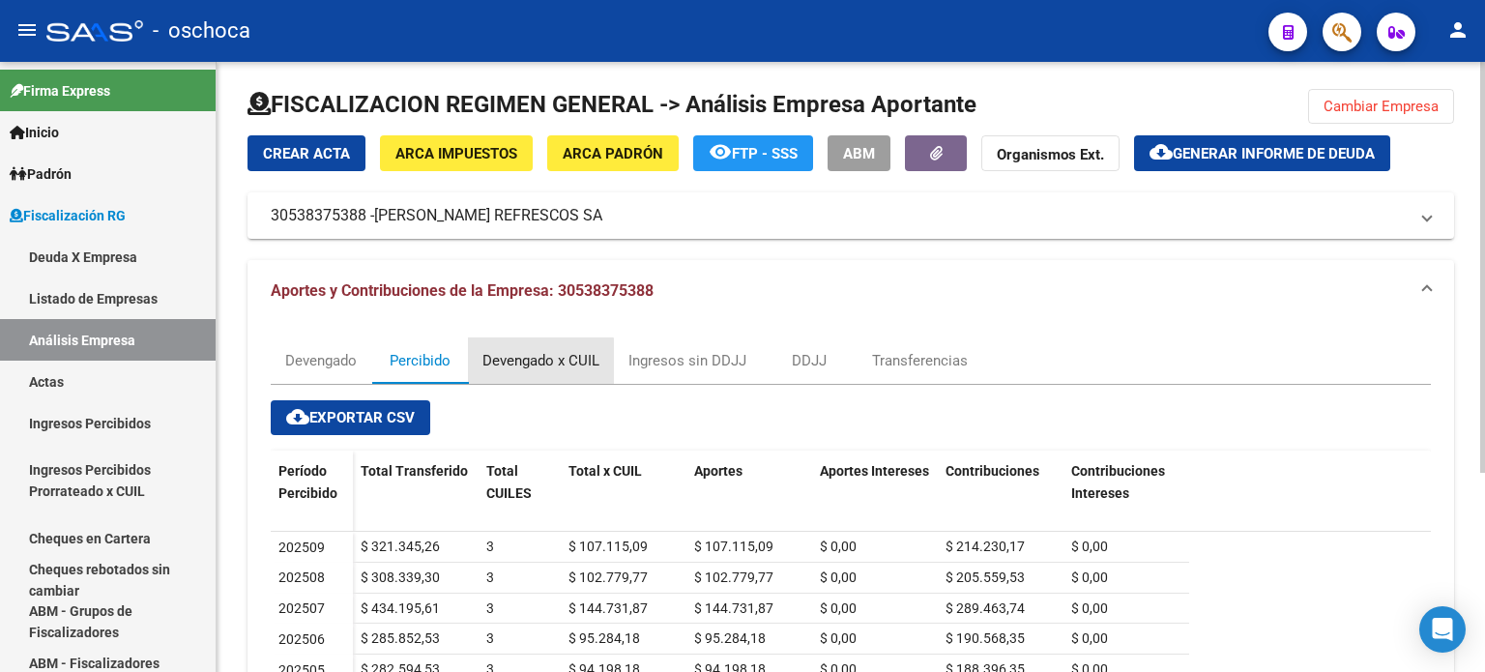
click at [506, 363] on div "Devengado x CUIL" at bounding box center [541, 360] width 117 height 21
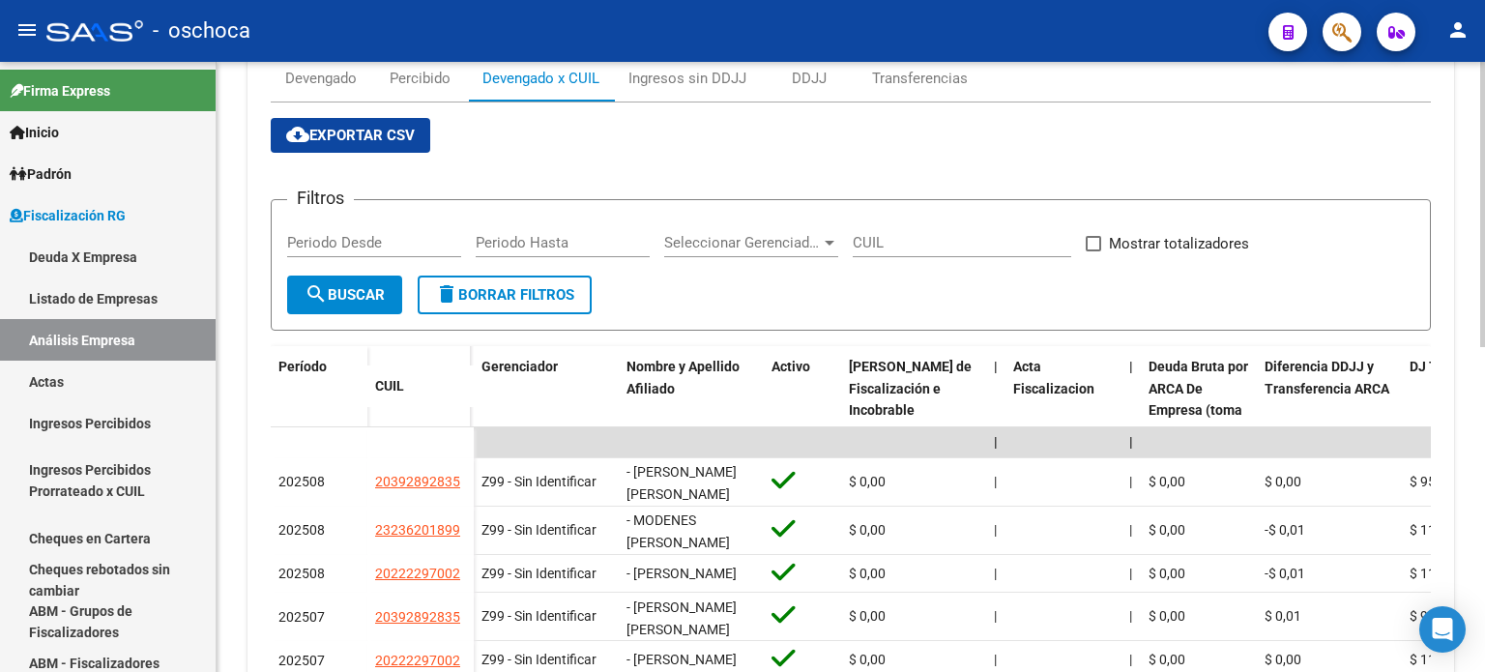
scroll to position [190, 0]
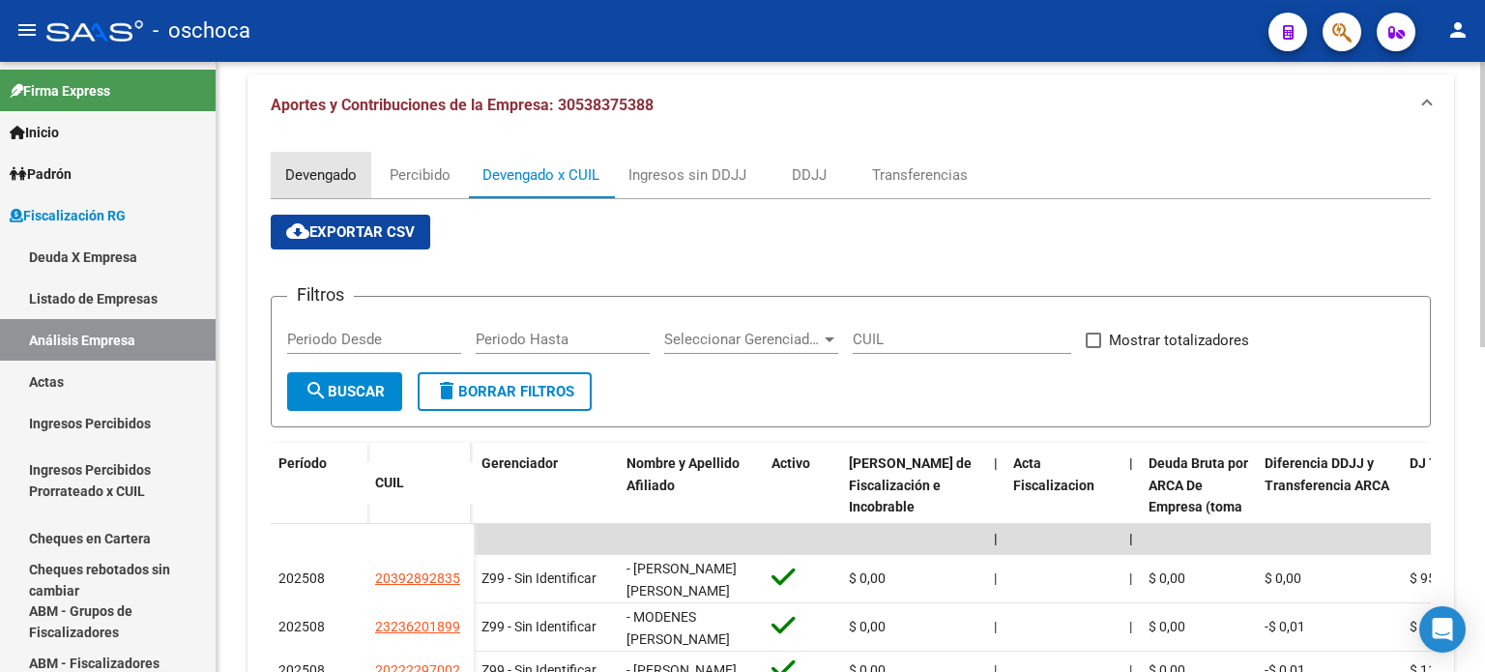
click at [337, 177] on div "Devengado" at bounding box center [321, 174] width 72 height 21
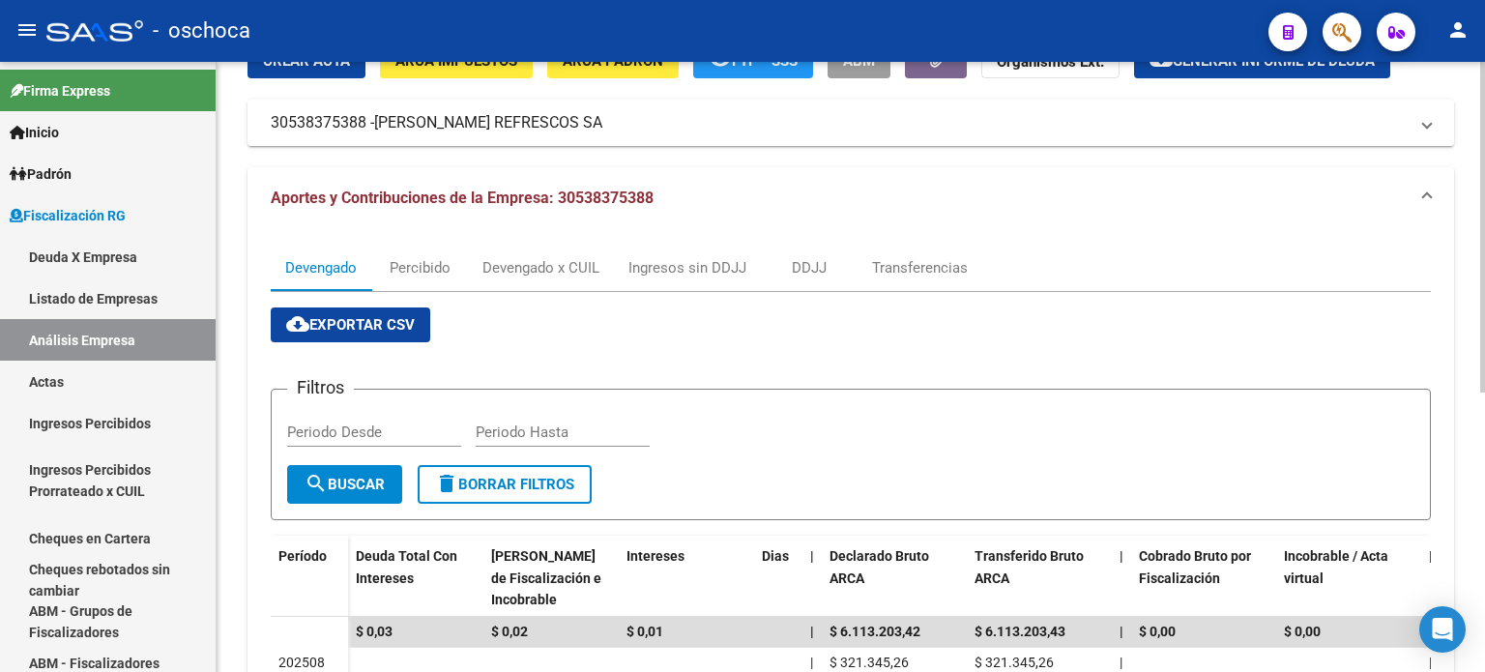
scroll to position [0, 0]
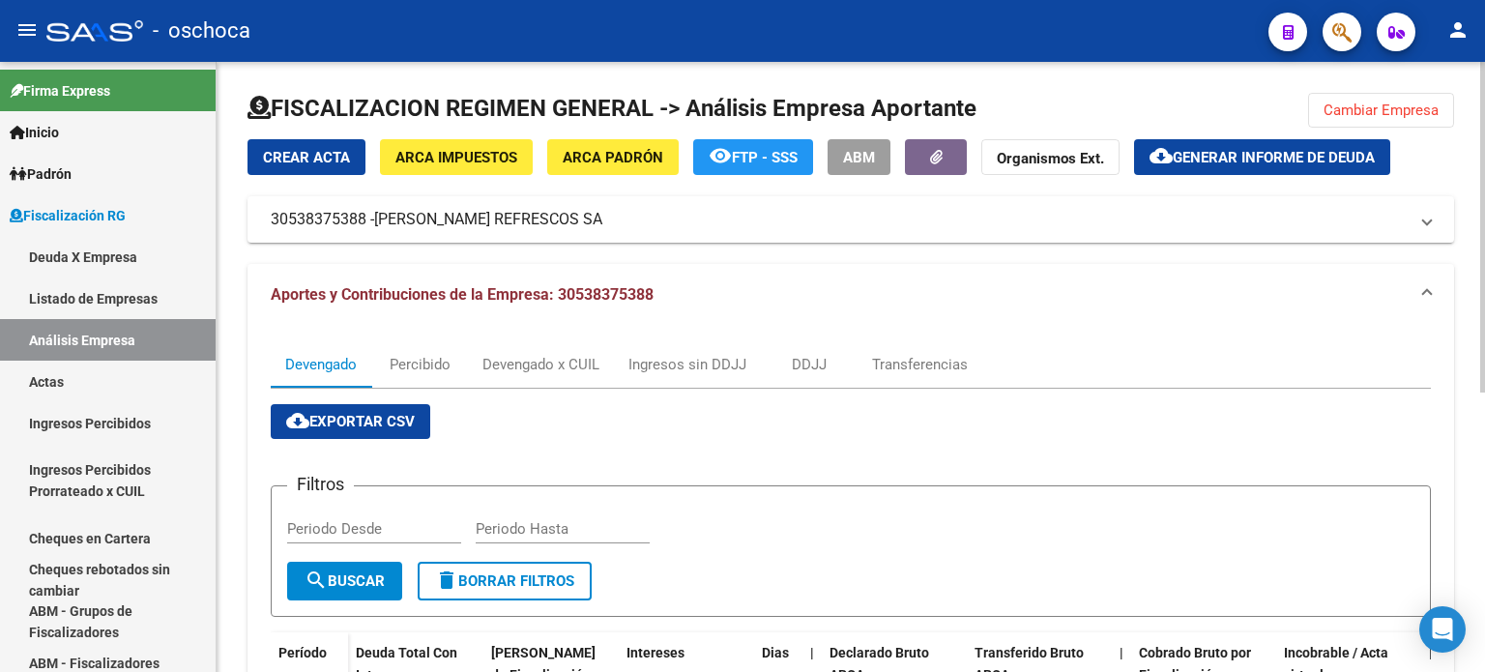
click at [1369, 97] on button "Cambiar Empresa" at bounding box center [1381, 110] width 146 height 35
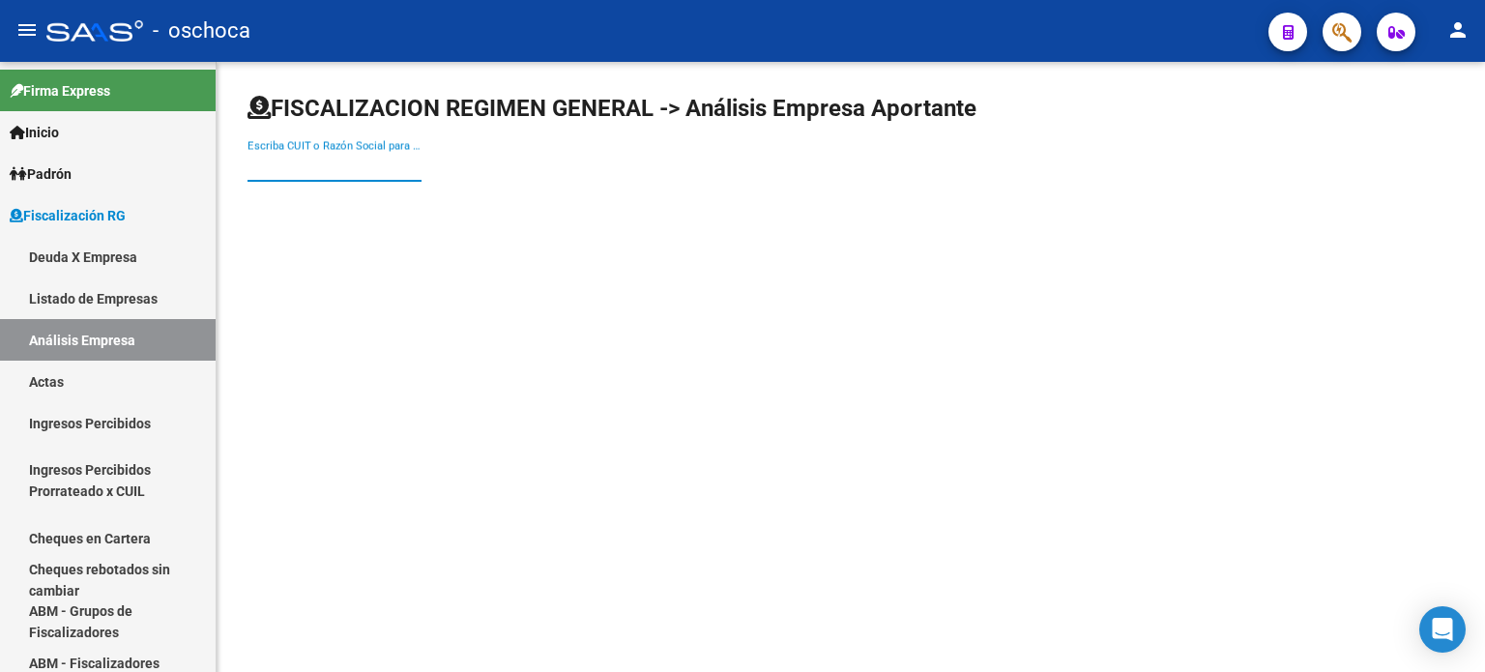
drag, startPoint x: 290, startPoint y: 168, endPoint x: 347, endPoint y: 166, distance: 57.1
click at [292, 168] on input "Escriba CUIT o Razón Social para buscar" at bounding box center [335, 166] width 174 height 17
type input "30716257998"
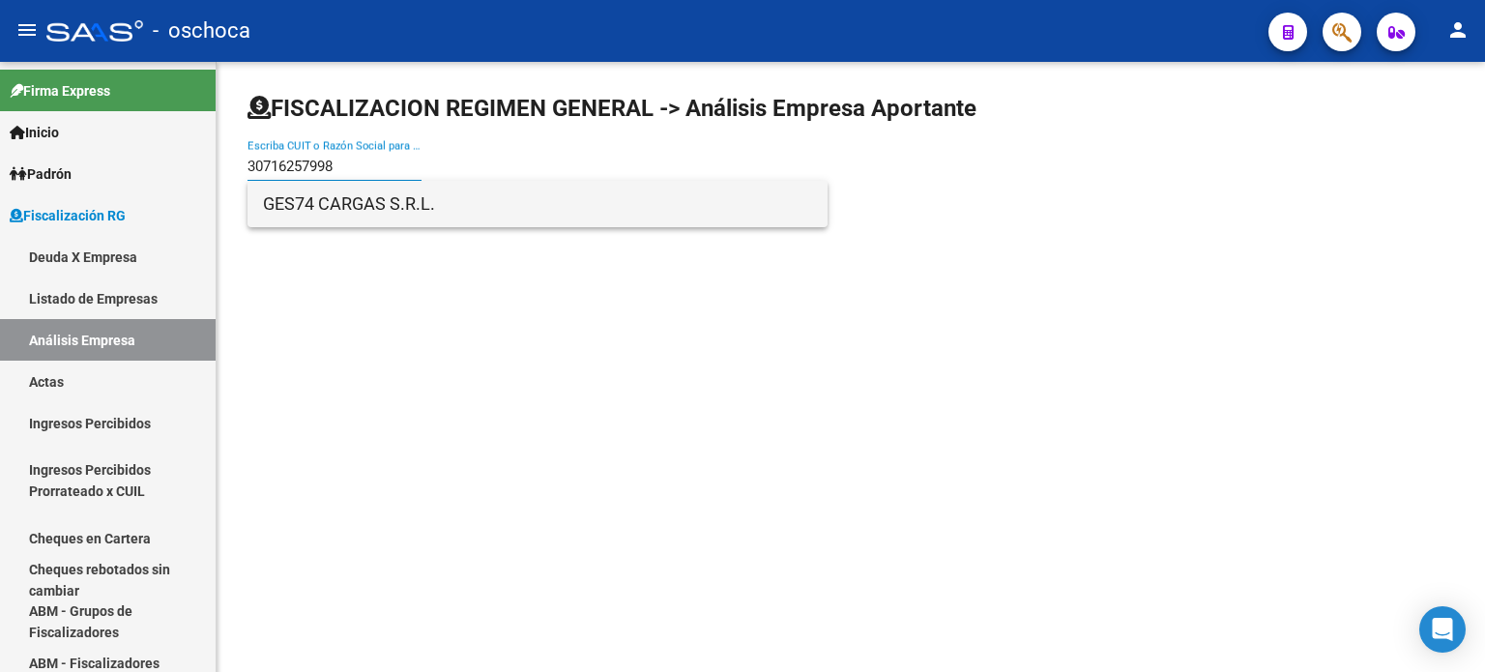
click at [291, 209] on span "GES74 CARGAS S.R.L." at bounding box center [537, 204] width 549 height 46
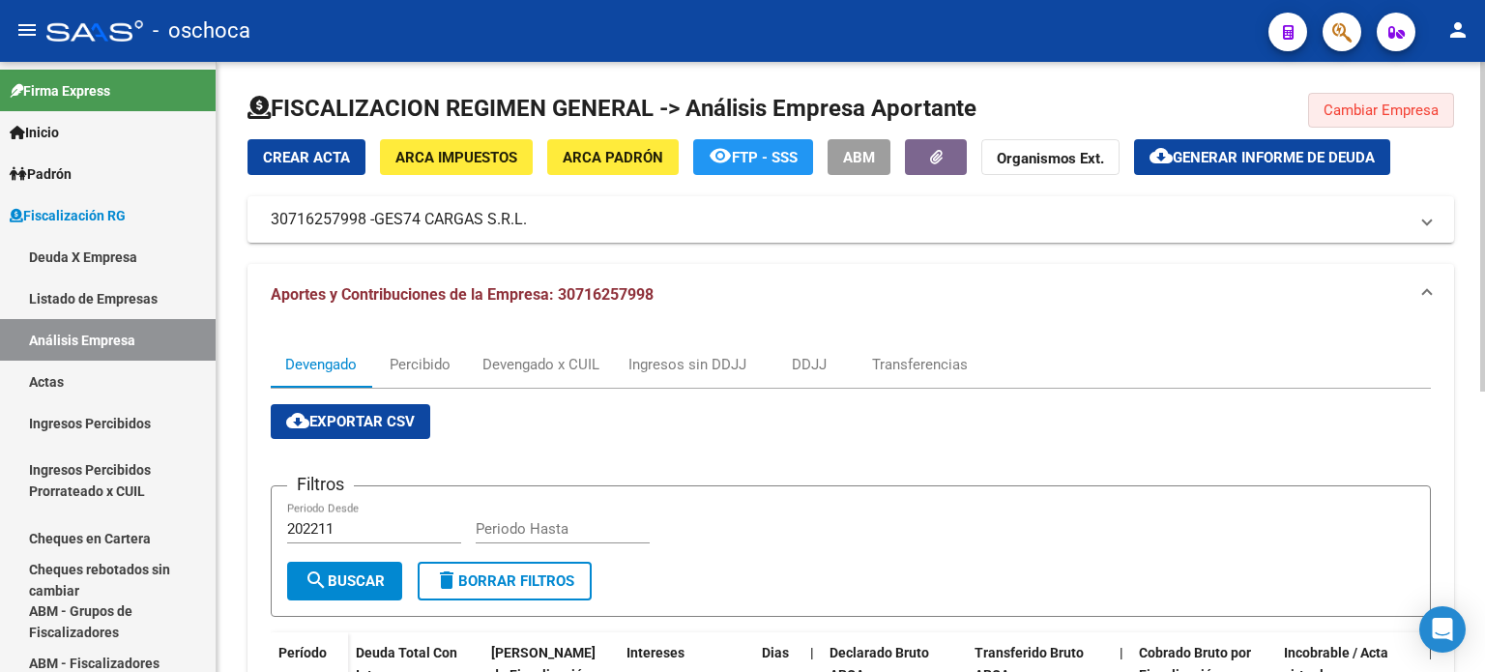
drag, startPoint x: 1393, startPoint y: 112, endPoint x: 1296, endPoint y: 105, distance: 97.9
click at [1392, 112] on span "Cambiar Empresa" at bounding box center [1381, 110] width 115 height 17
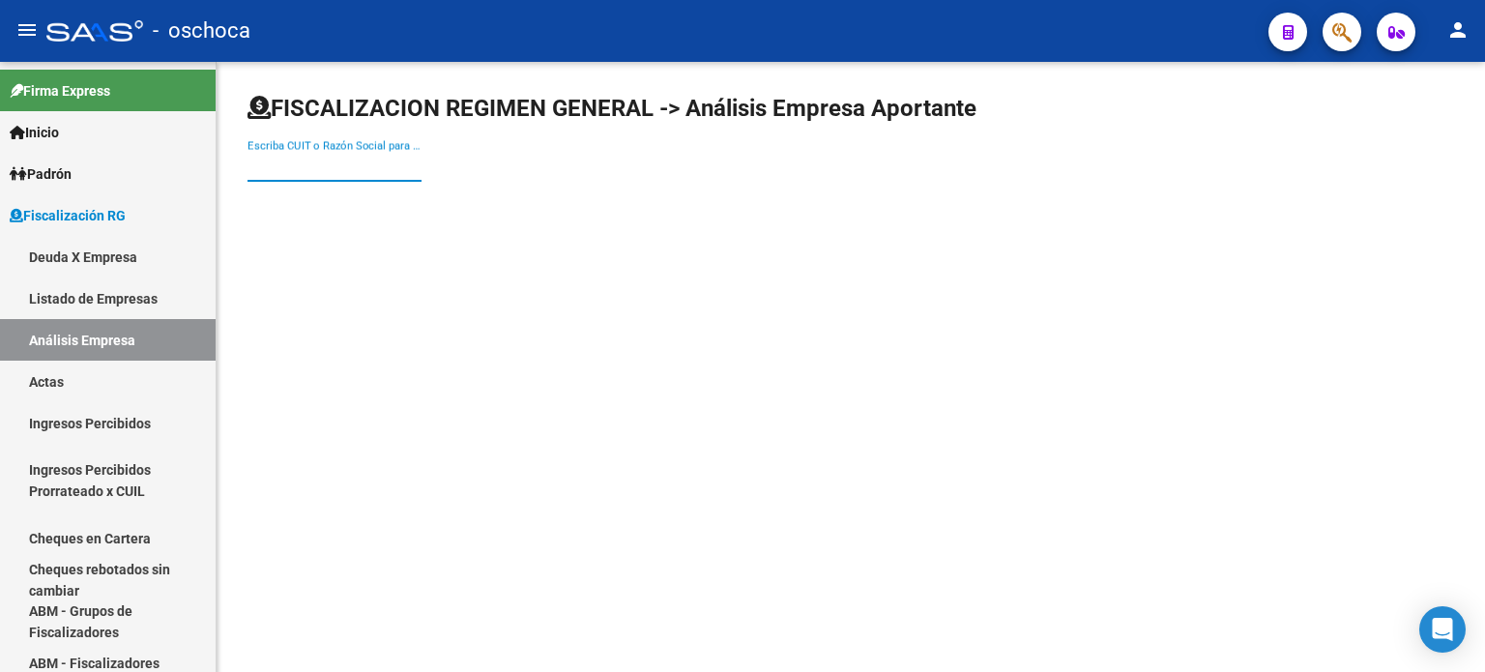
click at [295, 159] on input "Escriba CUIT o Razón Social para buscar" at bounding box center [335, 166] width 174 height 17
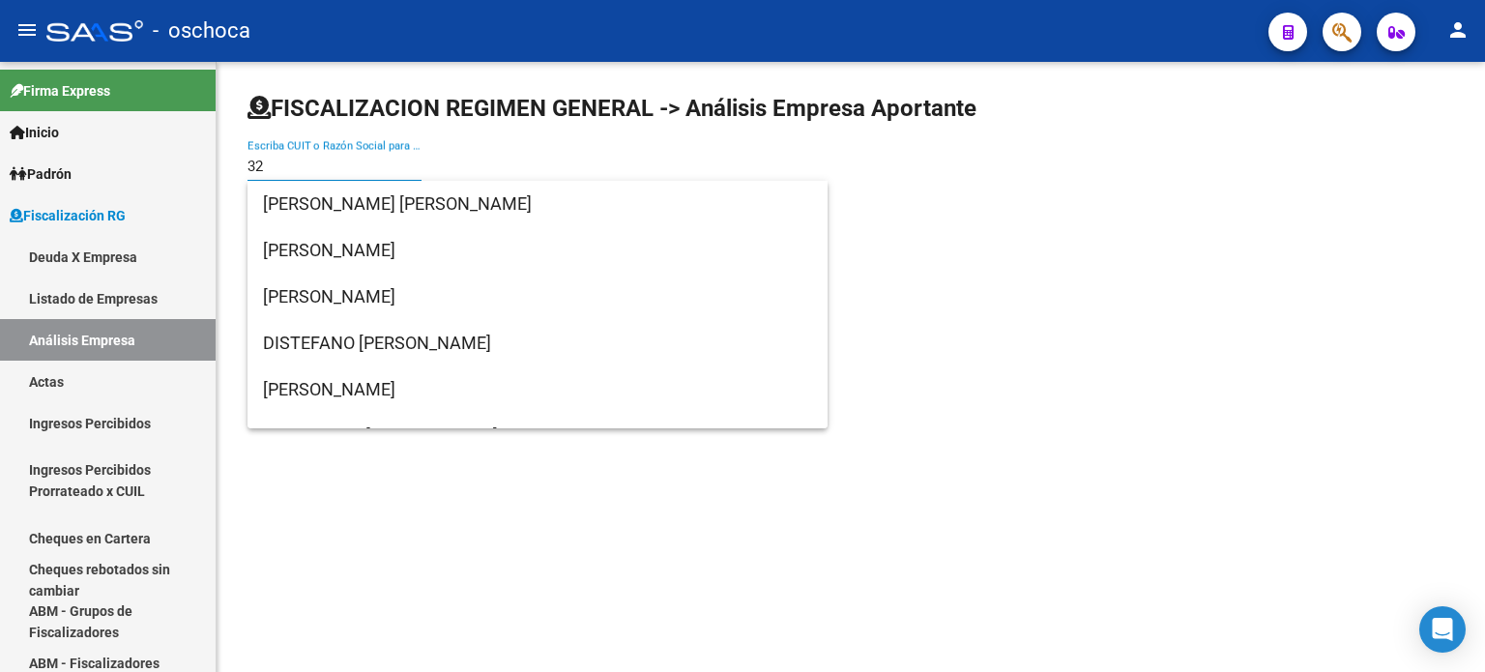
type input "3"
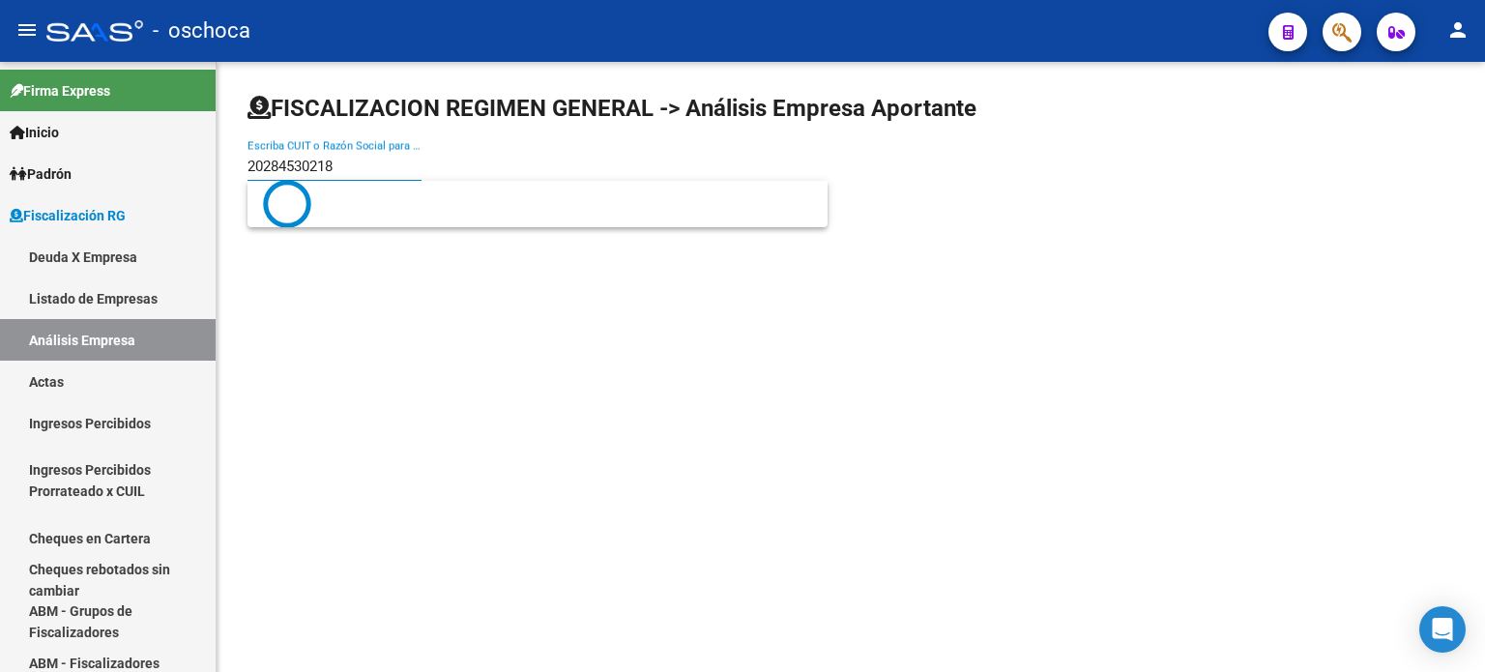
type input "20284530218"
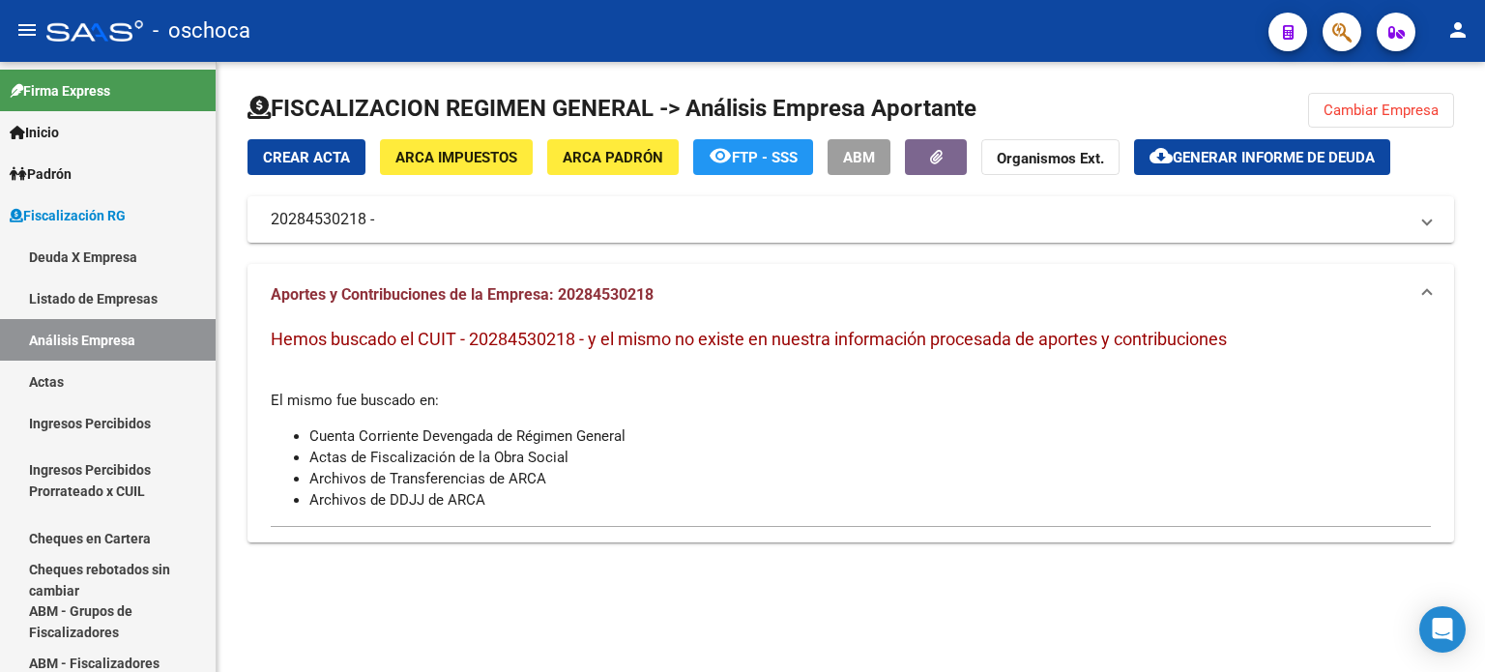
click at [470, 173] on button "ARCA Impuestos" at bounding box center [456, 157] width 153 height 36
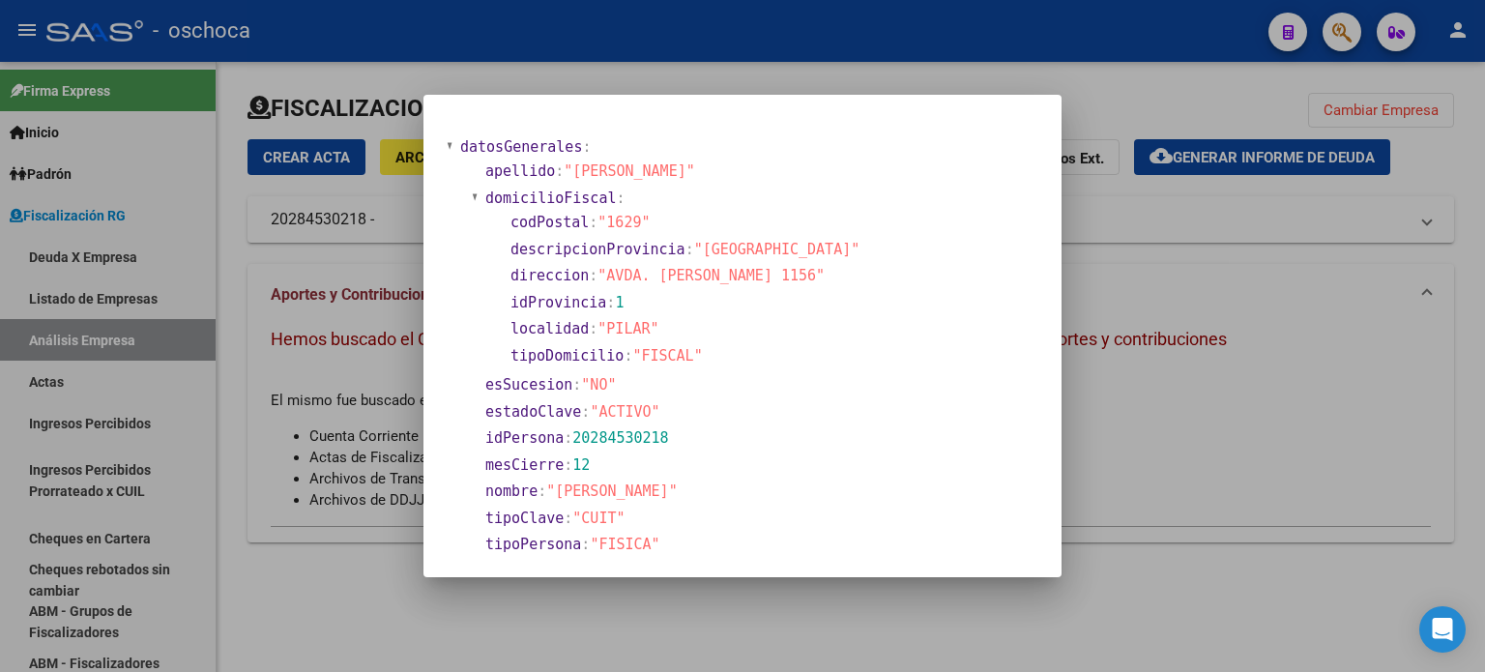
click at [1273, 307] on div at bounding box center [742, 336] width 1485 height 672
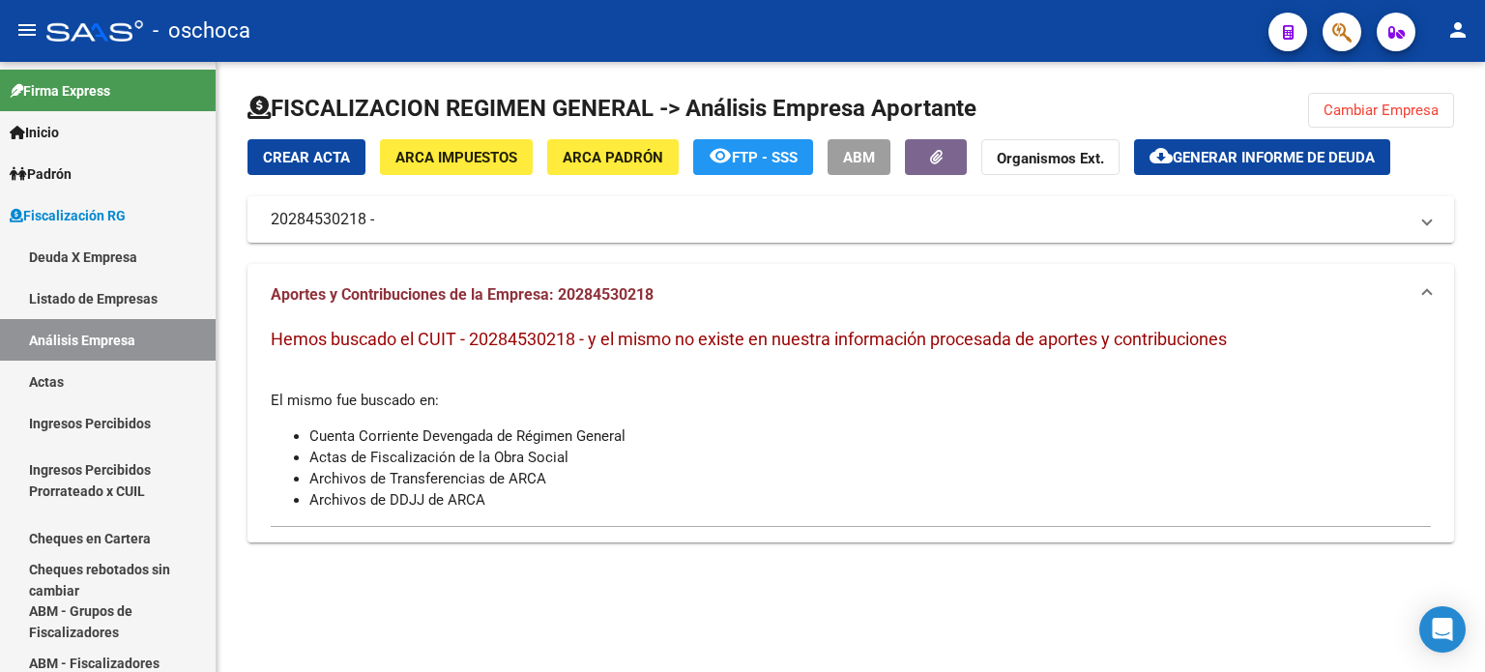
click at [1347, 110] on span "Cambiar Empresa" at bounding box center [1381, 110] width 115 height 17
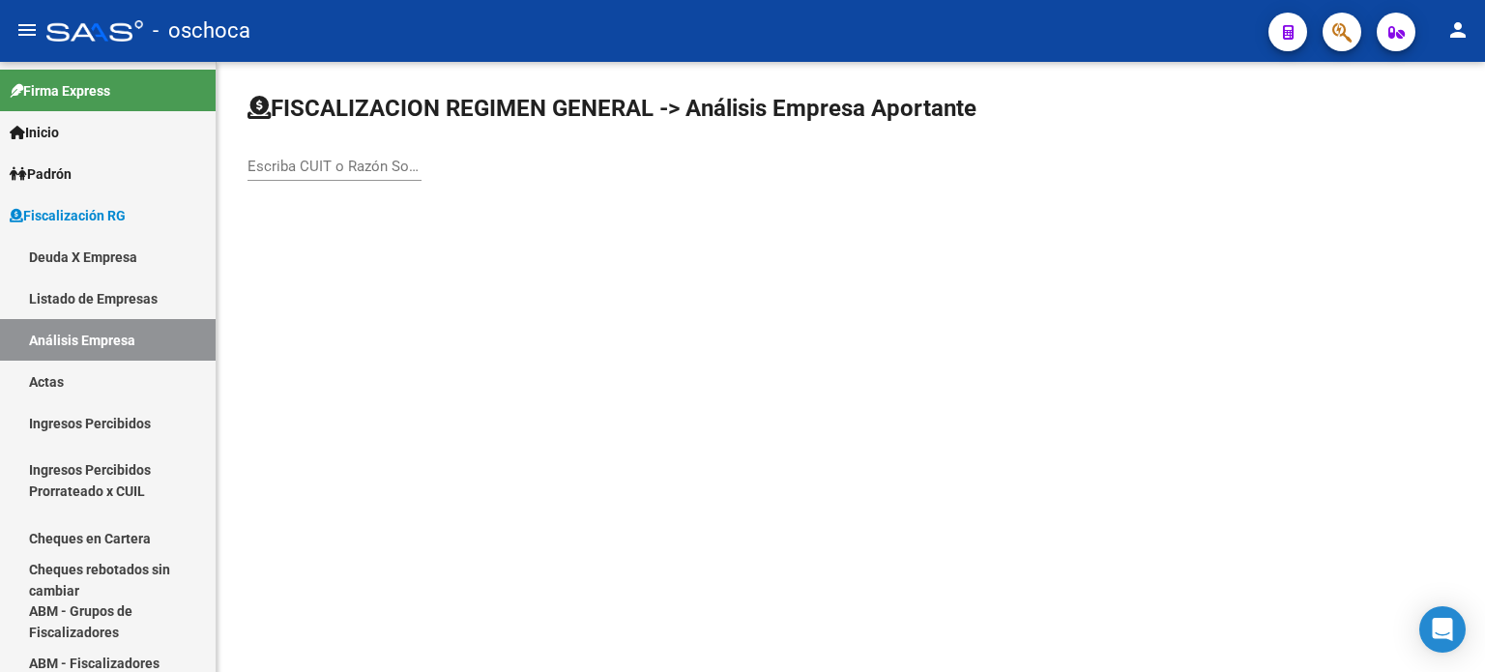
drag, startPoint x: 287, startPoint y: 161, endPoint x: 302, endPoint y: 161, distance: 14.5
click at [290, 161] on input "Escriba CUIT o Razón Social para buscar" at bounding box center [335, 166] width 174 height 17
type input "22414258801"
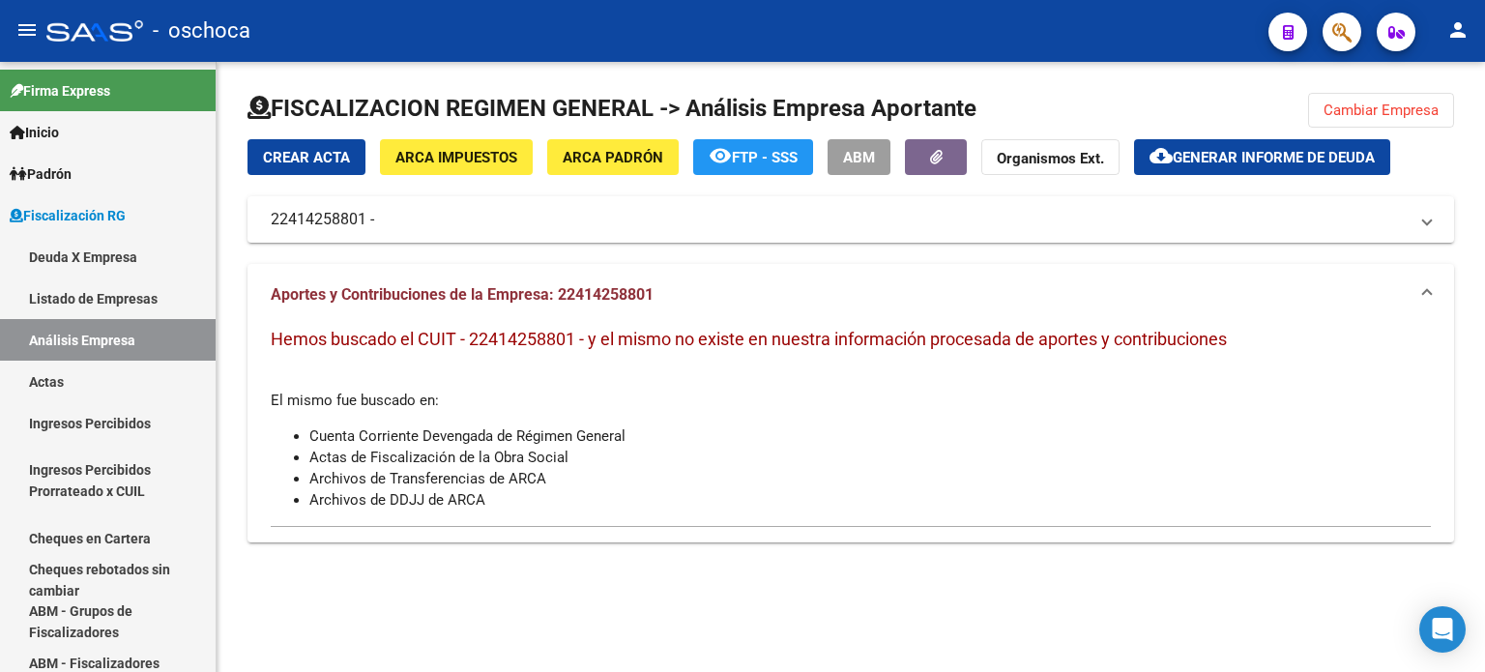
click at [502, 150] on span "ARCA Impuestos" at bounding box center [456, 157] width 122 height 17
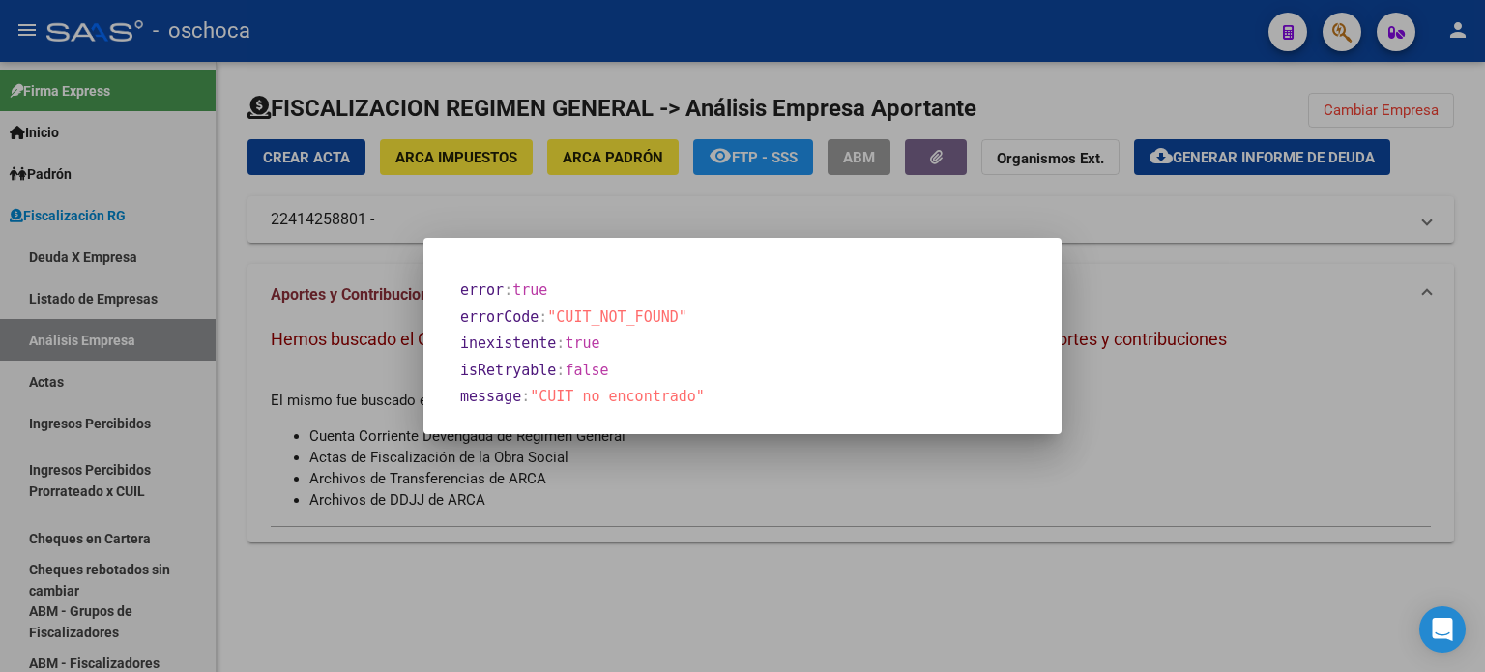
click at [1081, 332] on div at bounding box center [742, 336] width 1485 height 672
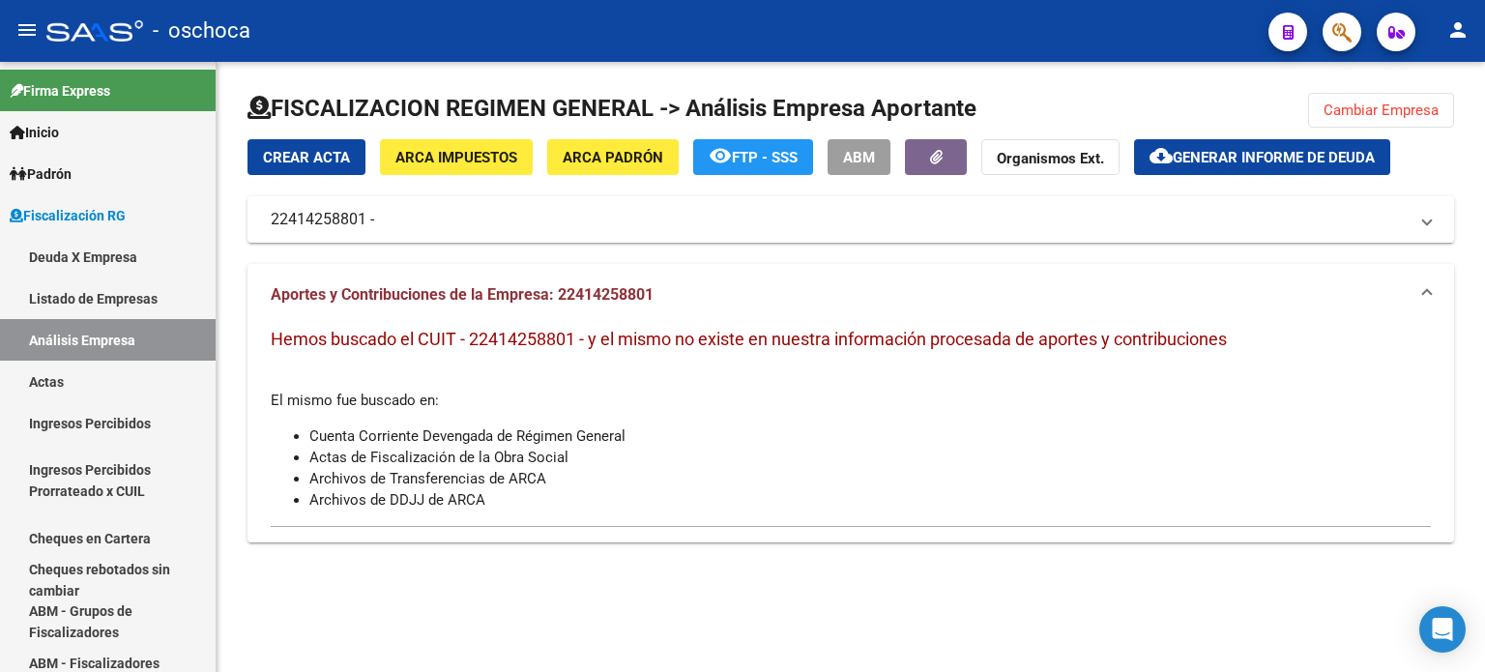
click at [1326, 104] on span "Cambiar Empresa" at bounding box center [1381, 110] width 115 height 17
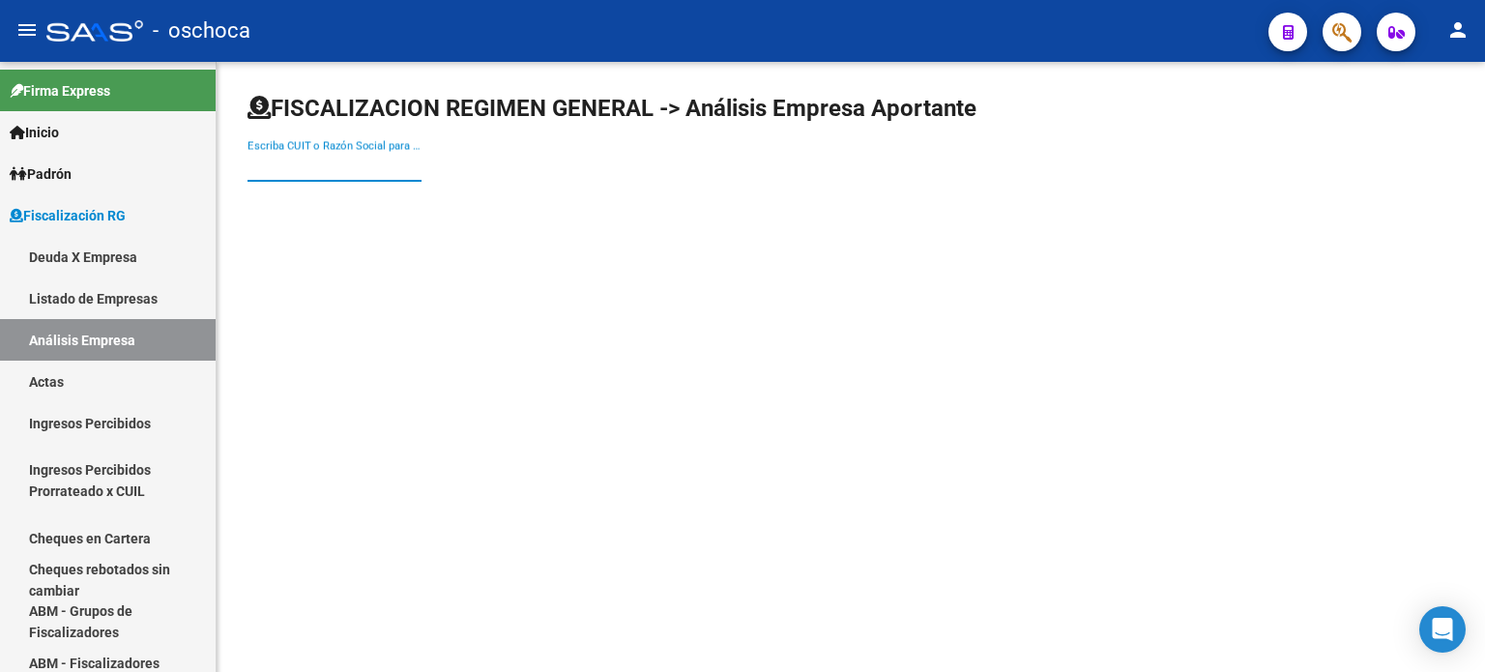
drag, startPoint x: 306, startPoint y: 163, endPoint x: 317, endPoint y: 156, distance: 13.9
click at [307, 161] on input "Escriba CUIT o Razón Social para buscar" at bounding box center [335, 166] width 174 height 17
type input "27241425881"
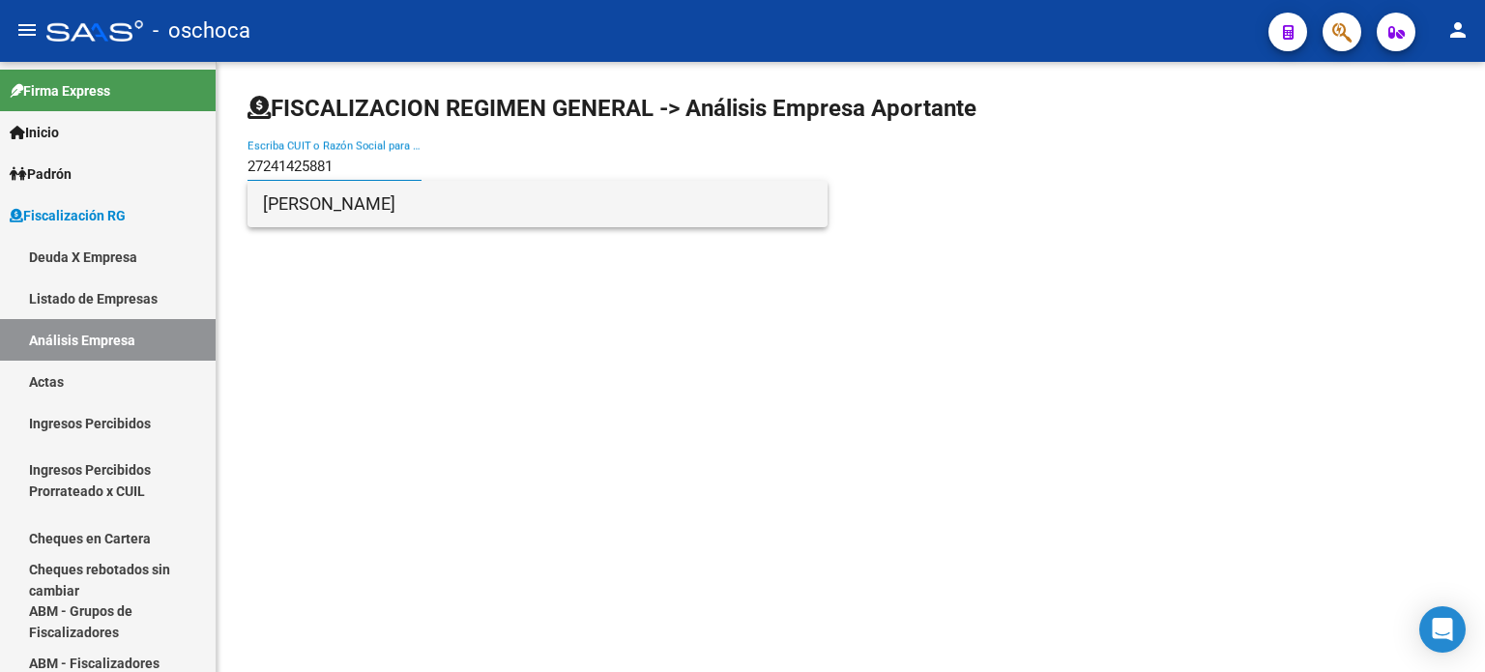
click at [382, 209] on span "[PERSON_NAME]" at bounding box center [537, 204] width 549 height 46
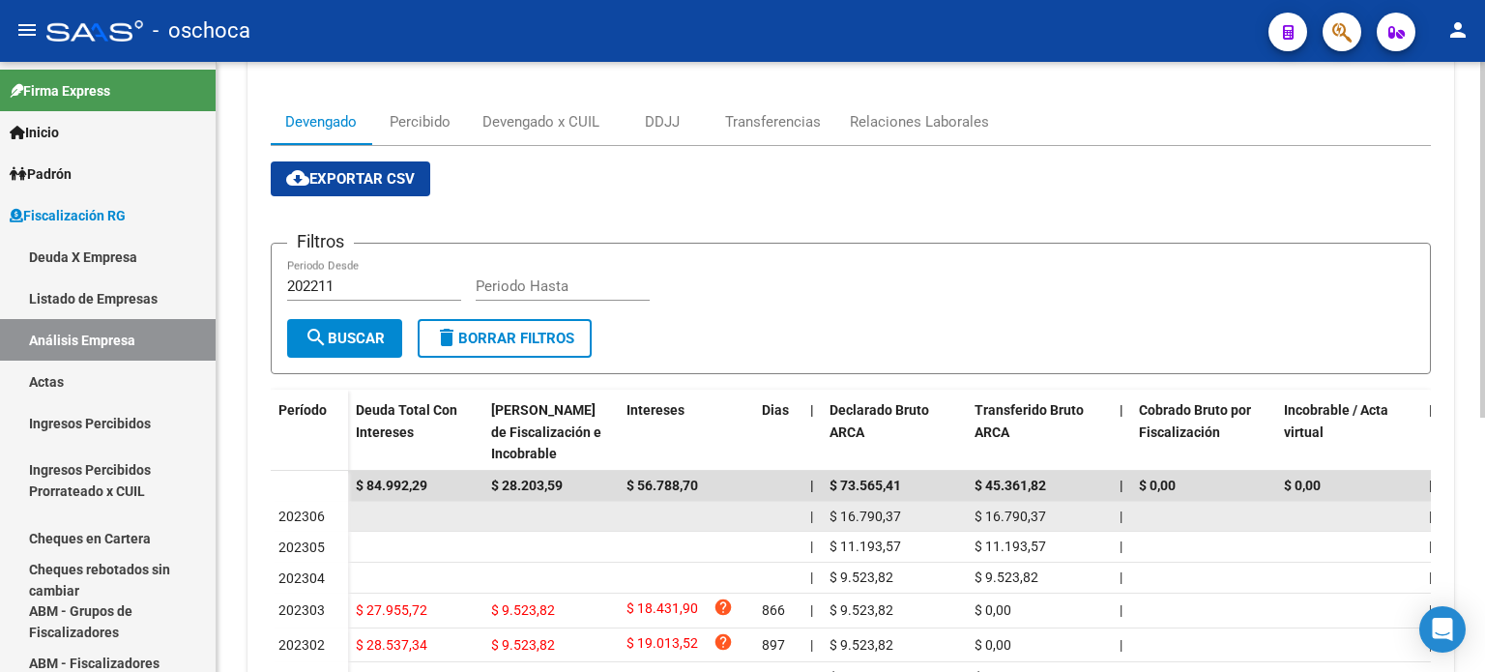
scroll to position [339, 0]
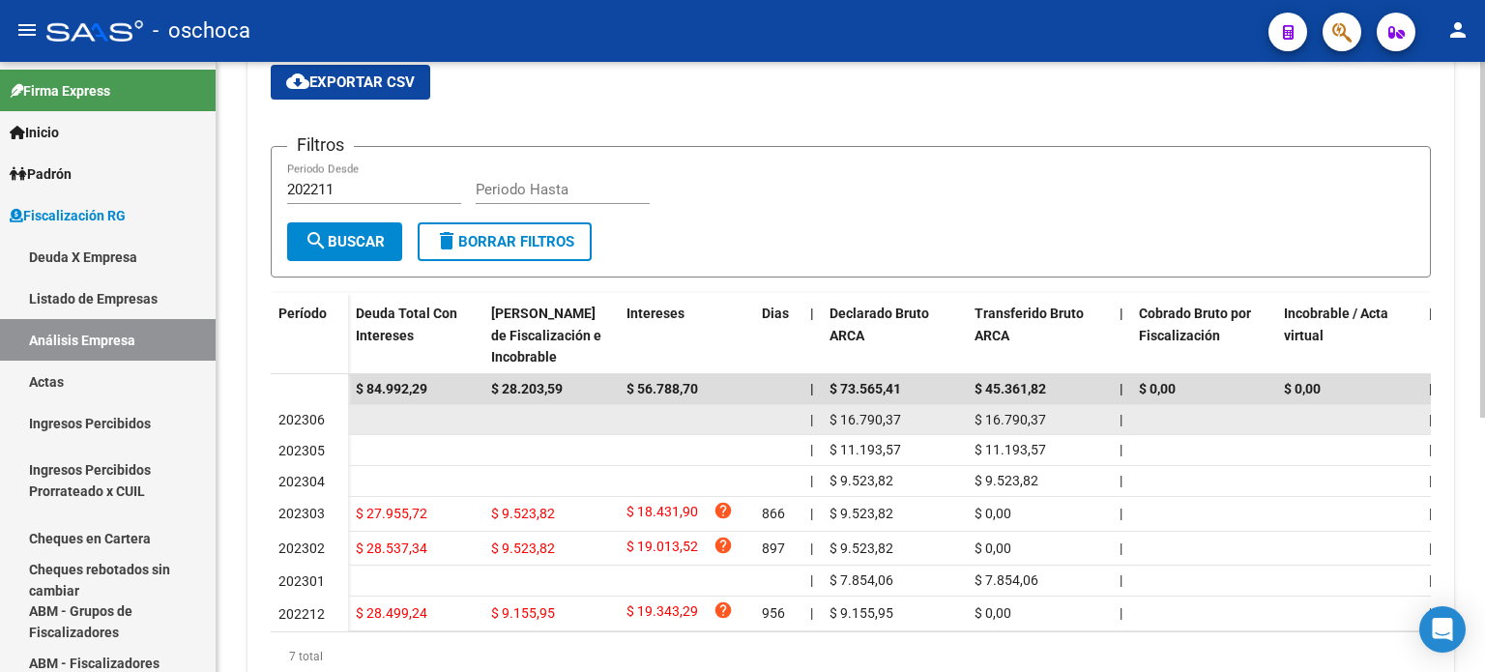
click at [922, 424] on div "$ 16.790,37" at bounding box center [895, 420] width 130 height 22
